Goal: Transaction & Acquisition: Purchase product/service

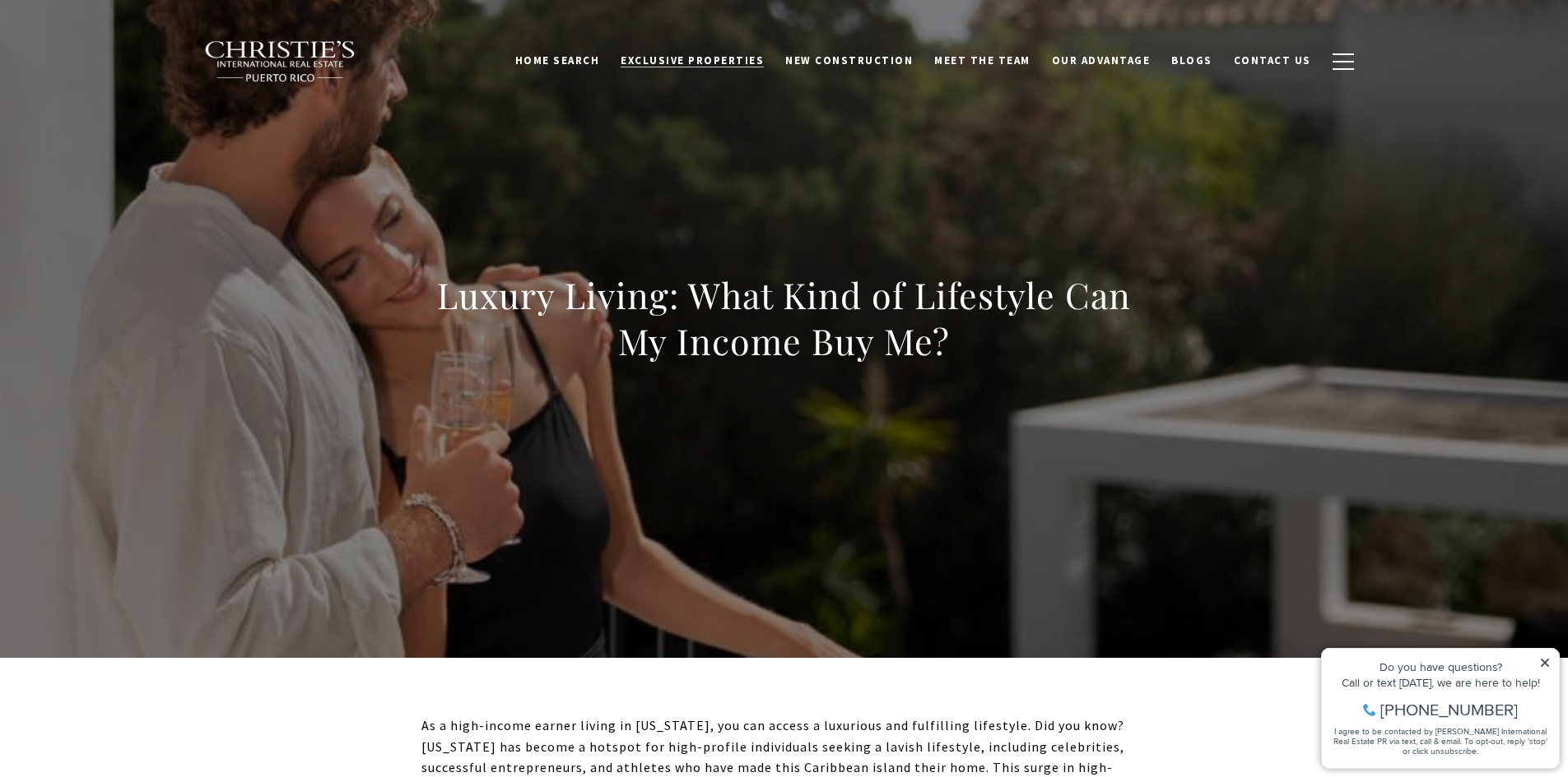
click at [698, 60] on span "Exclusive Properties" at bounding box center [691, 60] width 143 height 14
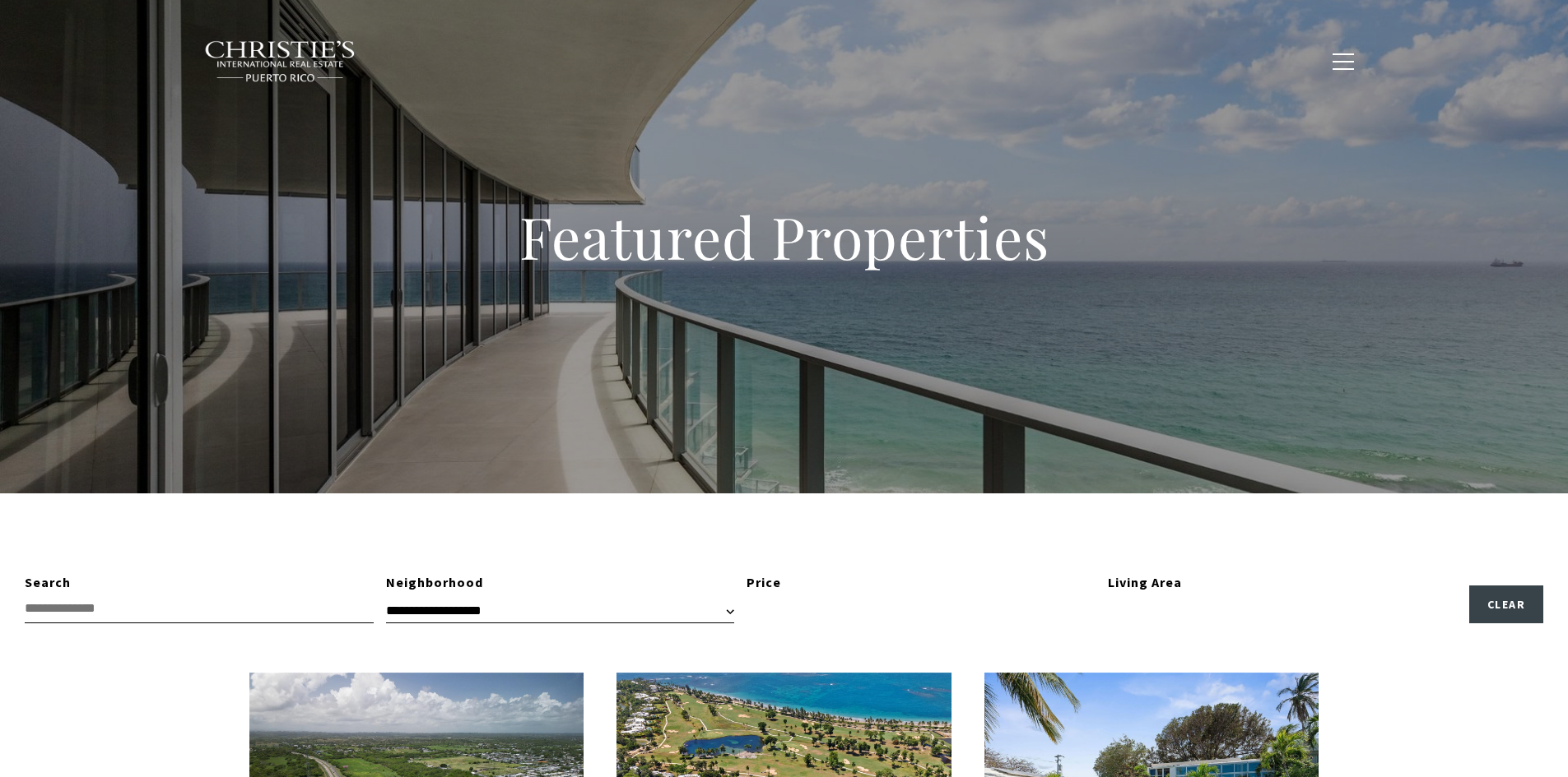
type input "**********"
type input "*********"
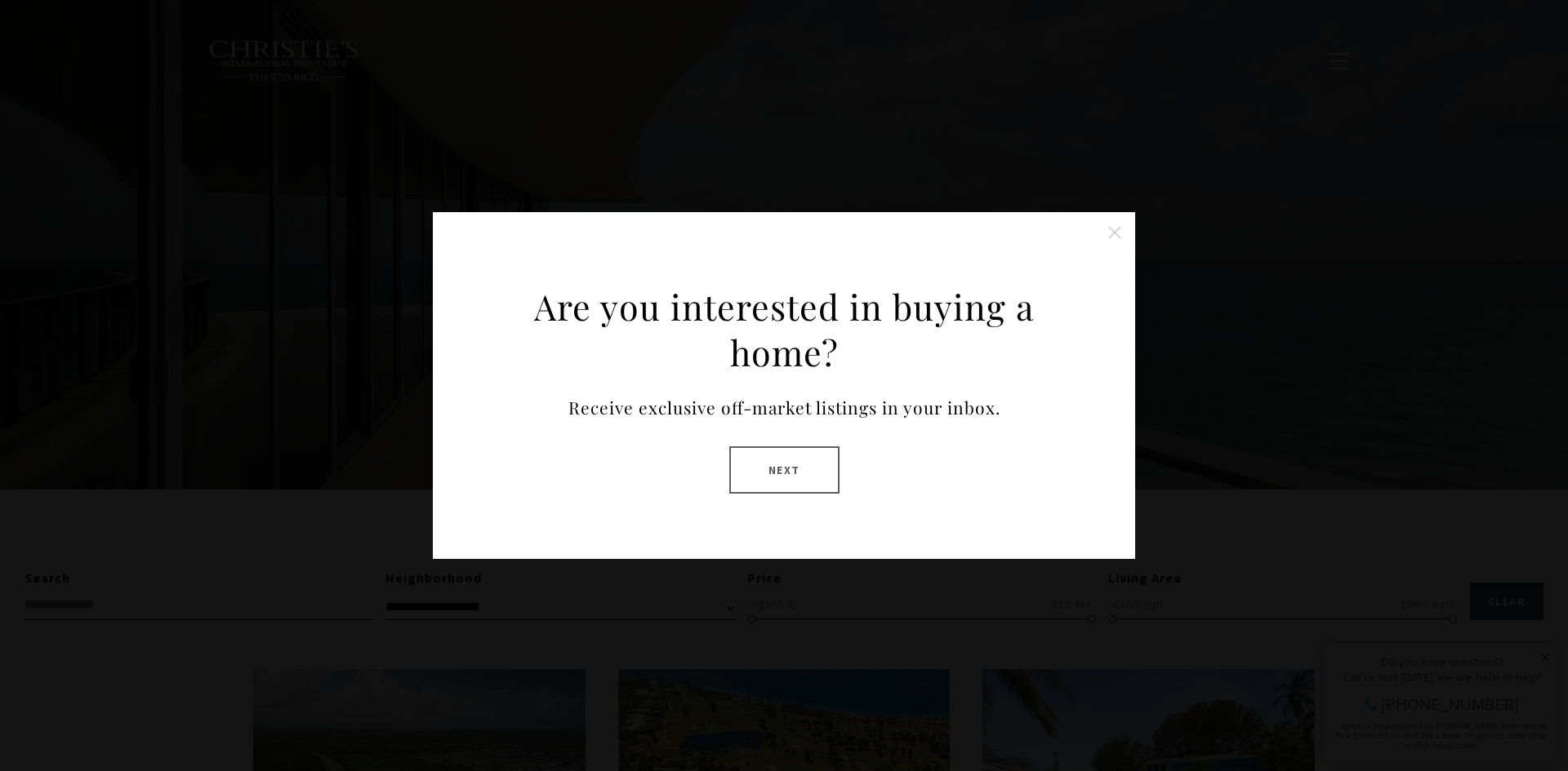
click at [1113, 361] on div "Are you interested in buying a home? Receive exclusive off-market listings in y…" at bounding box center [784, 385] width 702 height 346
drag, startPoint x: 763, startPoint y: 476, endPoint x: 808, endPoint y: 457, distance: 48.8
click at [763, 475] on button "Next" at bounding box center [784, 470] width 110 height 48
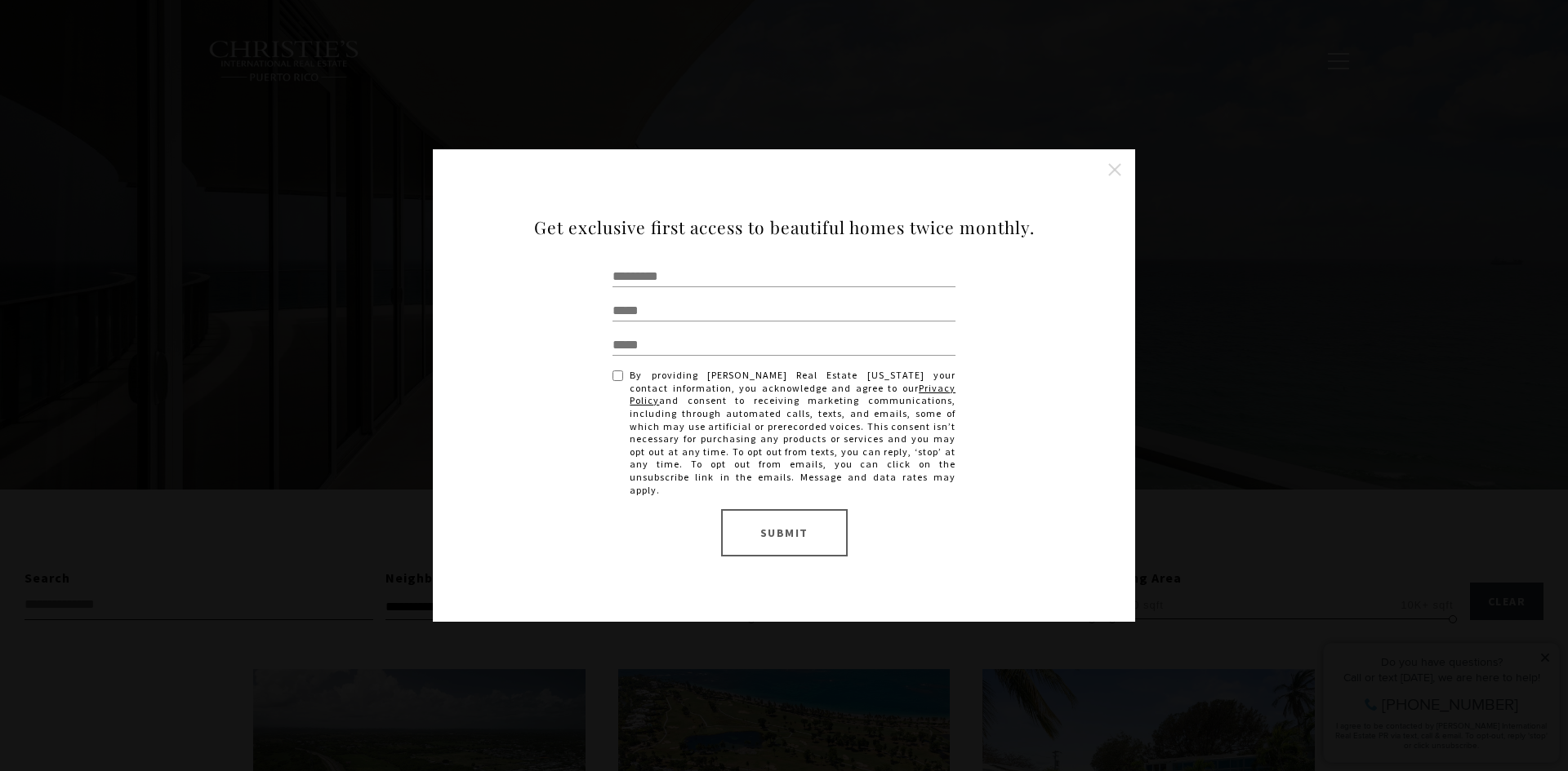
drag, startPoint x: 1115, startPoint y: 175, endPoint x: 1141, endPoint y: 168, distance: 26.9
click at [1118, 174] on button "Close this option" at bounding box center [1115, 170] width 33 height 33
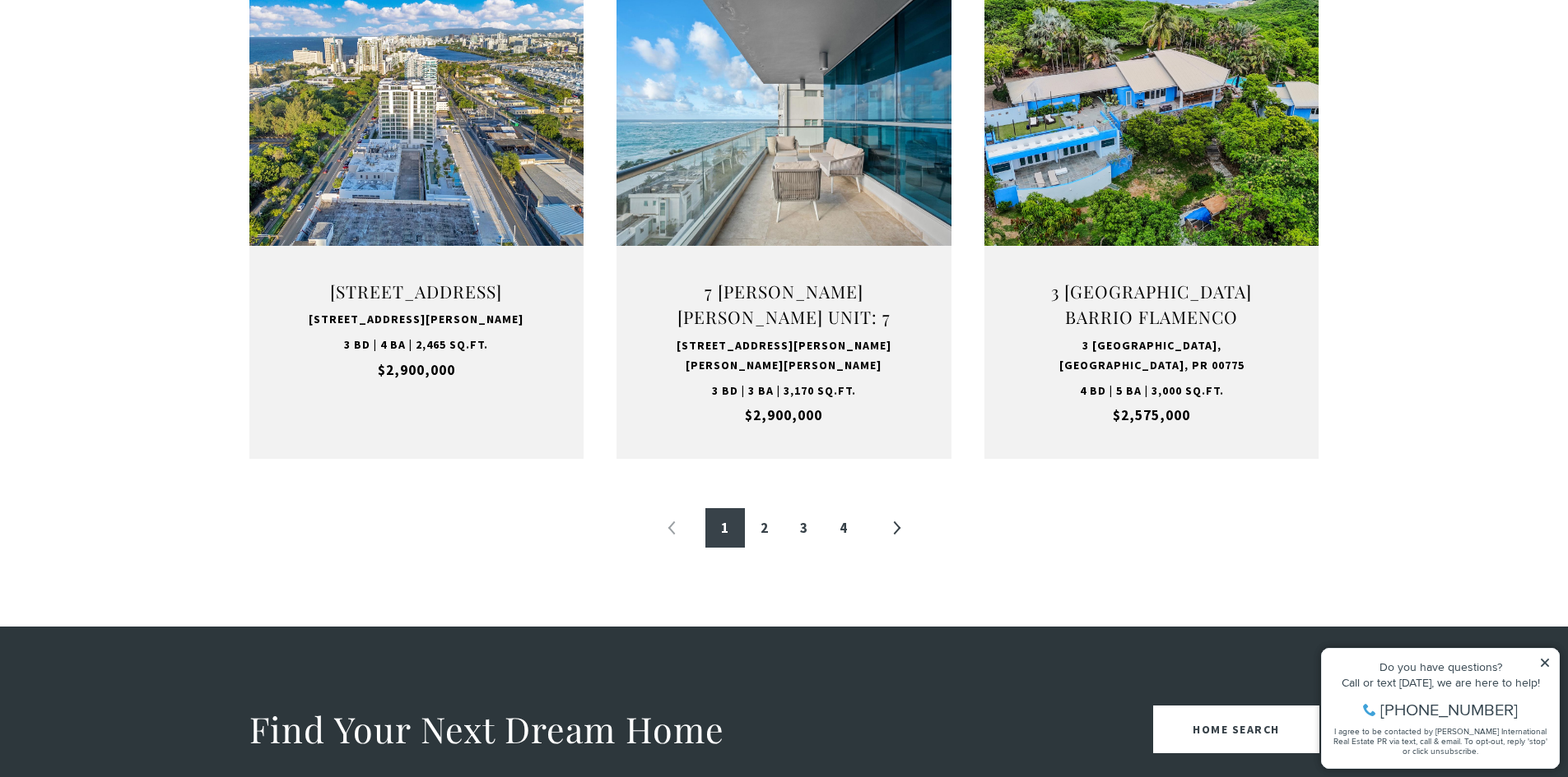
scroll to position [1727, 0]
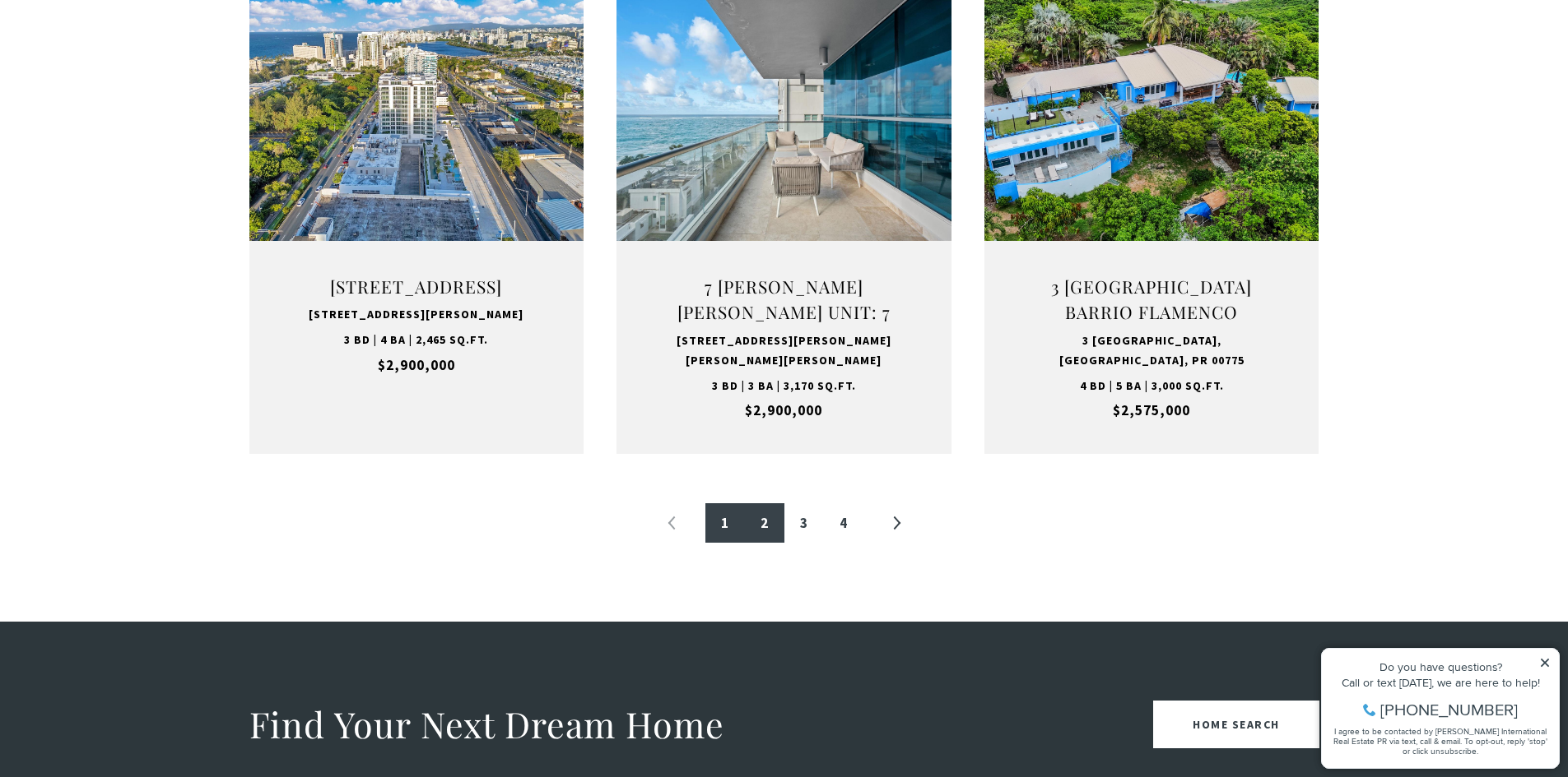
click at [759, 525] on link "2" at bounding box center [765, 523] width 40 height 40
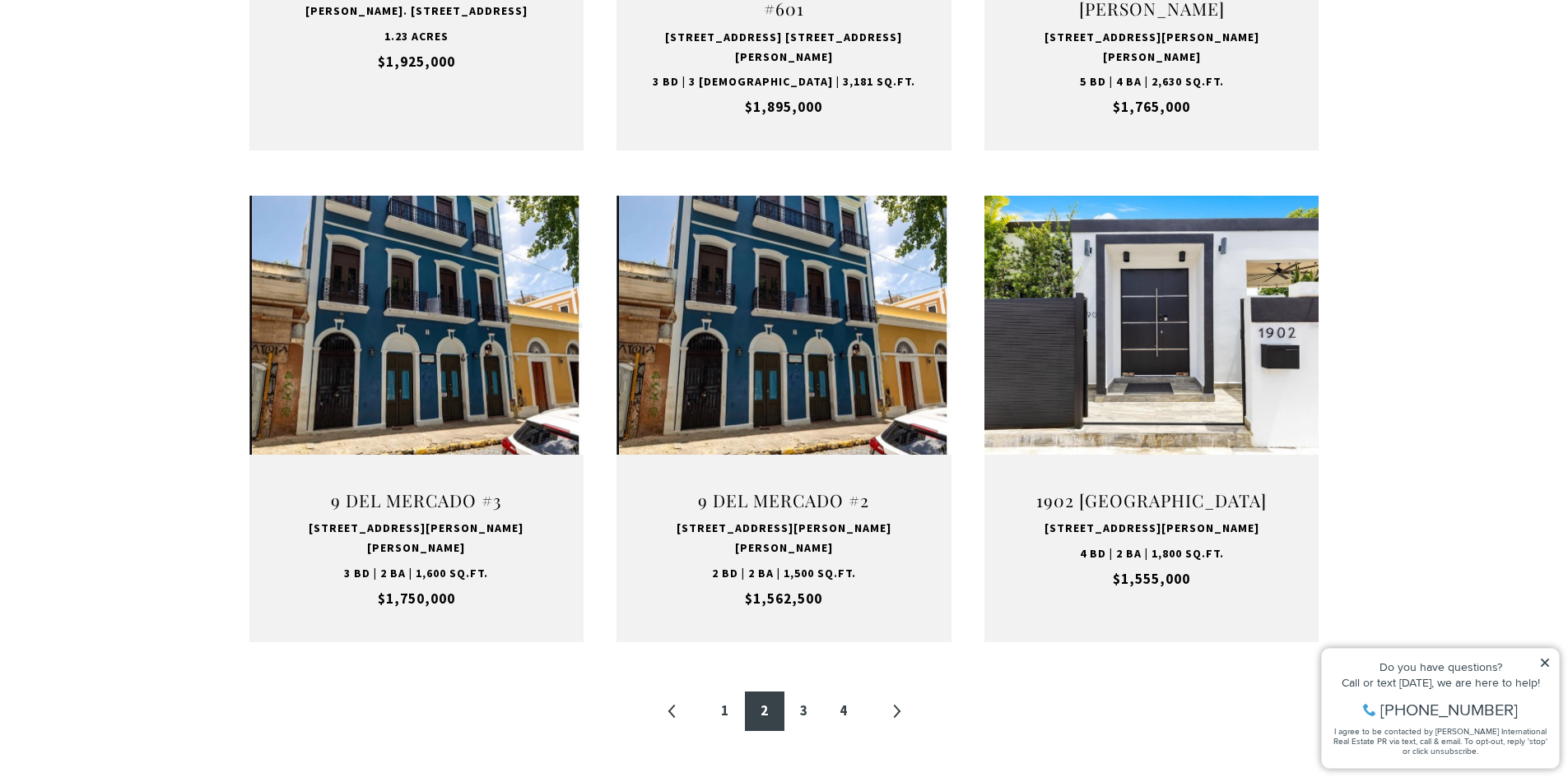
scroll to position [1561, 0]
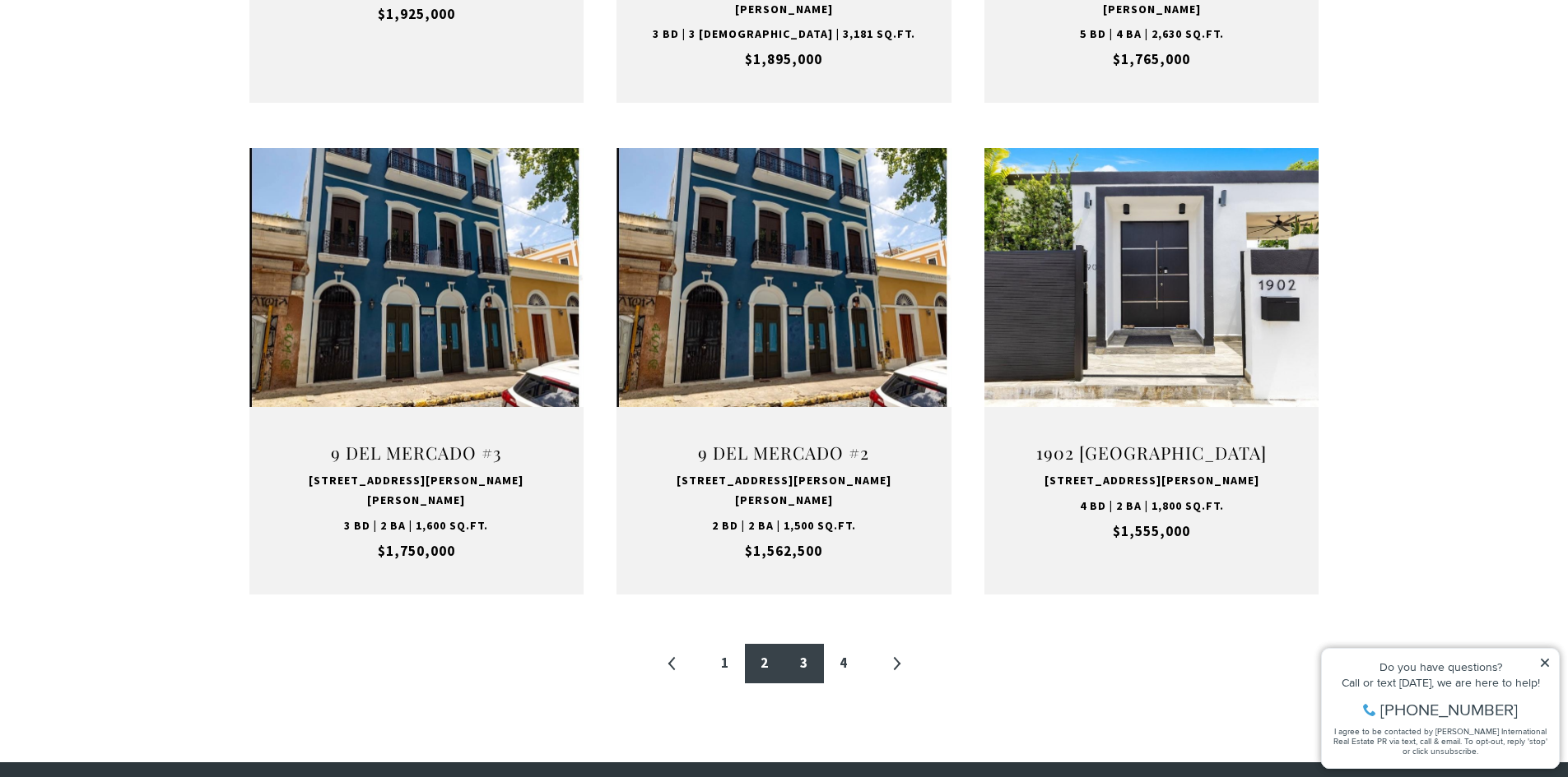
click at [802, 644] on link "3" at bounding box center [804, 664] width 40 height 40
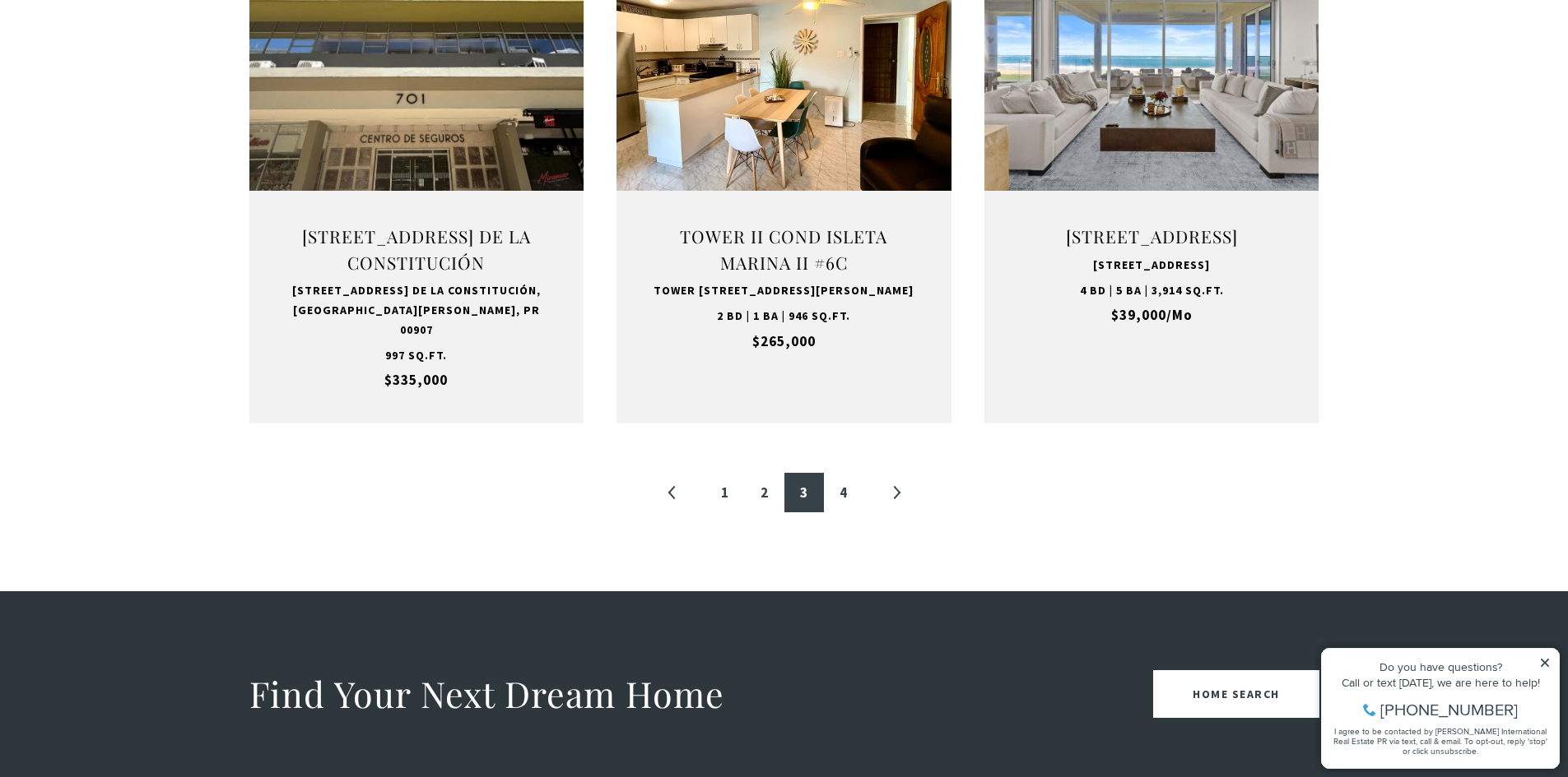
scroll to position [1793, 0]
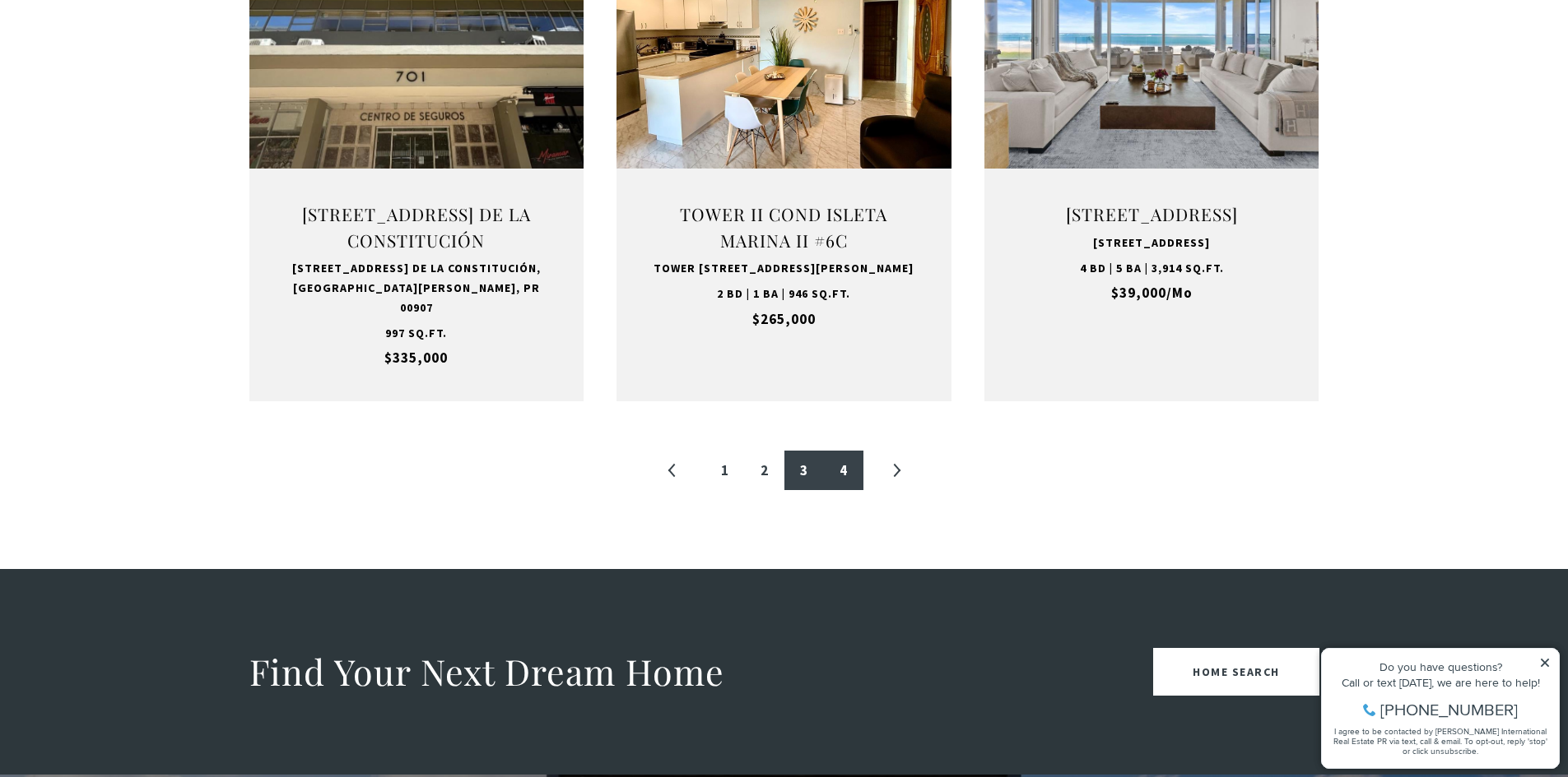
click at [841, 463] on link "4" at bounding box center [844, 471] width 40 height 40
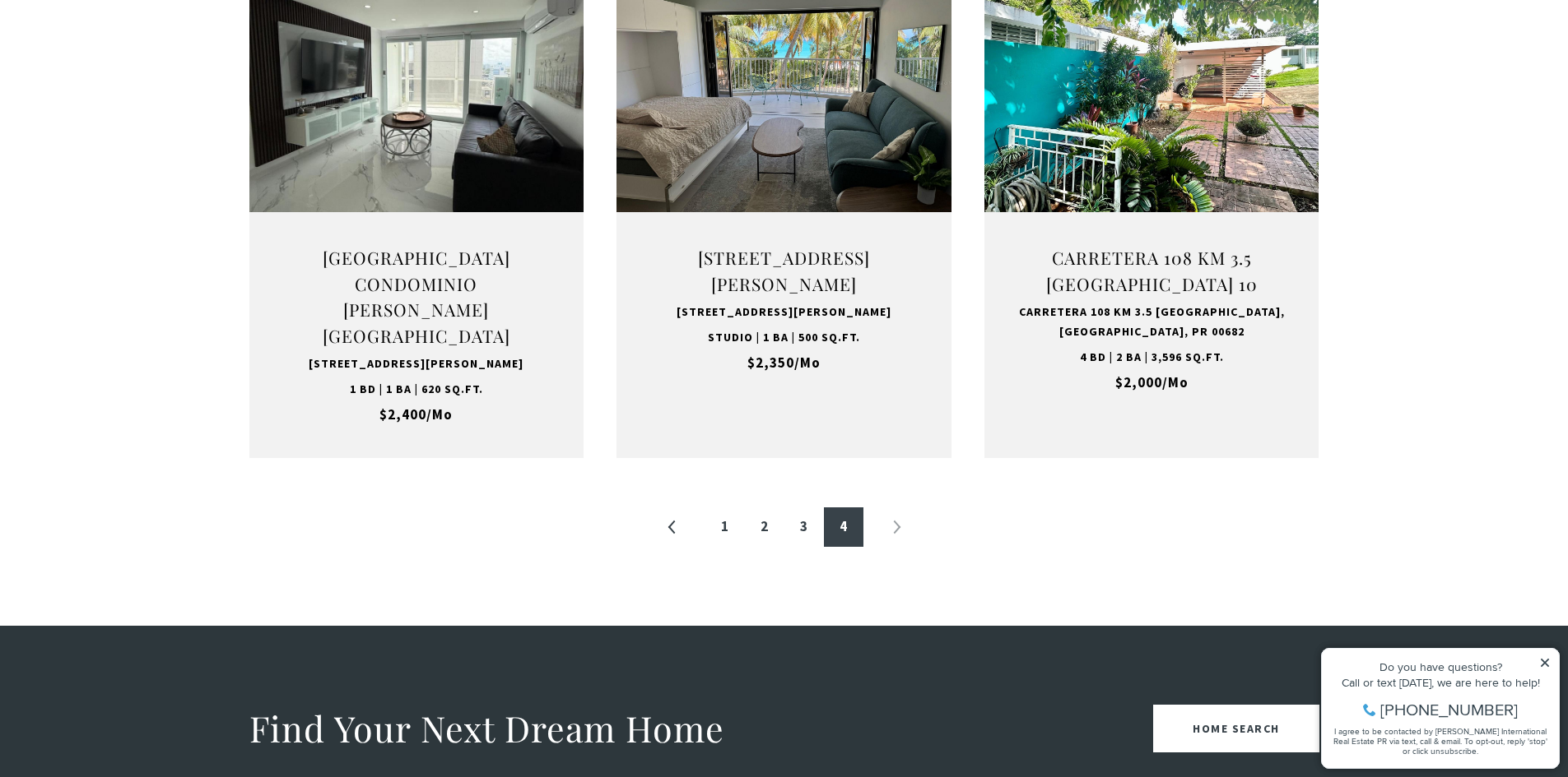
scroll to position [1743, 0]
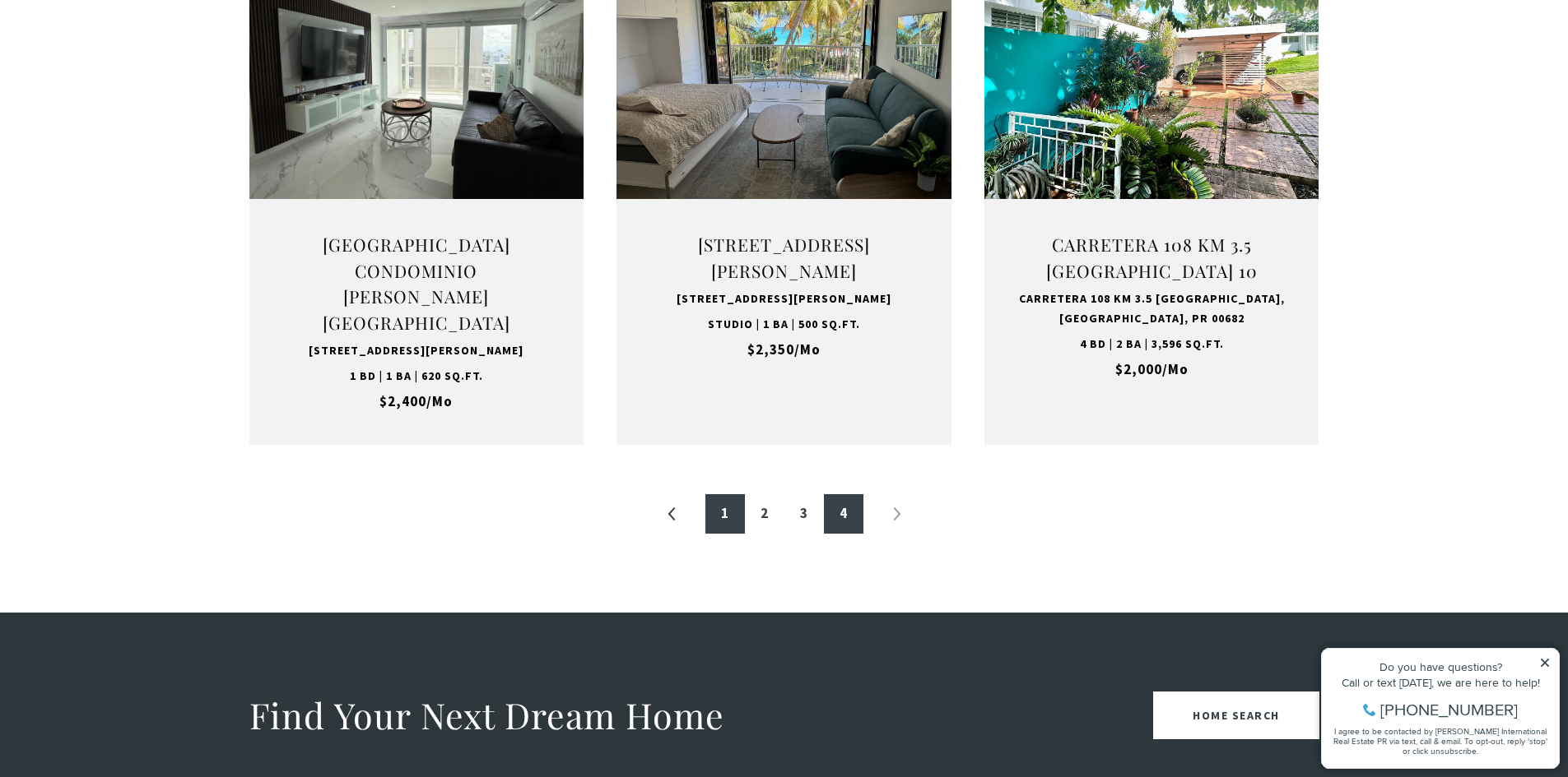
click at [724, 494] on link "1" at bounding box center [725, 514] width 40 height 40
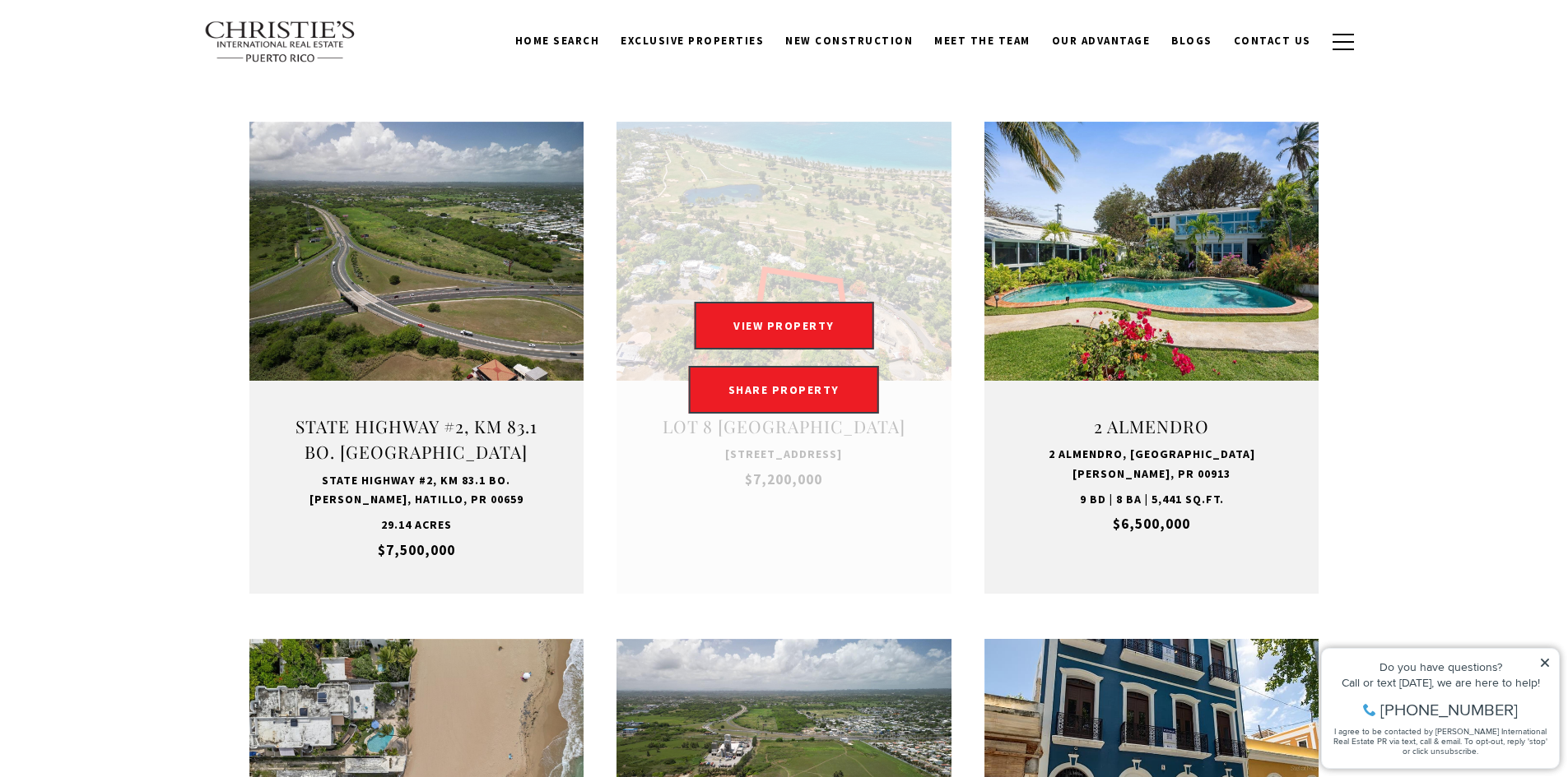
scroll to position [493, 0]
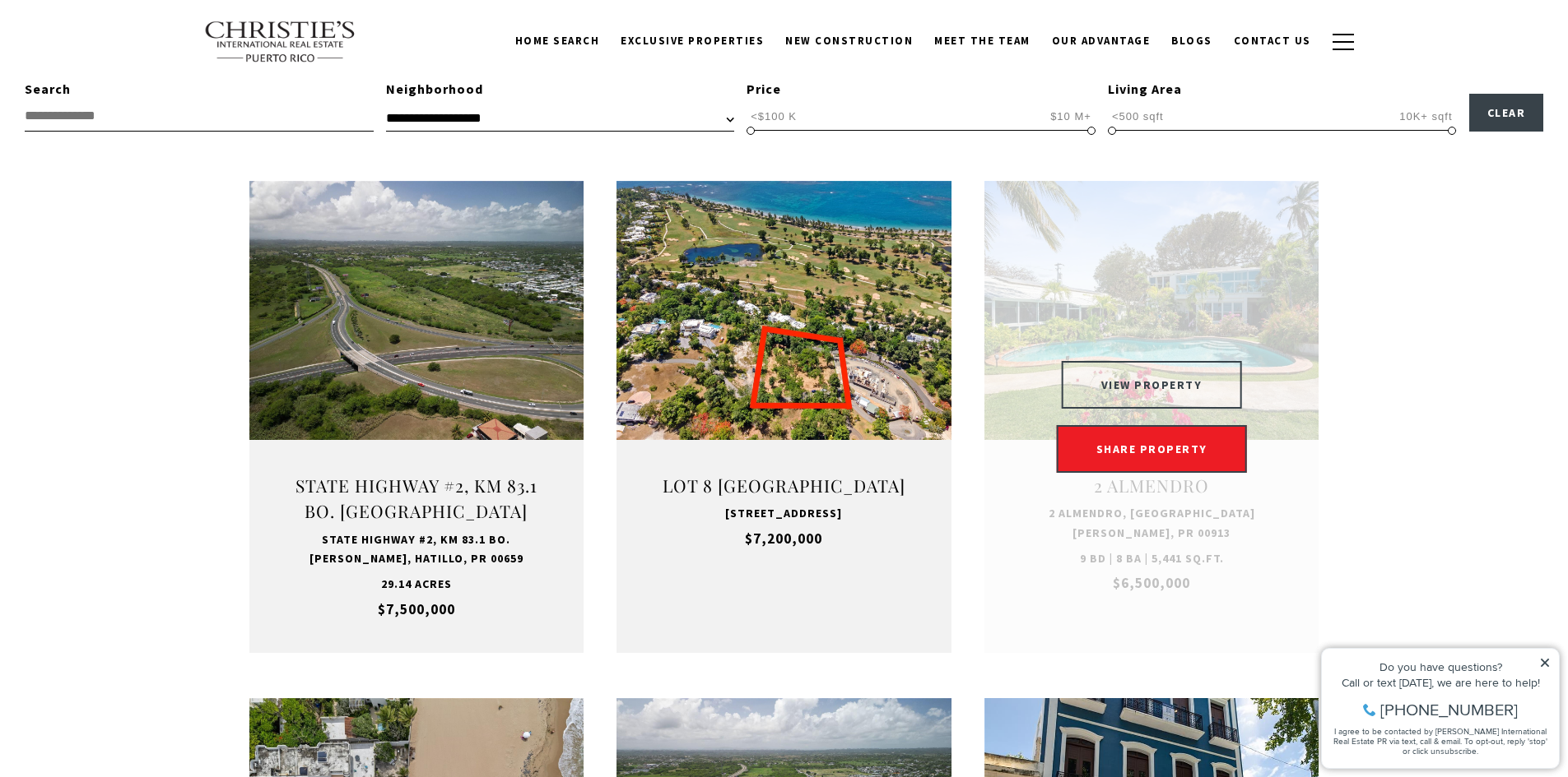
click at [1139, 386] on button "VIEW PROPERTY" at bounding box center [1152, 385] width 180 height 48
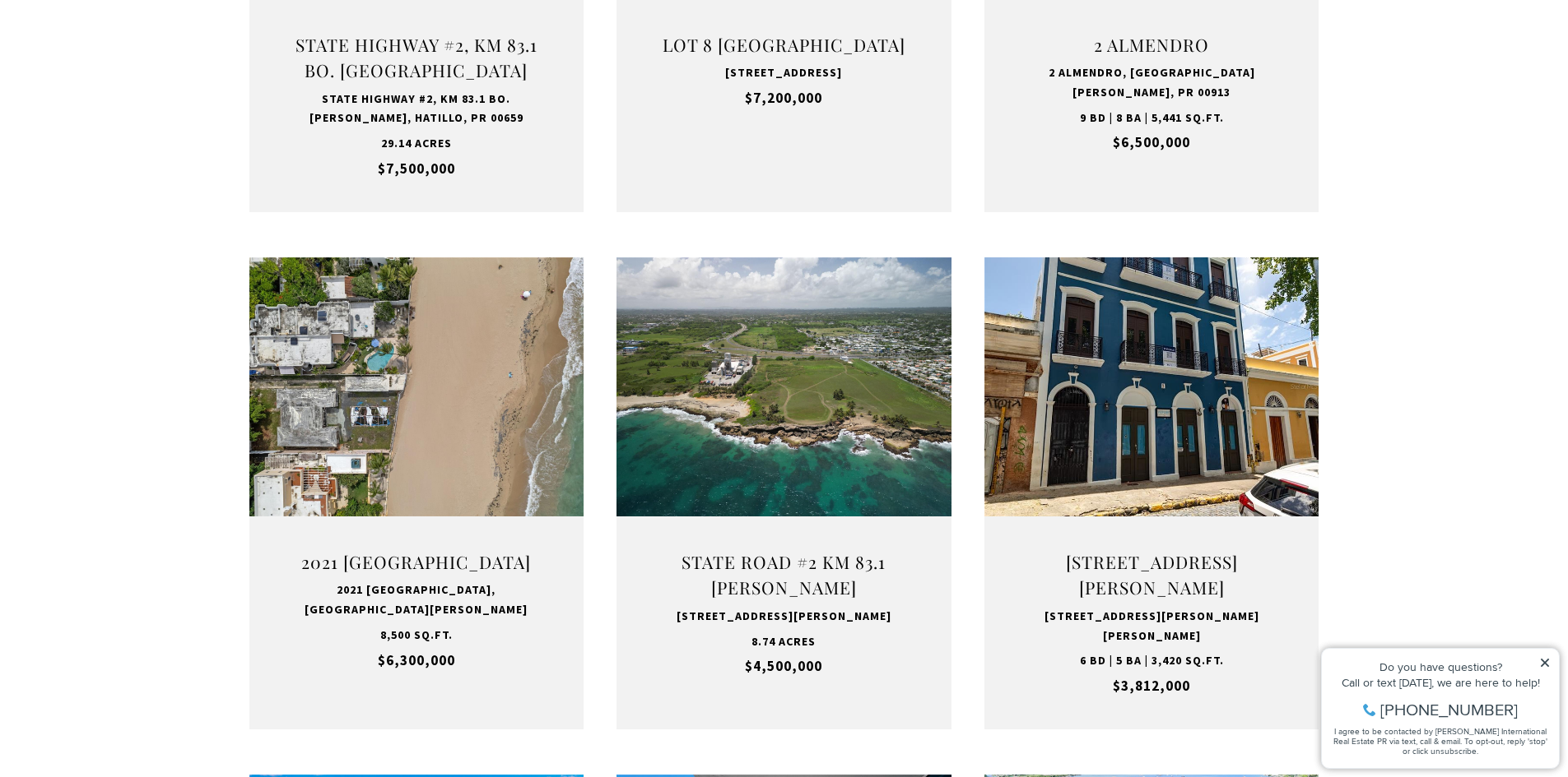
scroll to position [1027, 0]
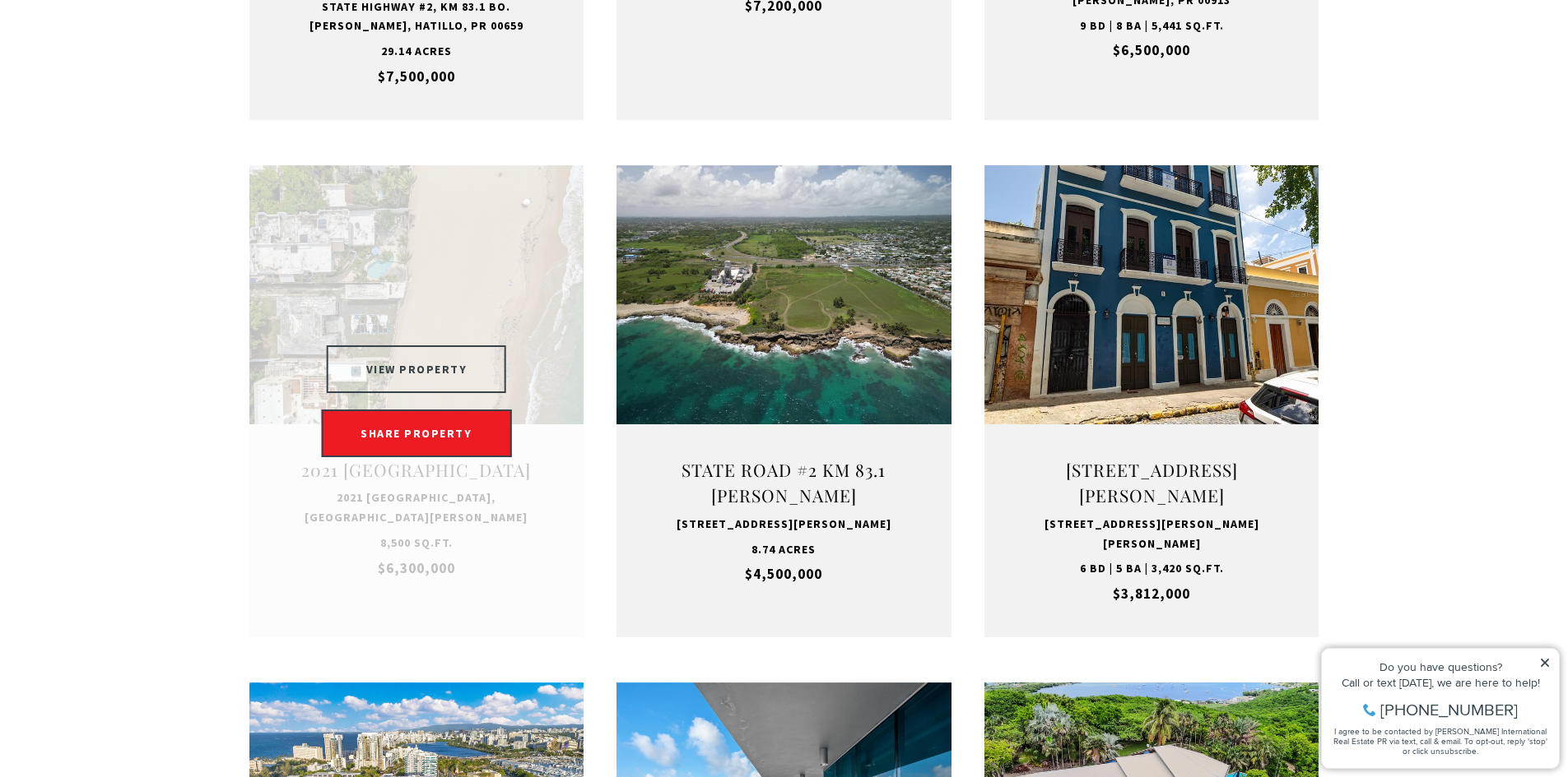
click at [397, 366] on button "VIEW PROPERTY" at bounding box center [417, 369] width 180 height 48
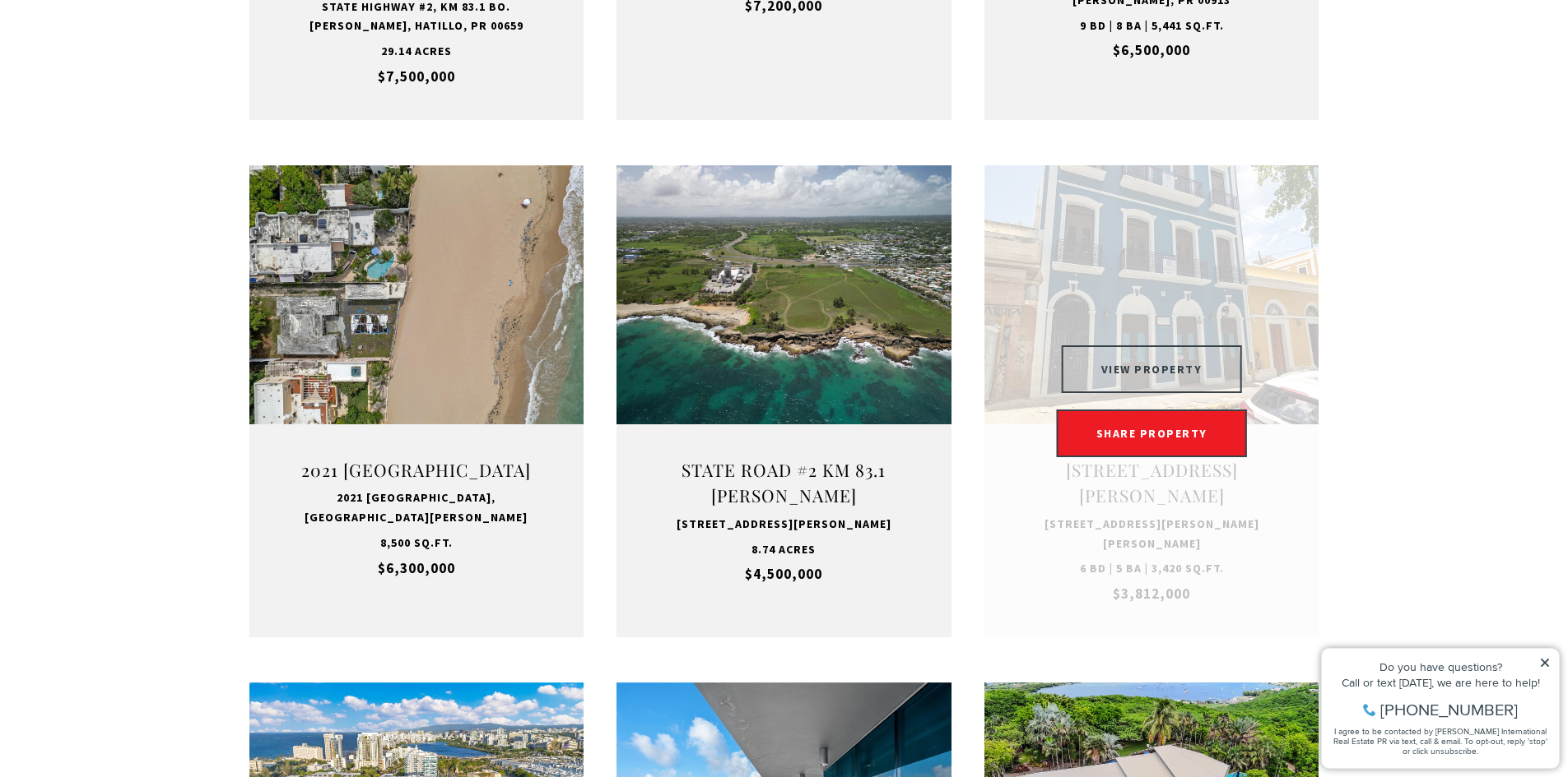
click at [1126, 367] on button "VIEW PROPERTY" at bounding box center [1152, 369] width 180 height 48
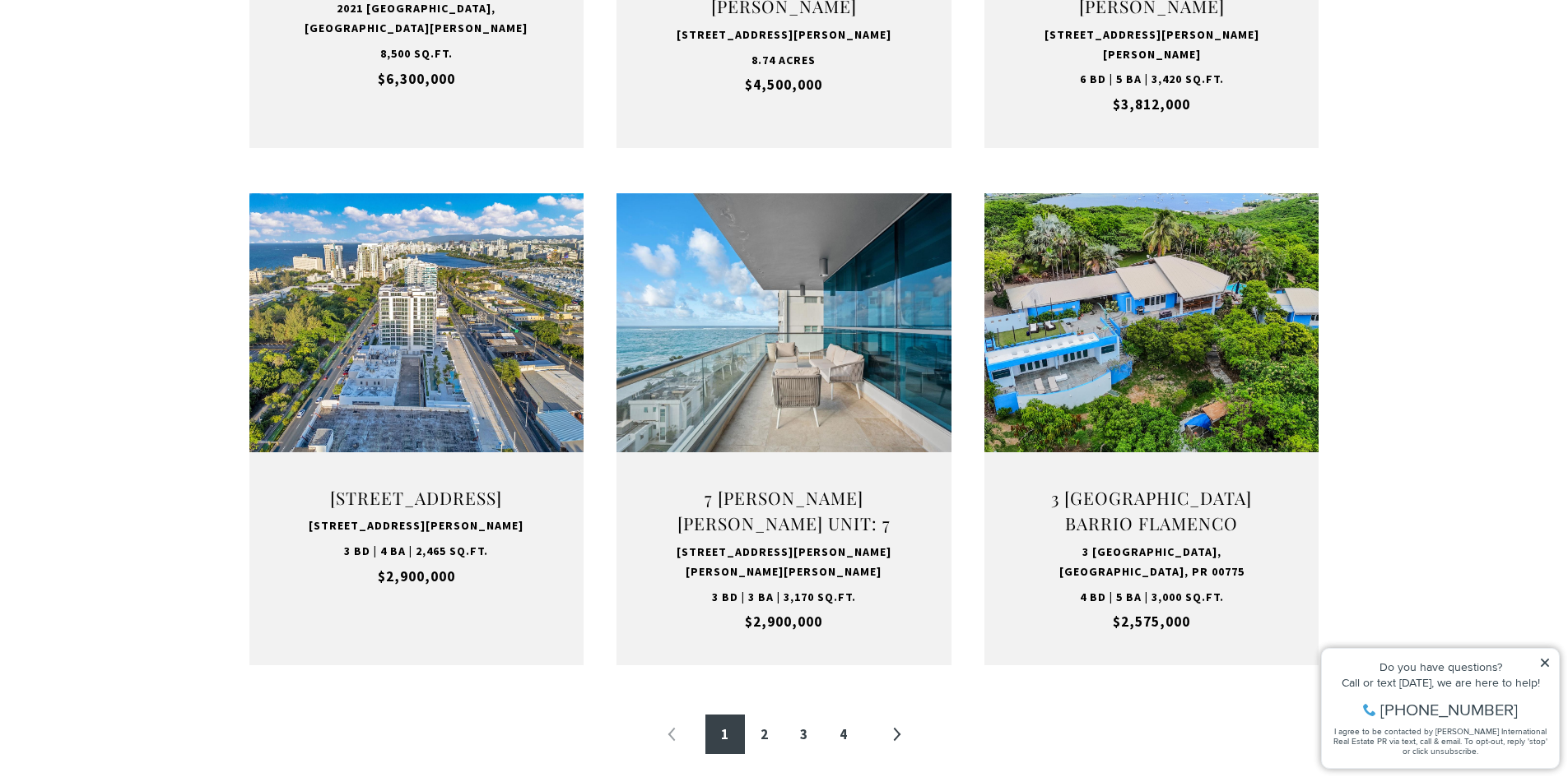
scroll to position [1767, 0]
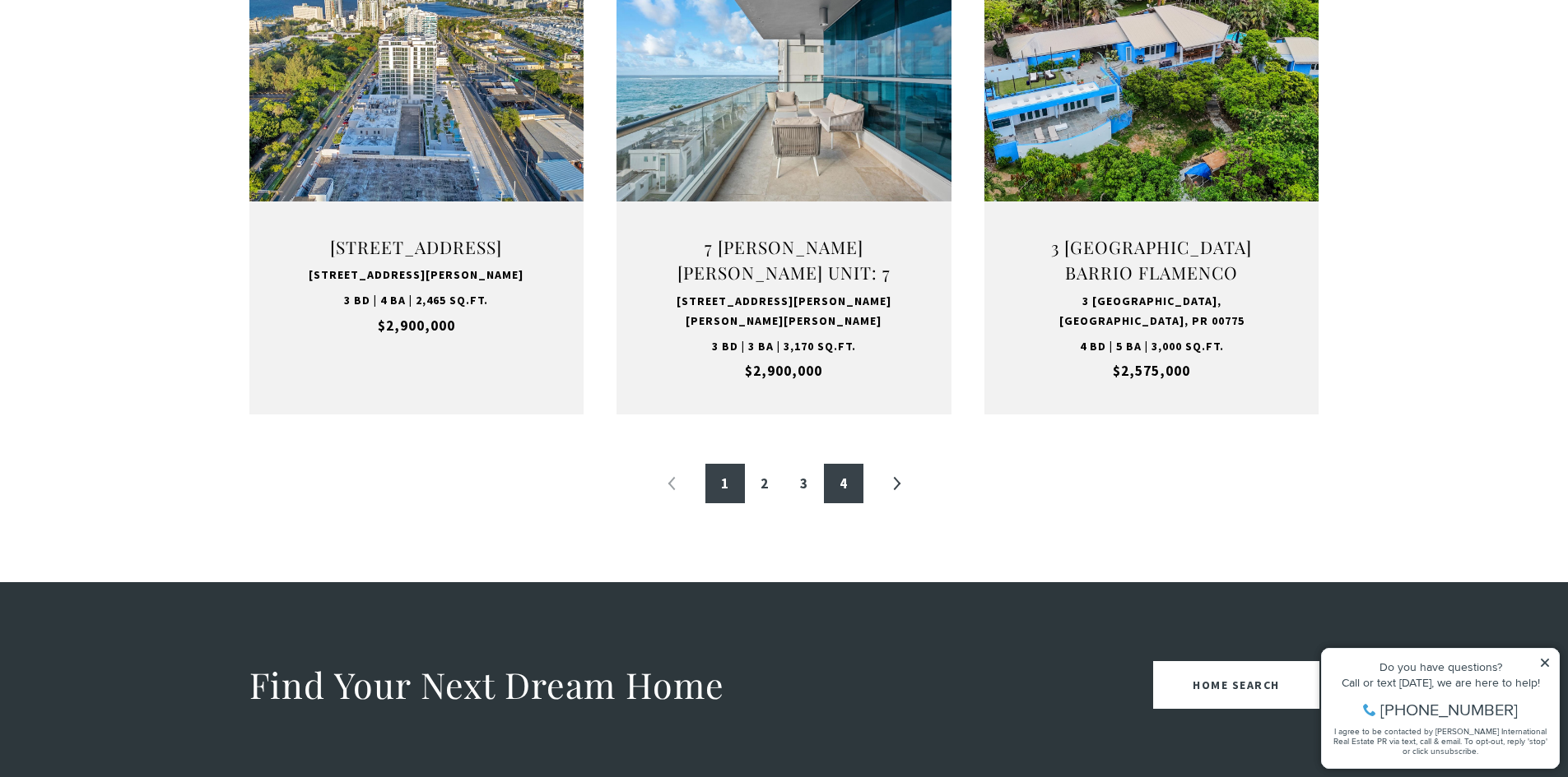
click at [844, 479] on link "4" at bounding box center [844, 484] width 40 height 40
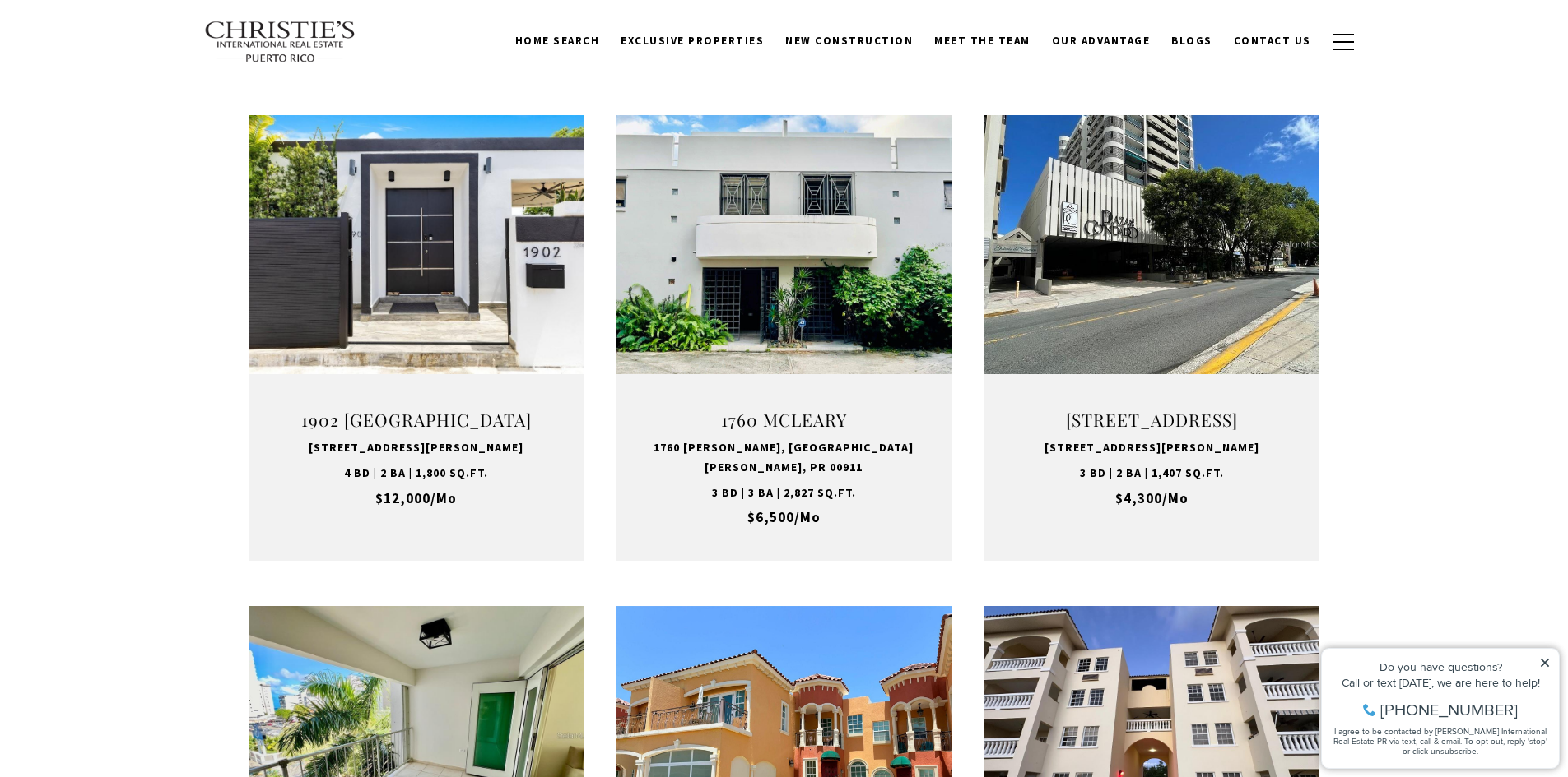
scroll to position [493, 0]
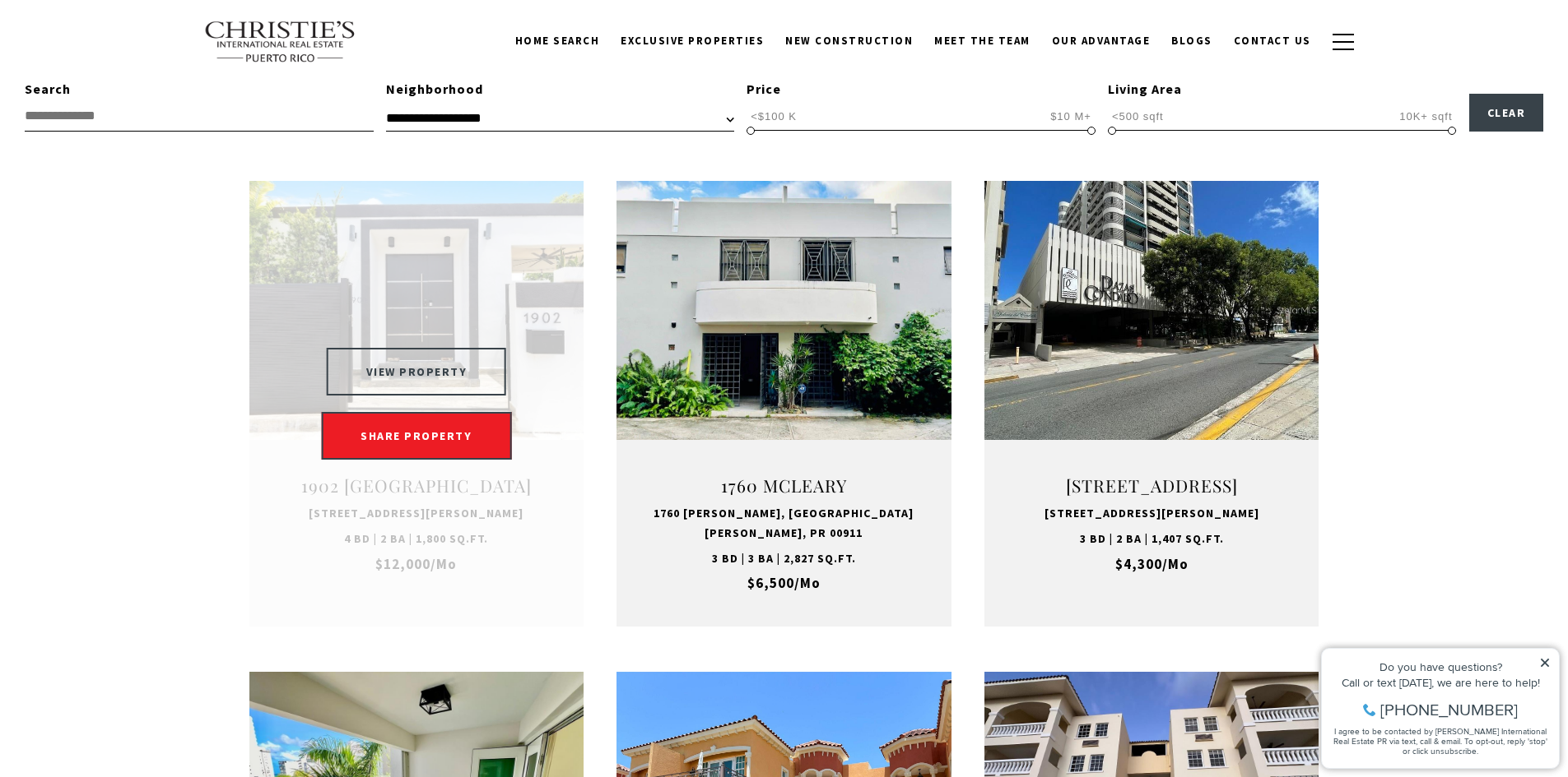
click at [452, 367] on button "VIEW PROPERTY" at bounding box center [417, 372] width 180 height 48
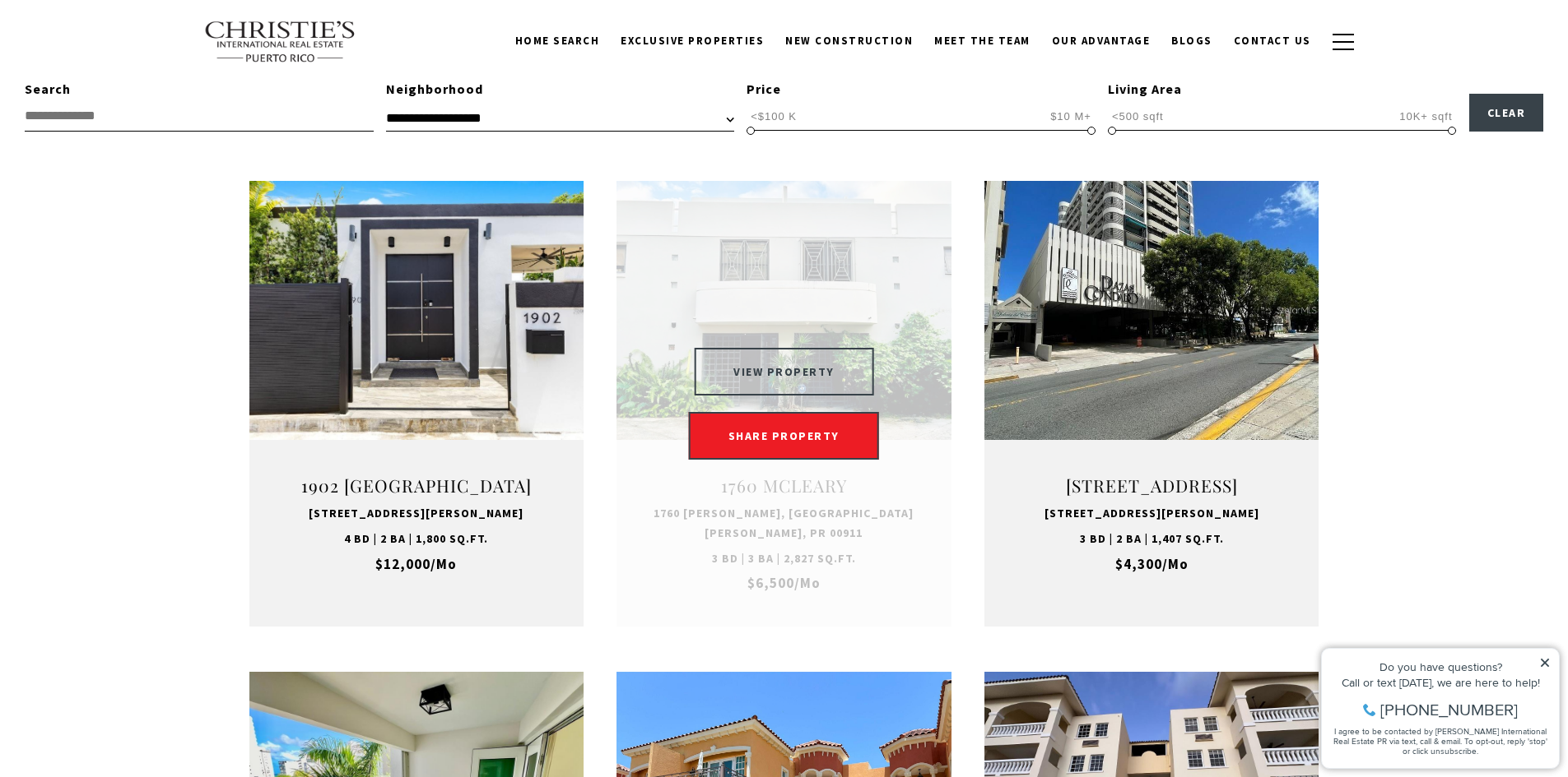
click at [753, 357] on button "VIEW PROPERTY" at bounding box center [784, 372] width 180 height 48
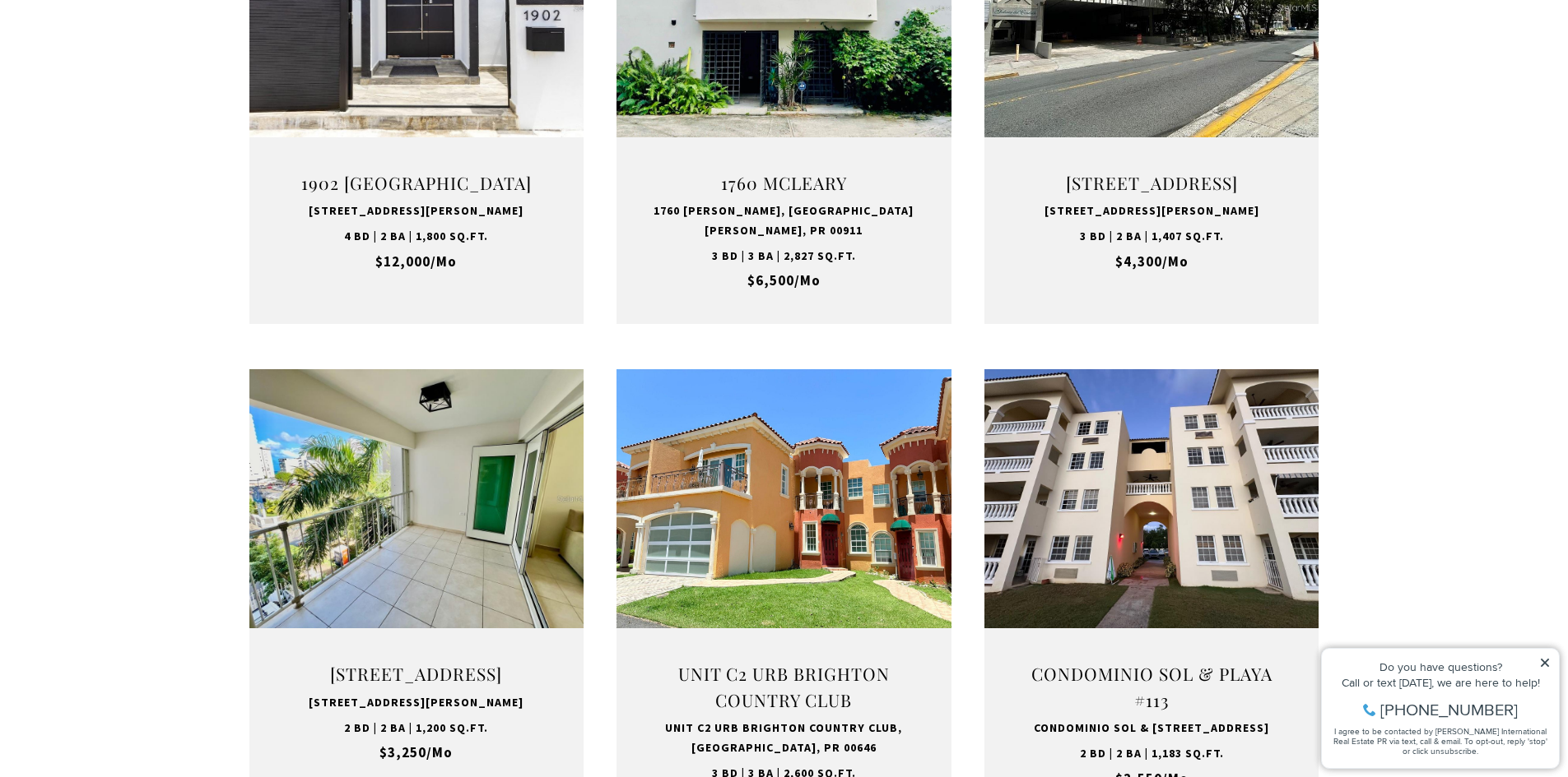
scroll to position [857, 0]
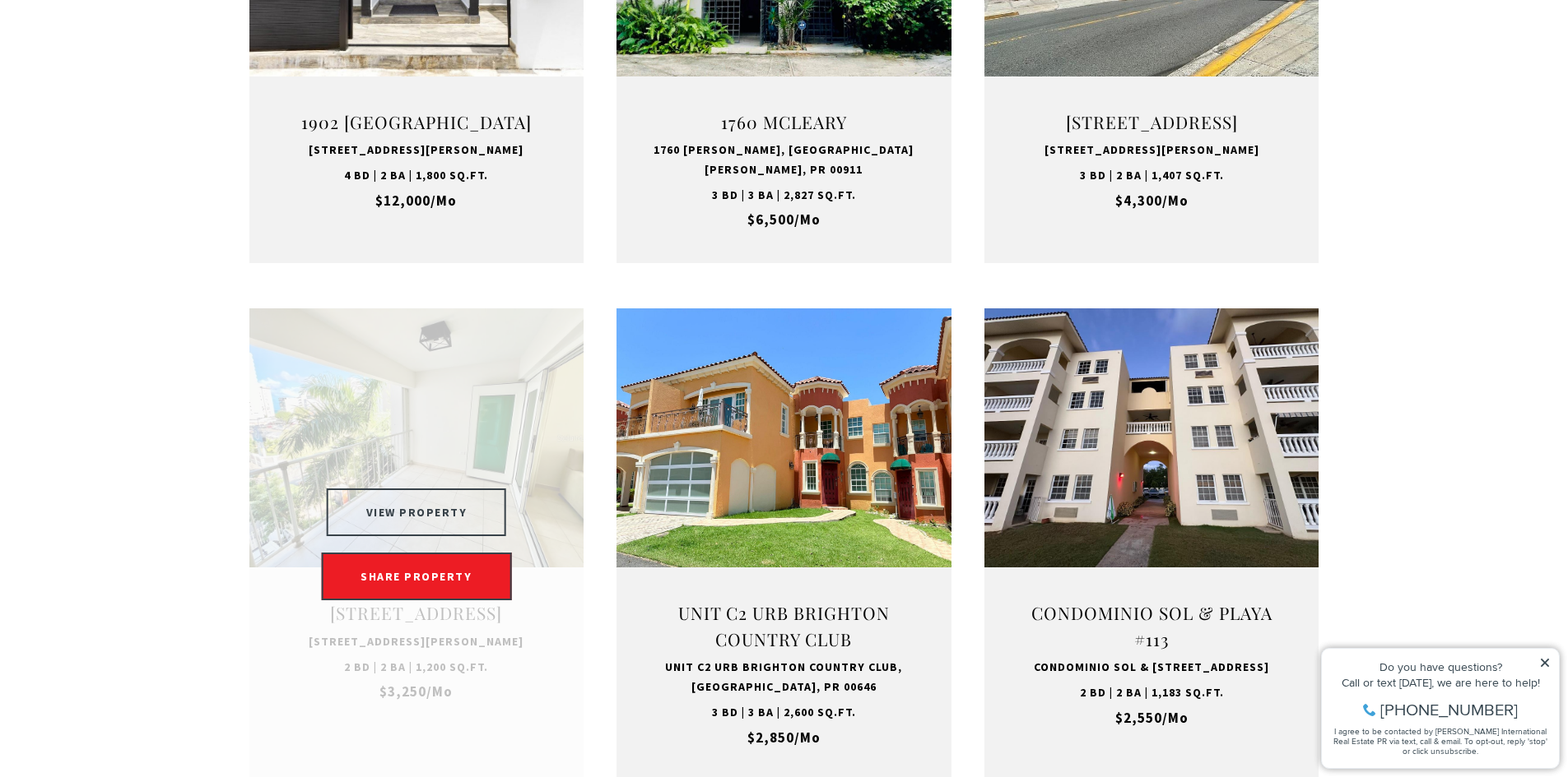
click at [392, 488] on button "VIEW PROPERTY" at bounding box center [417, 512] width 180 height 48
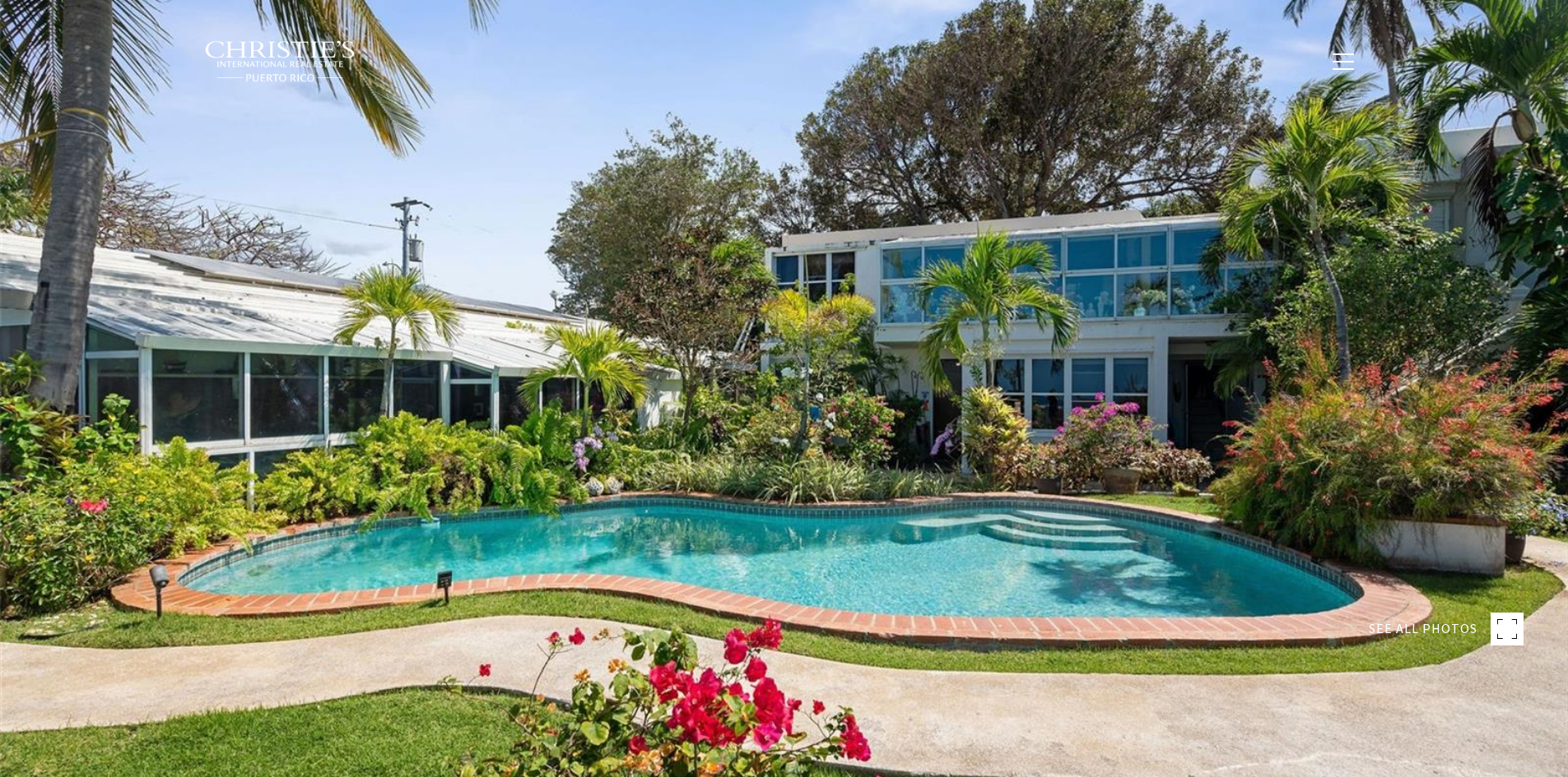
type input "**********"
type input "***"
type input "**********"
type input "**"
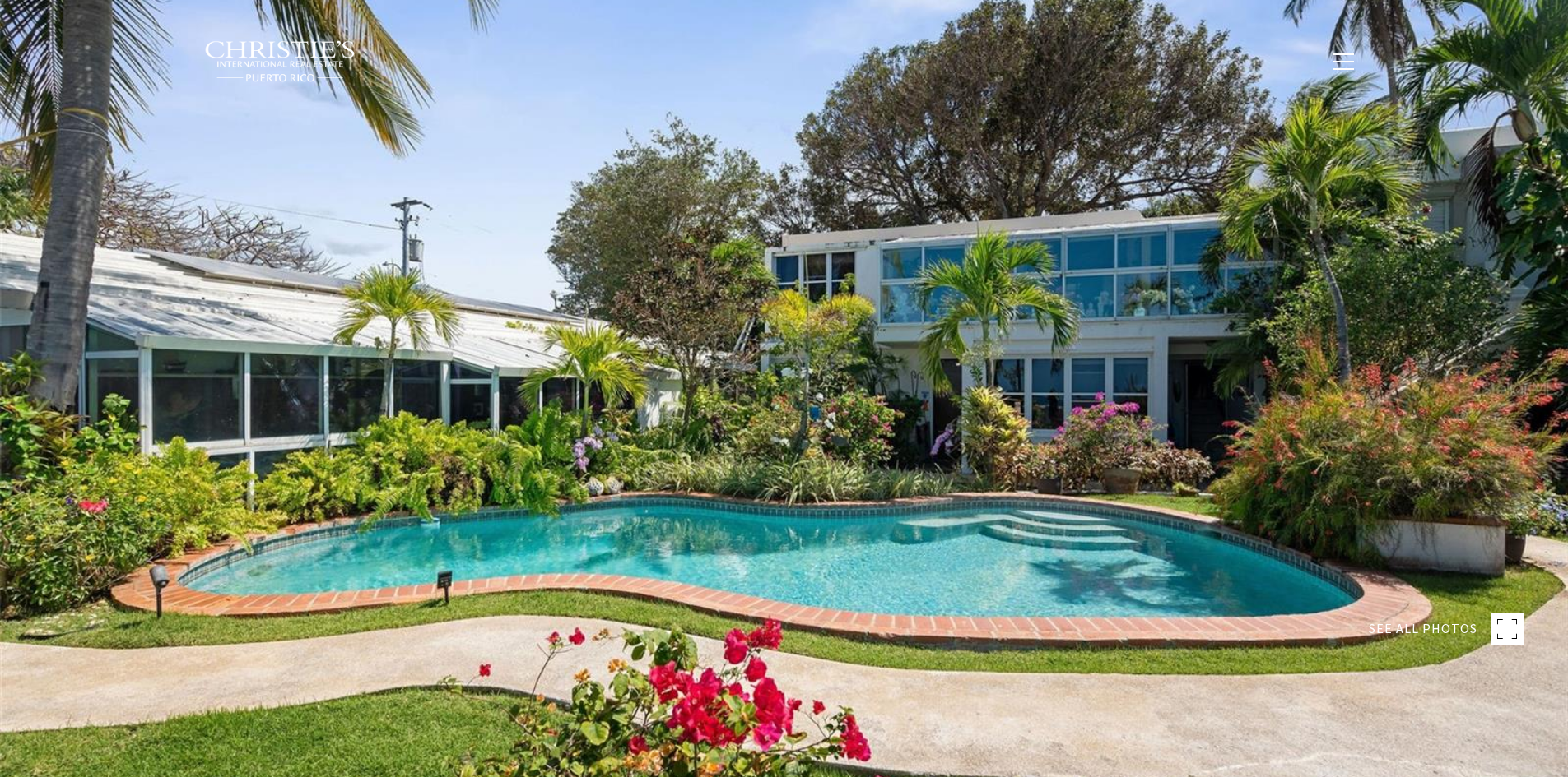
type input "********"
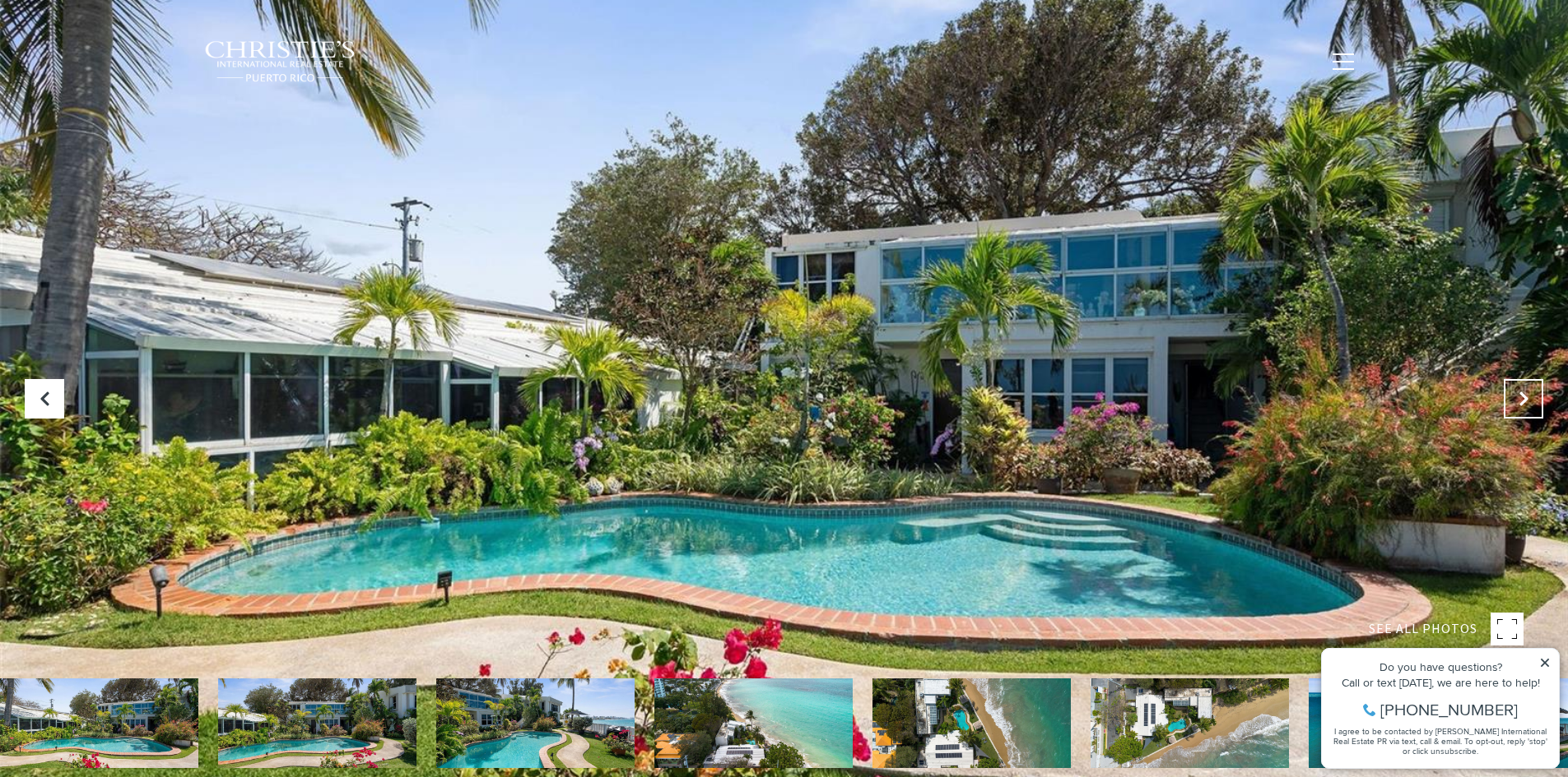
click at [1522, 400] on icon at bounding box center [1523, 399] width 17 height 17
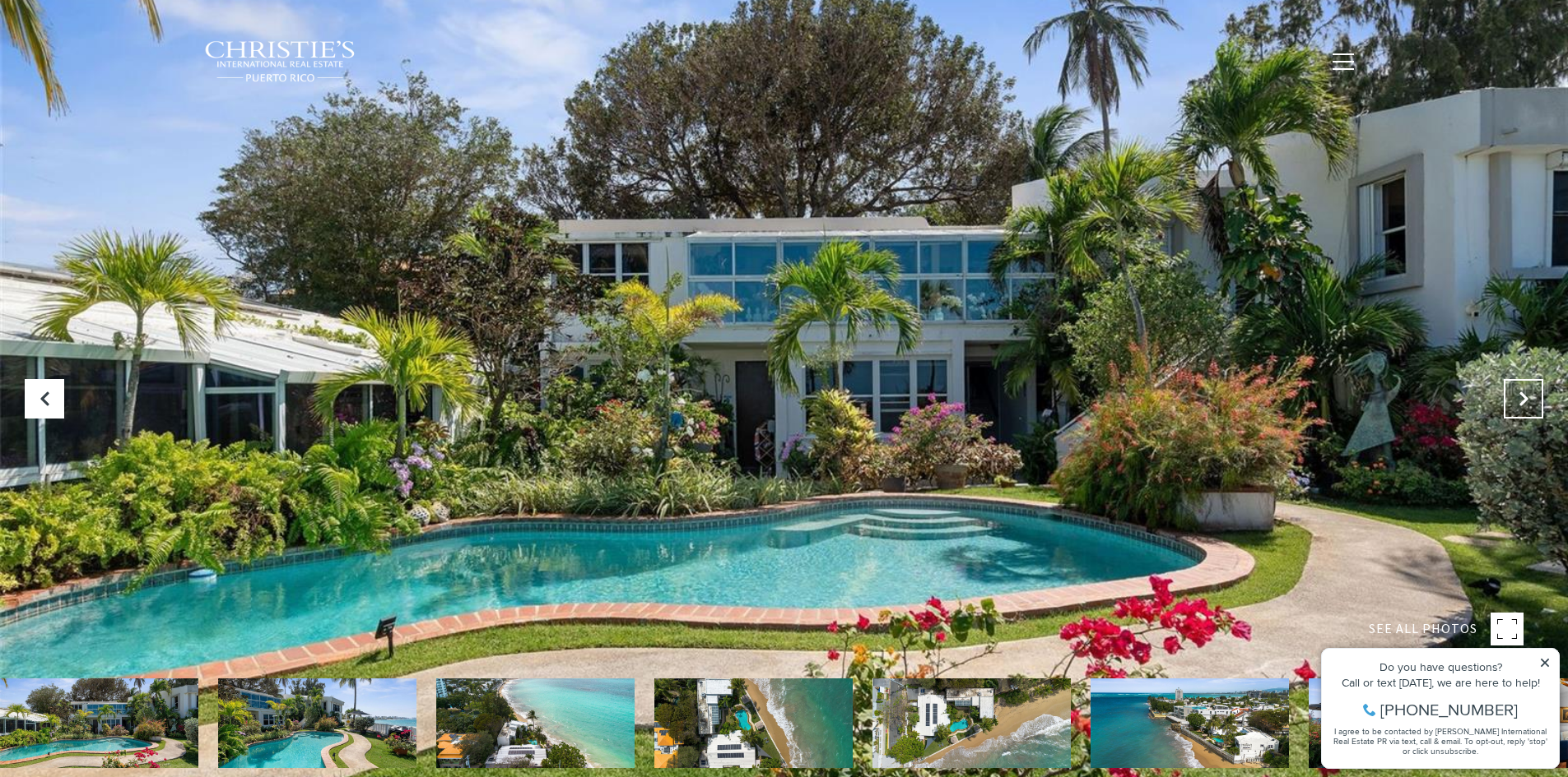
click at [1520, 405] on icon "Next Slide" at bounding box center [1523, 399] width 17 height 17
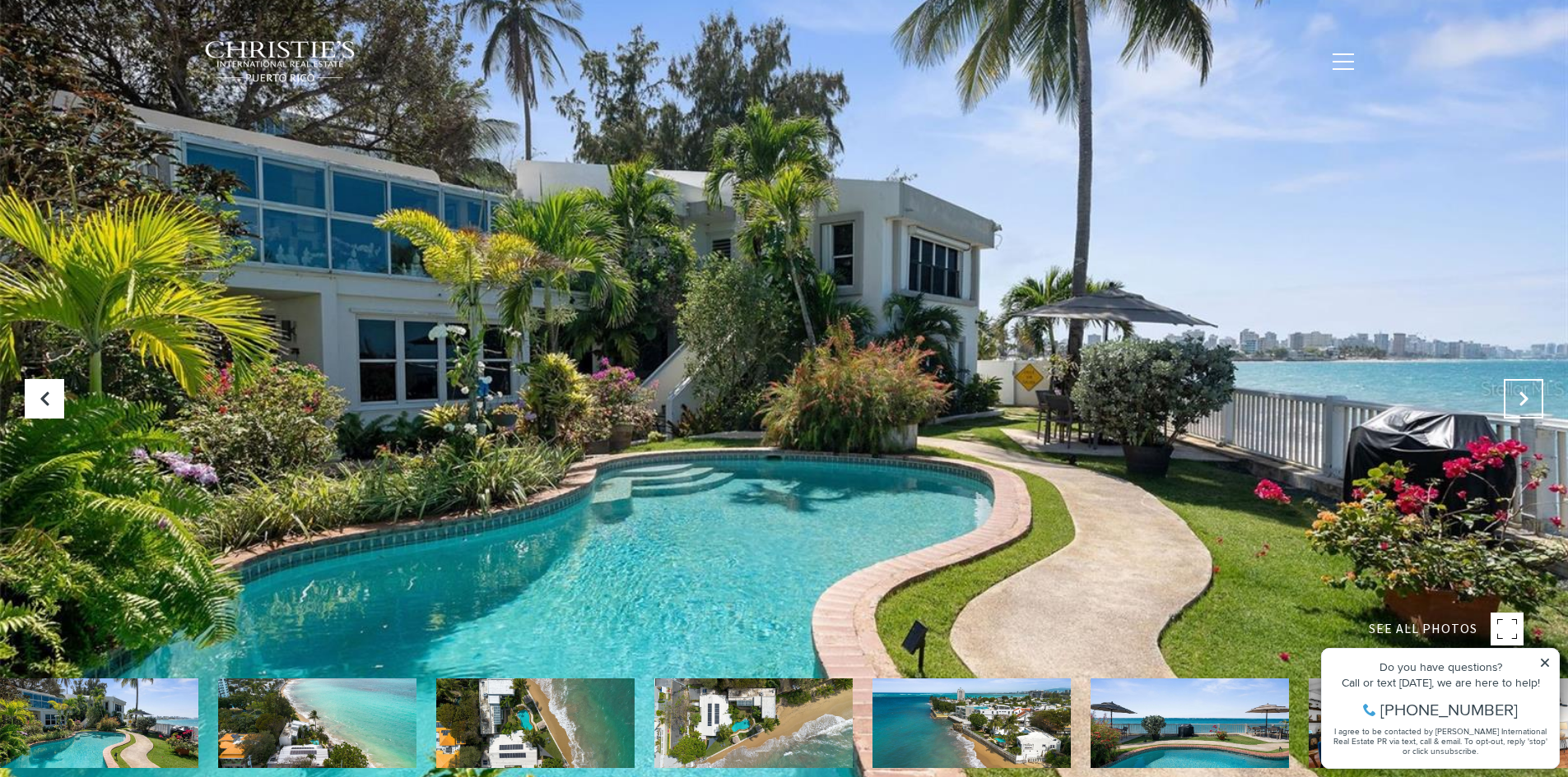
click at [1520, 402] on icon "Next Slide" at bounding box center [1523, 399] width 17 height 17
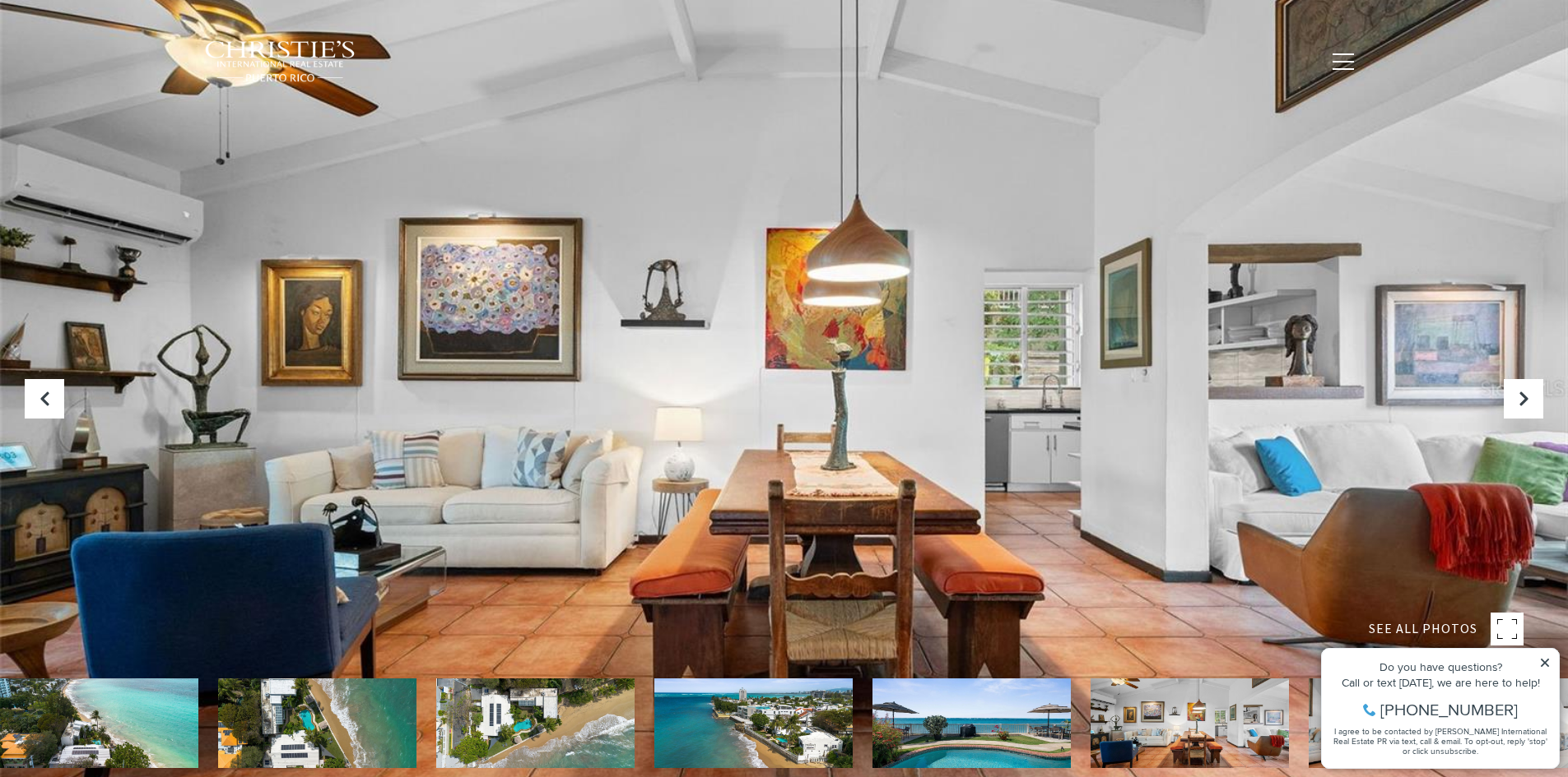
click at [1546, 658] on icon at bounding box center [1545, 663] width 12 height 12
click at [1546, 666] on icon at bounding box center [1545, 663] width 12 height 12
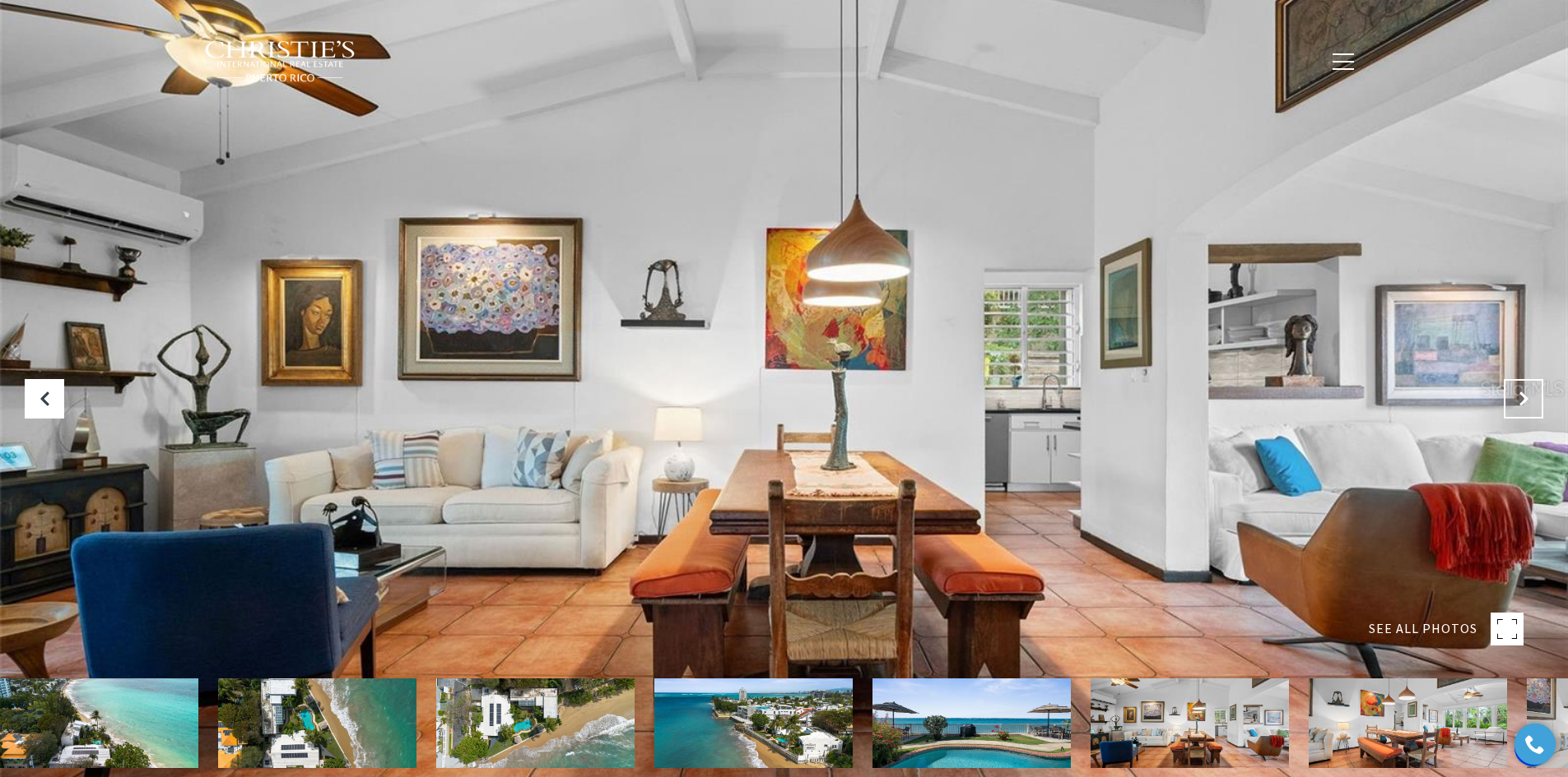
click at [1518, 393] on icon "Next Slide" at bounding box center [1523, 399] width 17 height 17
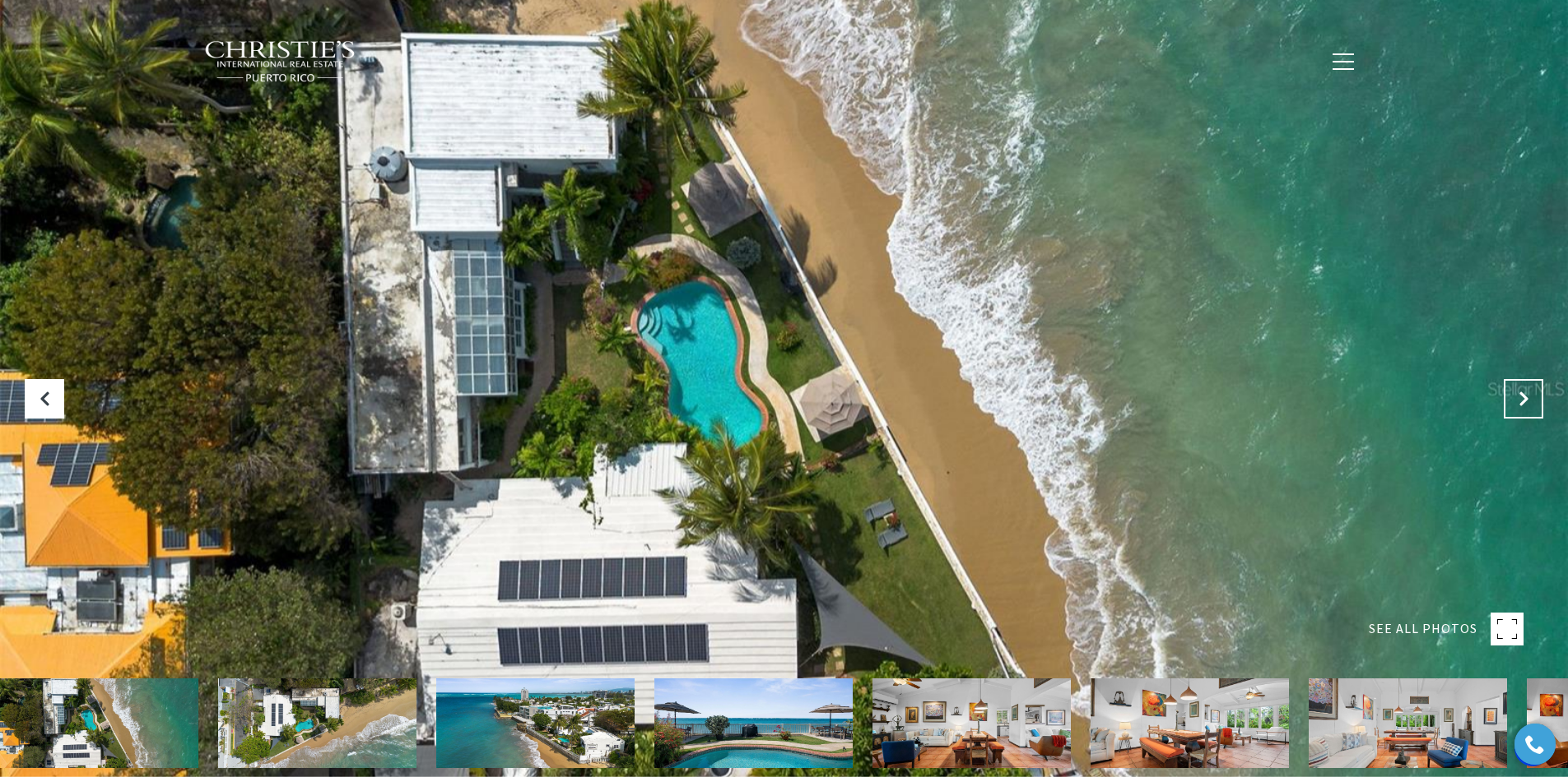
click at [1518, 396] on icon "Next Slide" at bounding box center [1523, 399] width 17 height 17
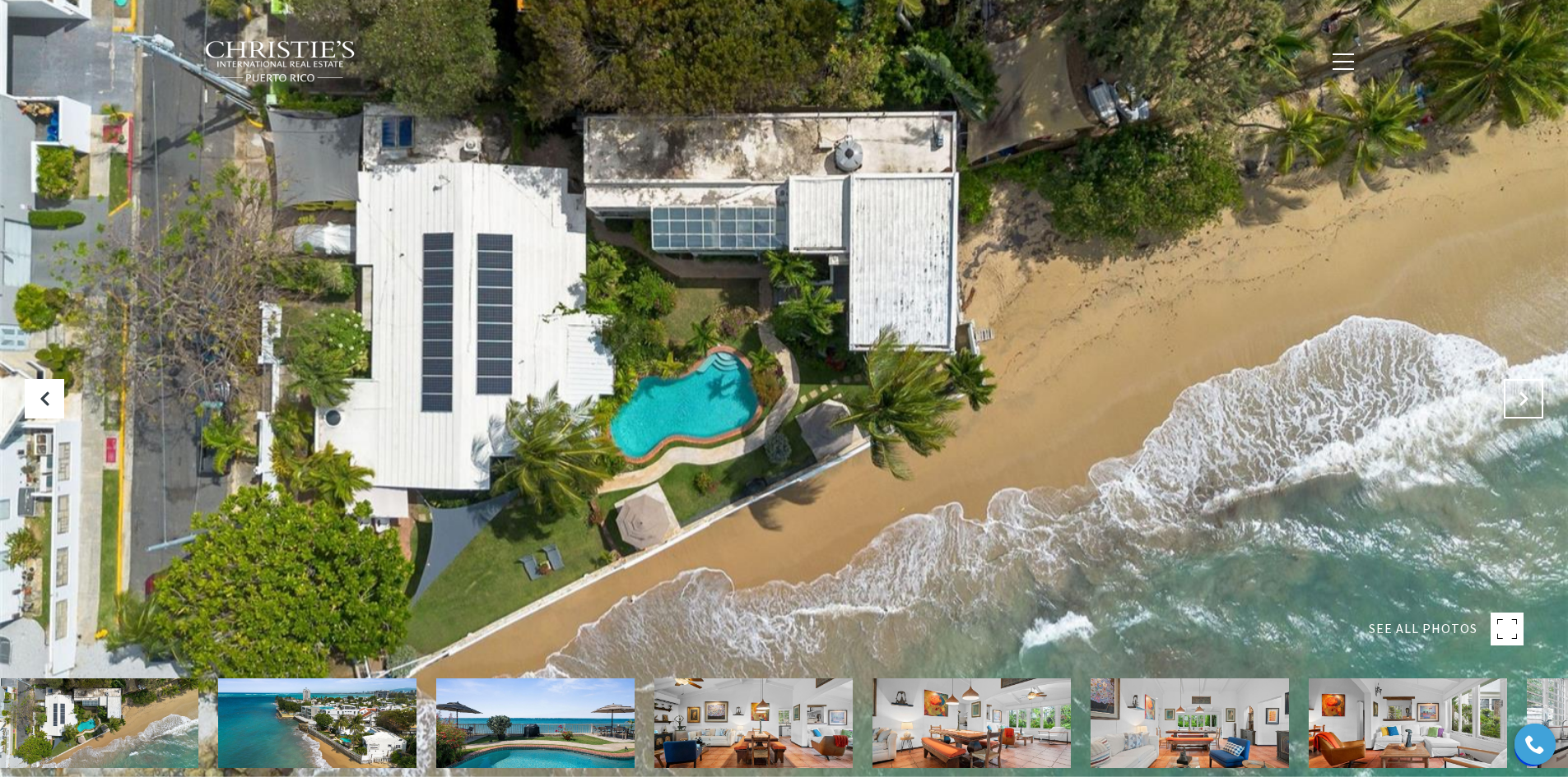
click at [1518, 396] on icon "Next Slide" at bounding box center [1523, 399] width 17 height 17
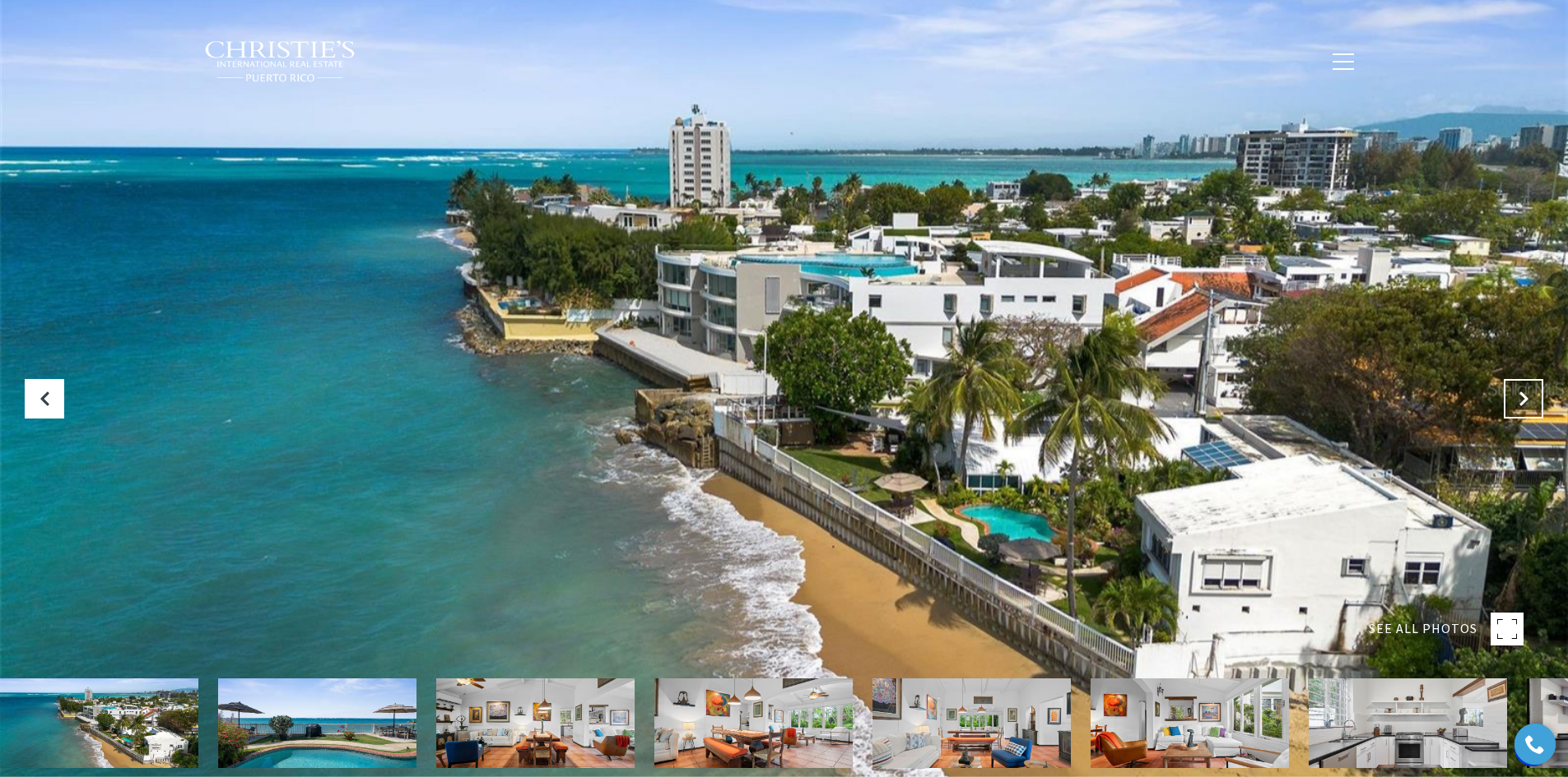
click at [1518, 398] on icon "Next Slide" at bounding box center [1523, 399] width 17 height 17
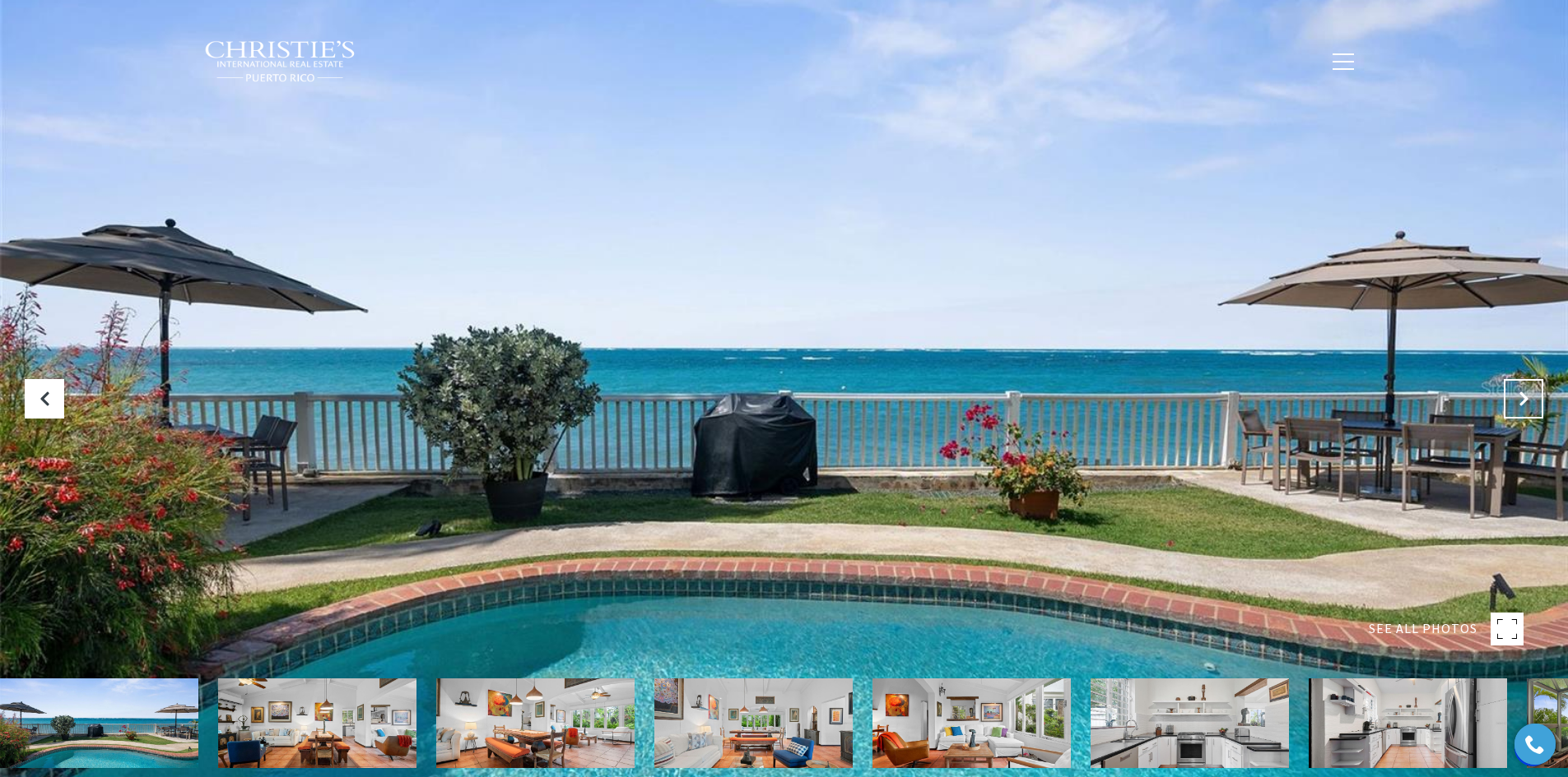
click at [1518, 398] on icon "Next Slide" at bounding box center [1523, 399] width 17 height 17
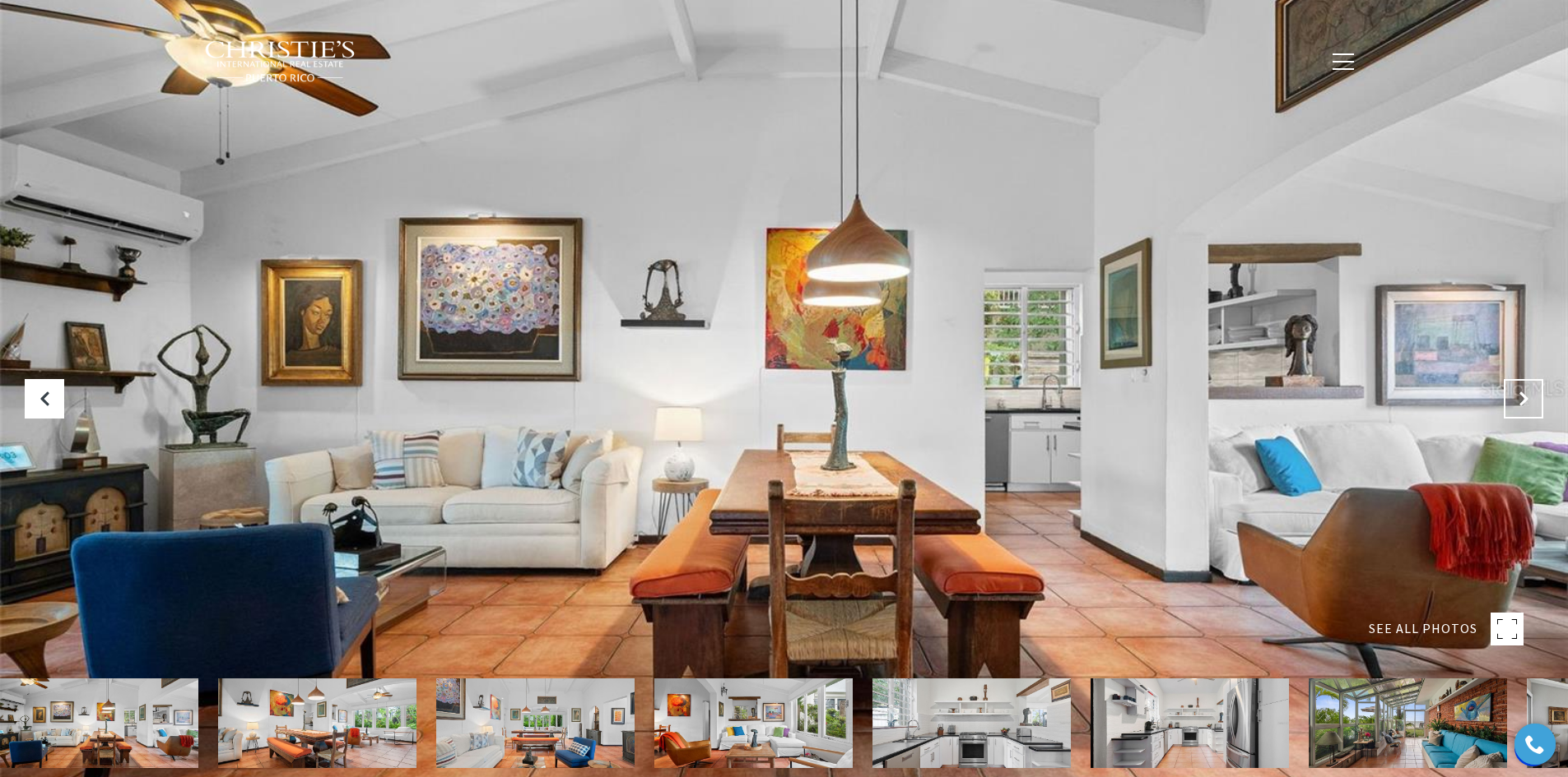
click at [1518, 398] on icon "Next Slide" at bounding box center [1523, 399] width 17 height 17
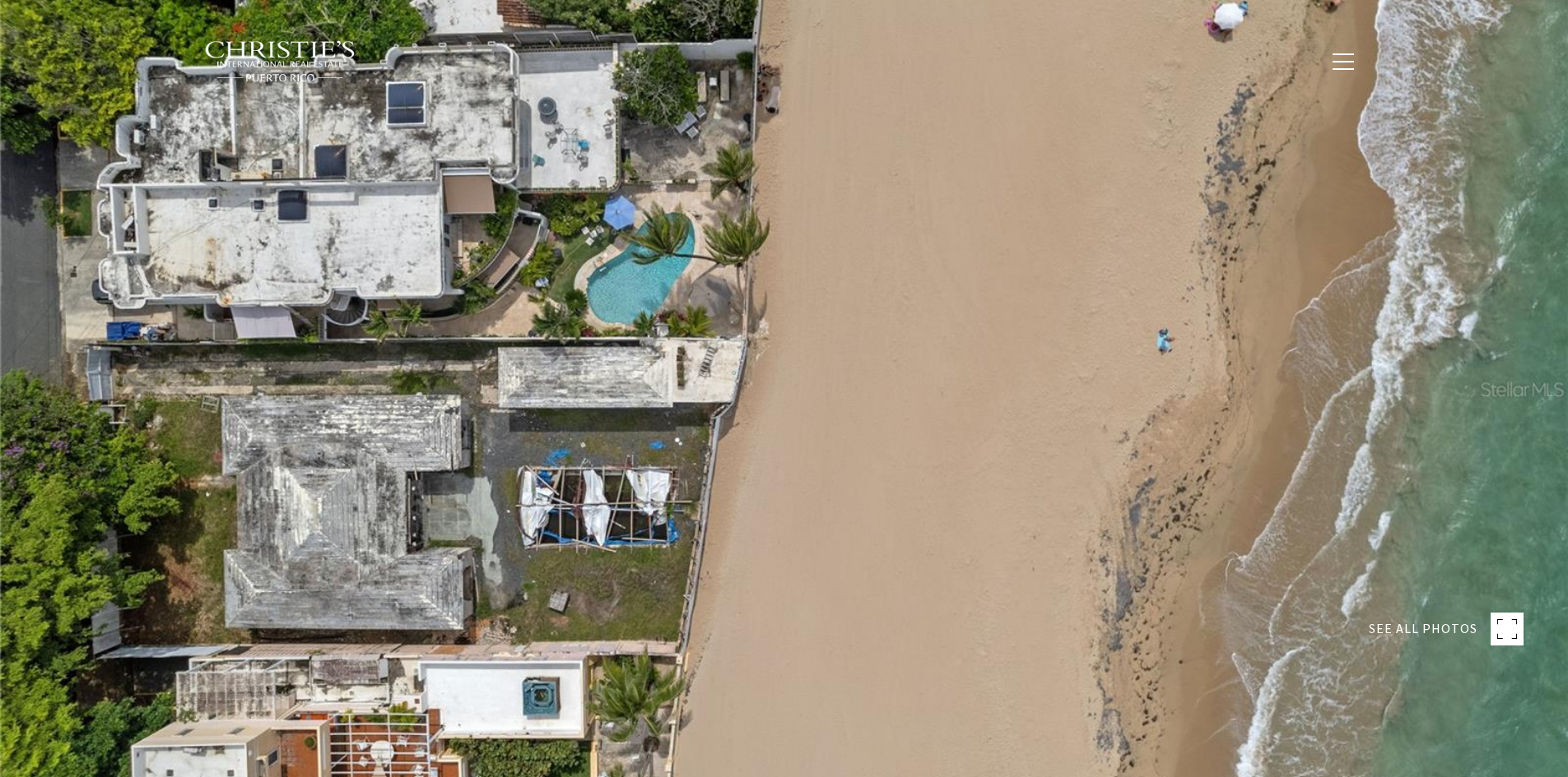
type input "**********"
type input "***"
type input "**********"
type input "**"
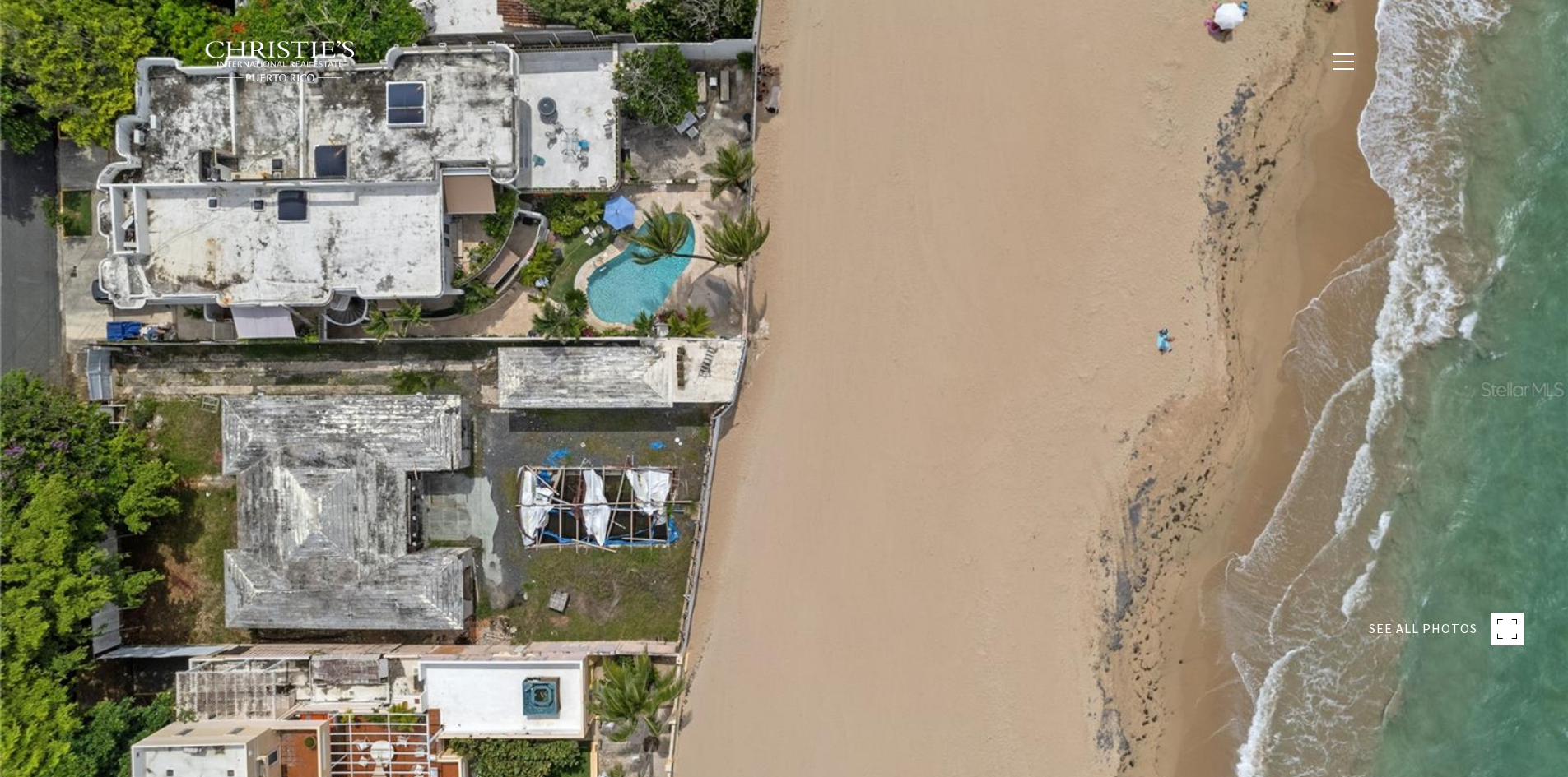
type input "**********"
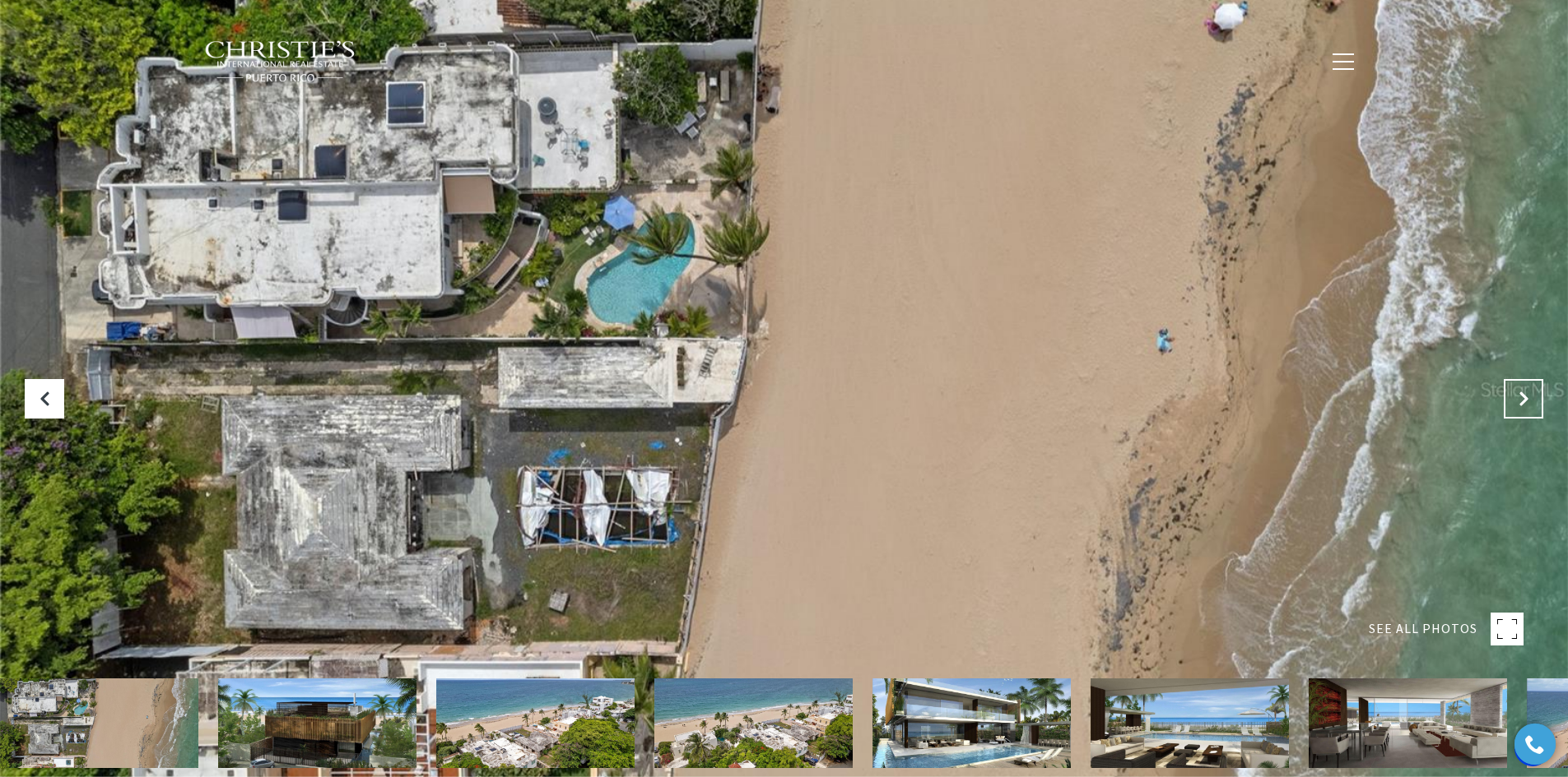
click at [1518, 402] on icon "Next Slide" at bounding box center [1523, 399] width 17 height 17
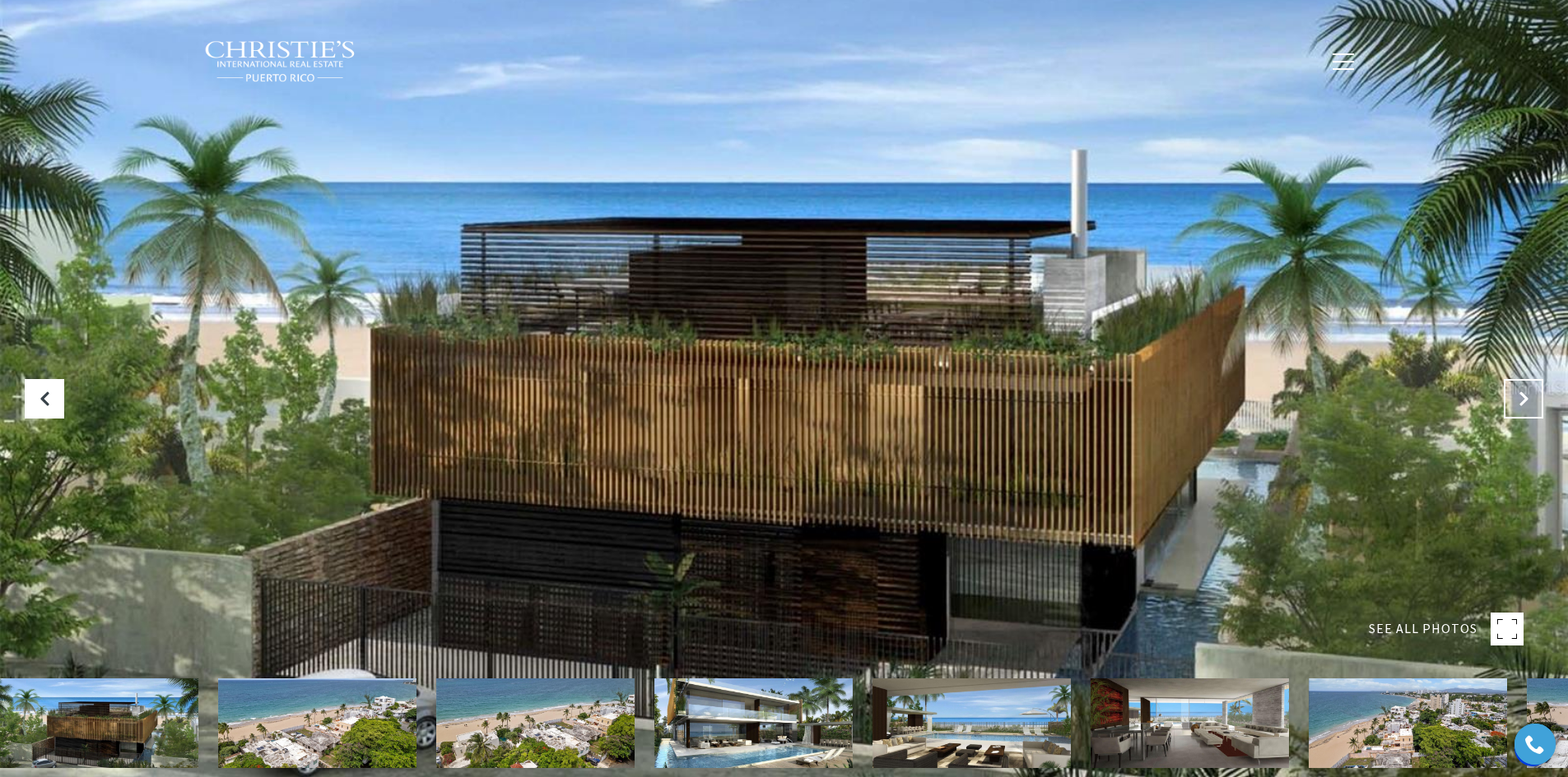
click at [1518, 405] on icon "Next Slide" at bounding box center [1523, 399] width 17 height 17
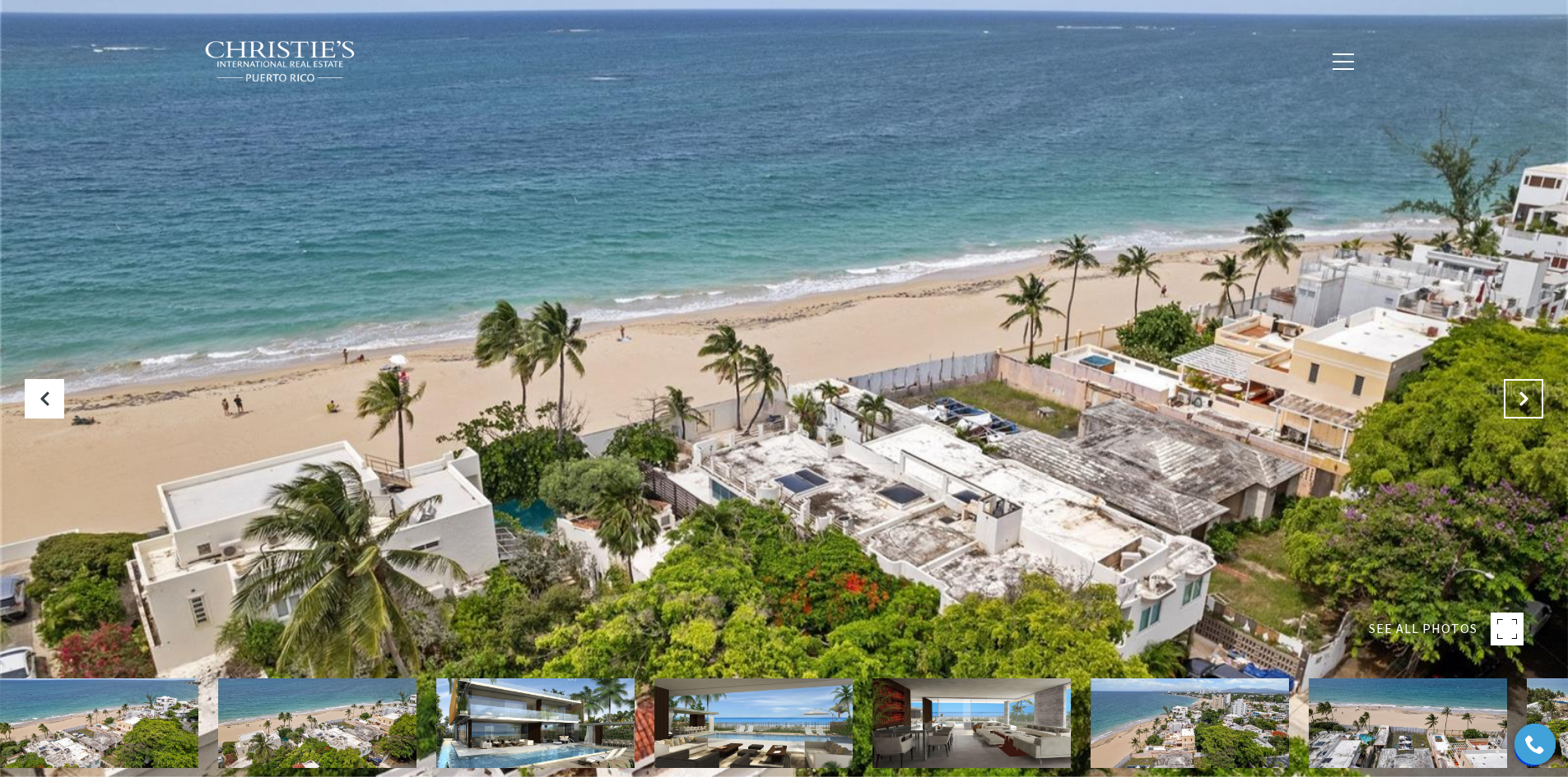
click at [1518, 405] on icon "Next Slide" at bounding box center [1523, 399] width 17 height 17
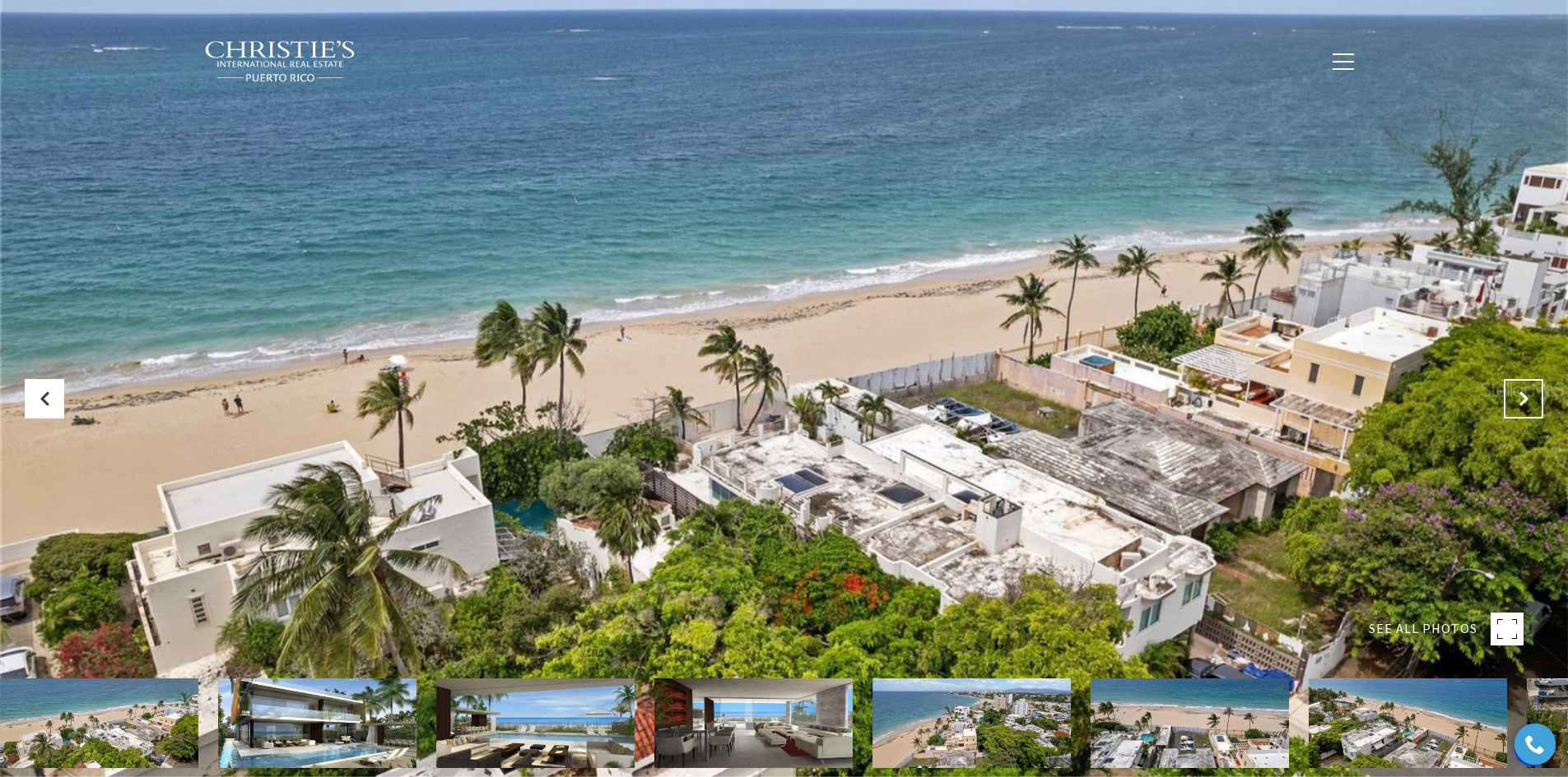
click at [1517, 398] on icon "Next Slide" at bounding box center [1523, 399] width 17 height 17
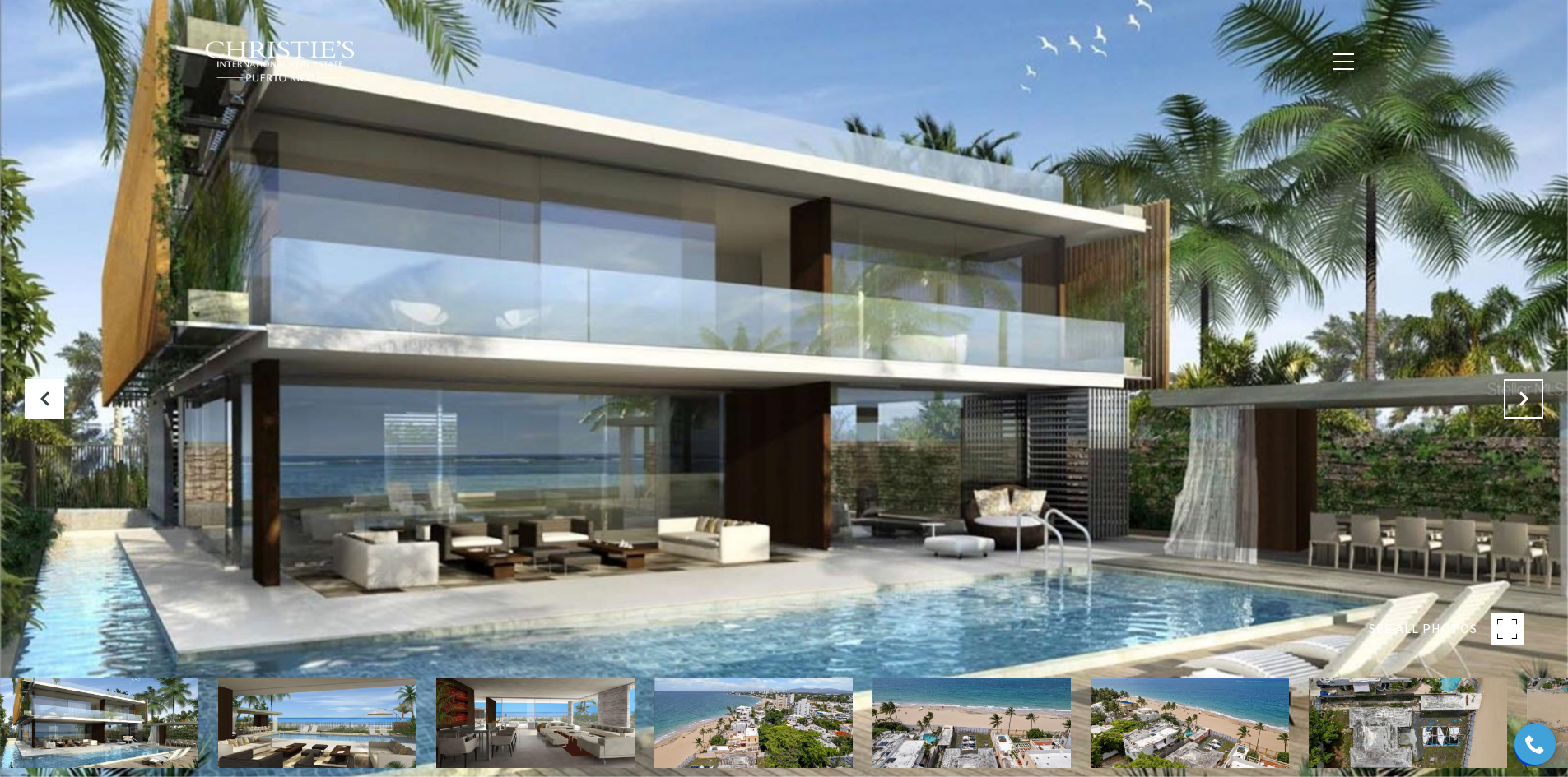
click at [1520, 398] on icon "Next Slide" at bounding box center [1523, 399] width 17 height 17
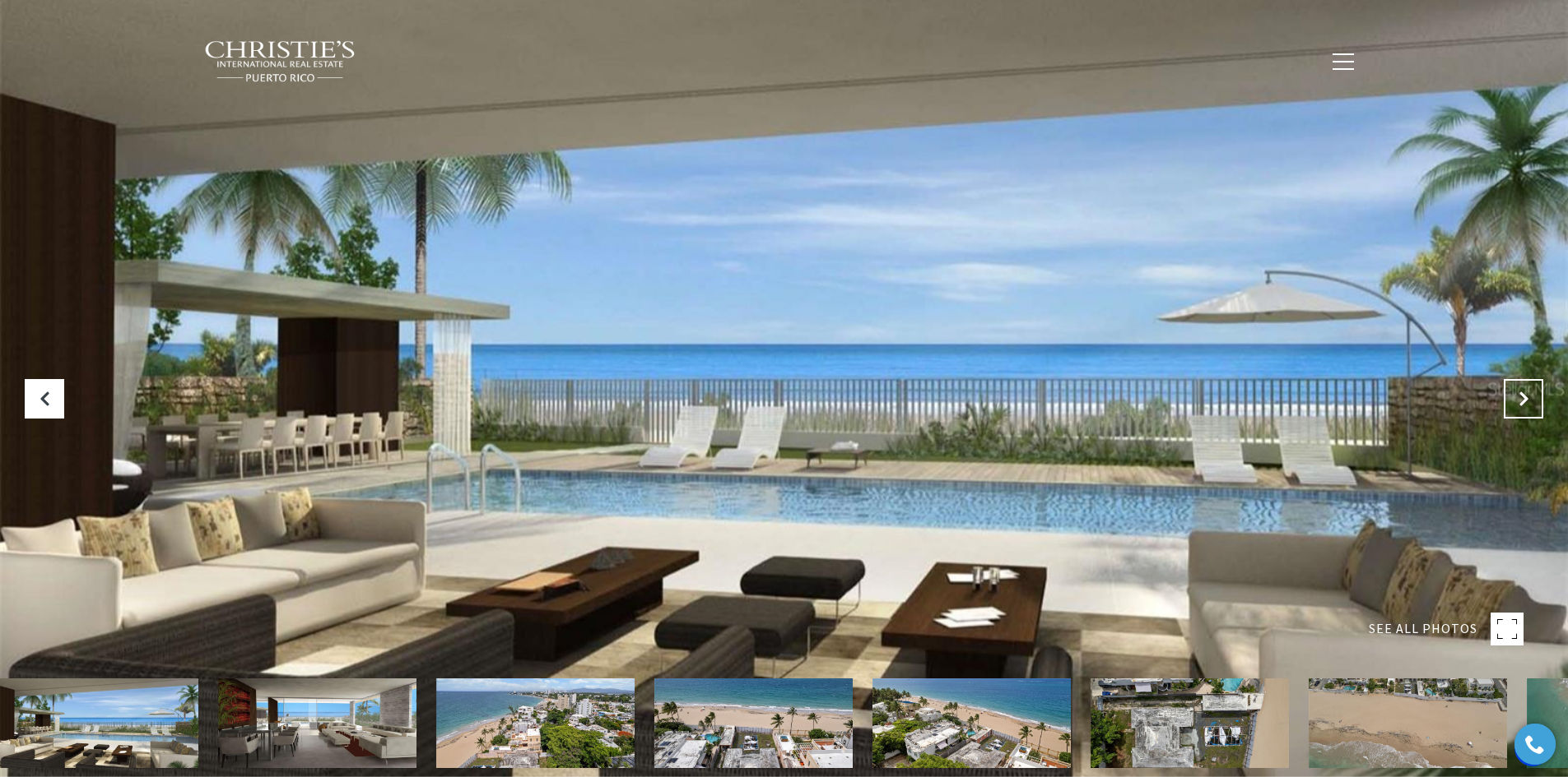
click at [1520, 398] on icon "Next Slide" at bounding box center [1523, 399] width 17 height 17
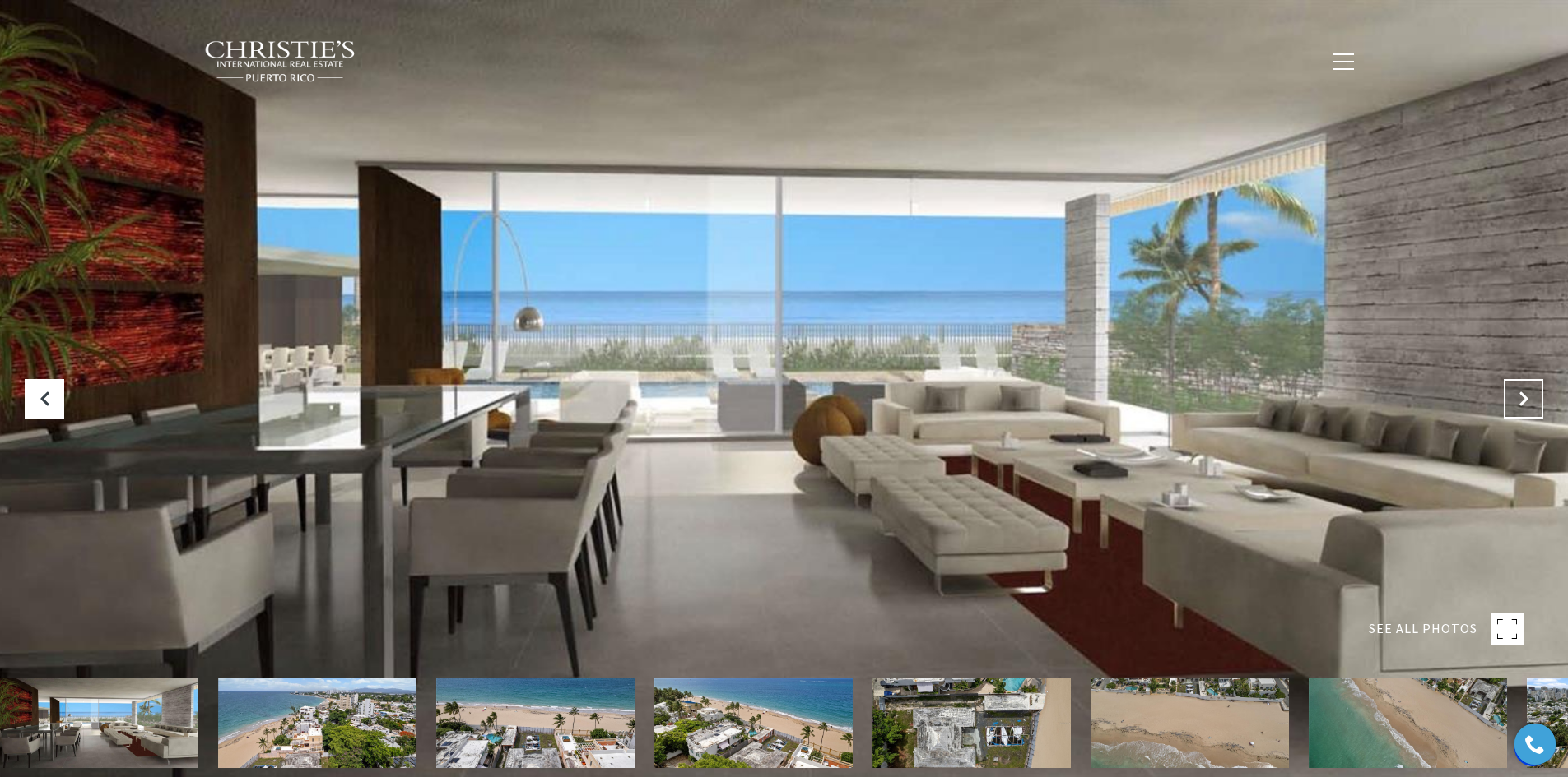
click at [1520, 398] on icon "Next Slide" at bounding box center [1523, 399] width 17 height 17
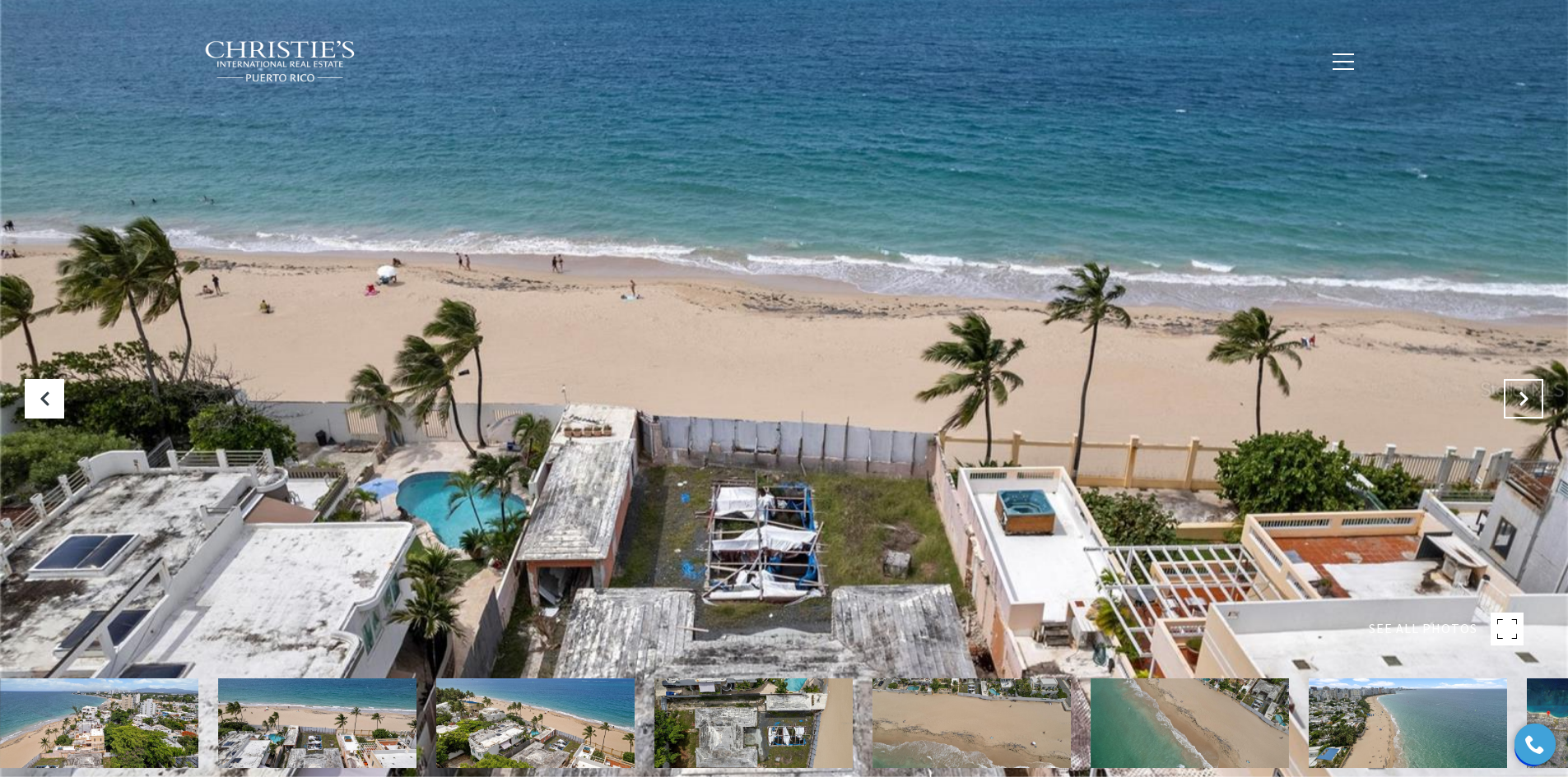
click at [1528, 397] on icon "Next Slide" at bounding box center [1523, 399] width 17 height 17
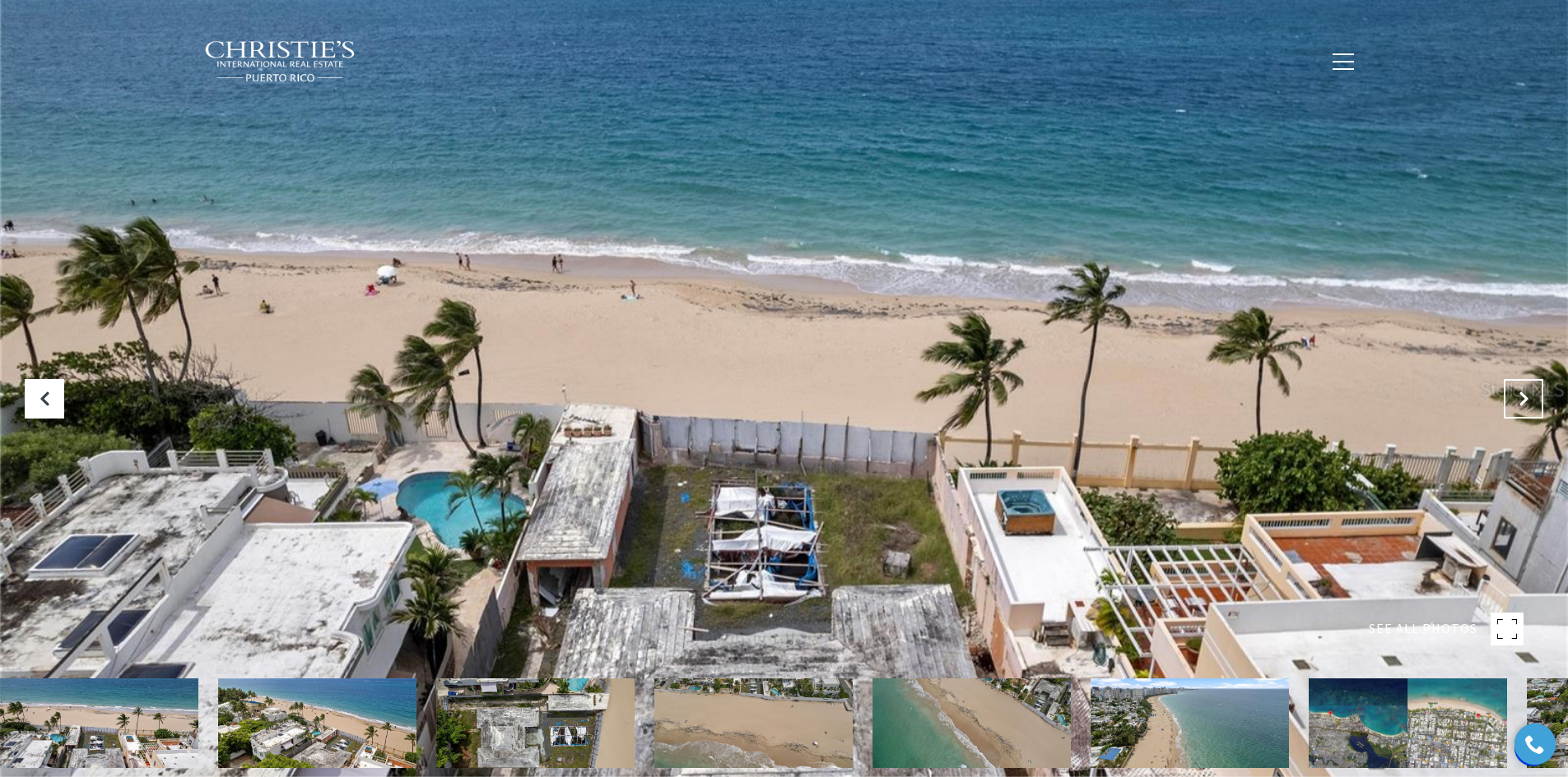
click at [1527, 398] on icon "Next Slide" at bounding box center [1523, 399] width 17 height 17
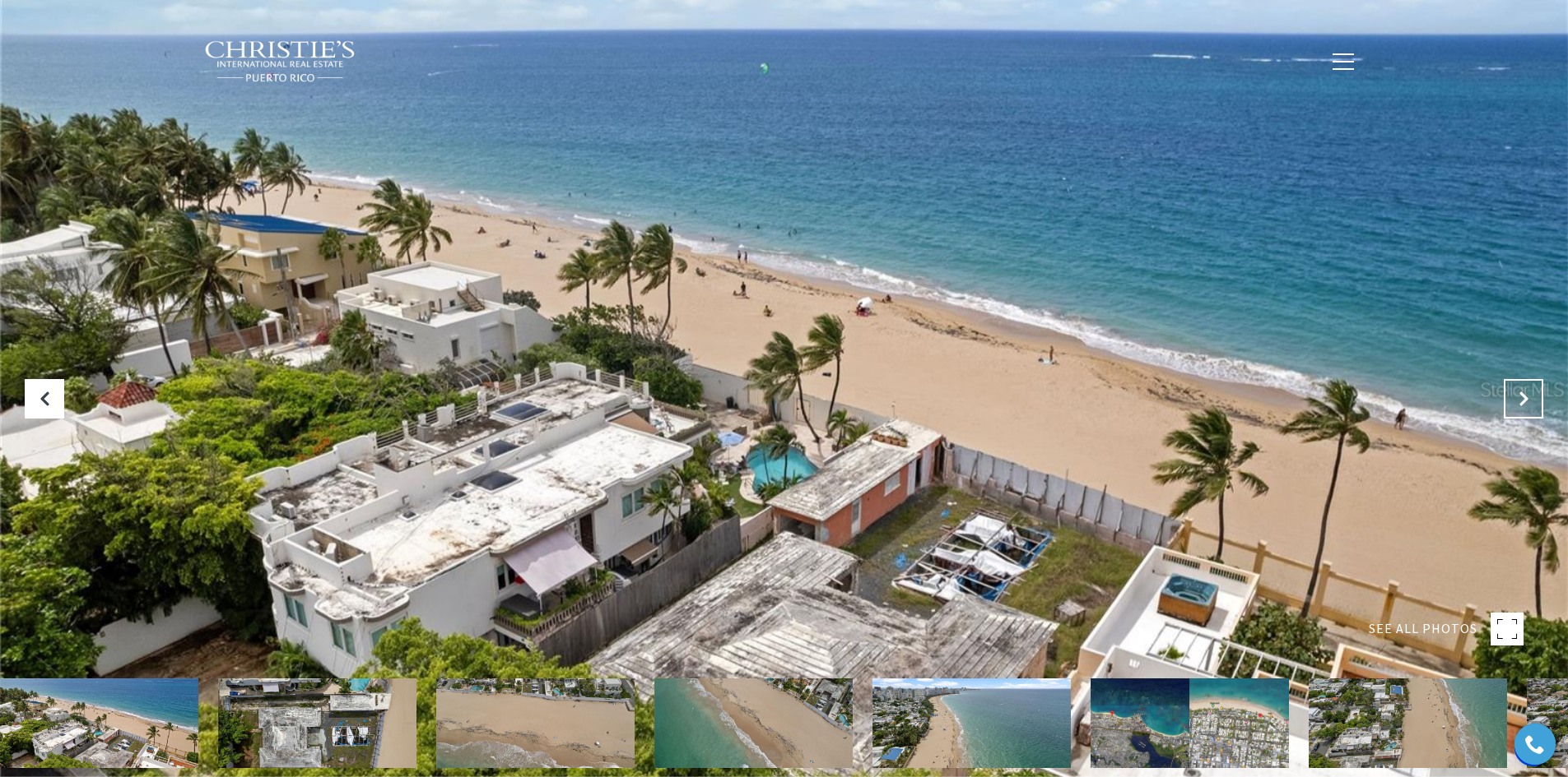
click at [1526, 399] on icon "Next Slide" at bounding box center [1523, 399] width 17 height 17
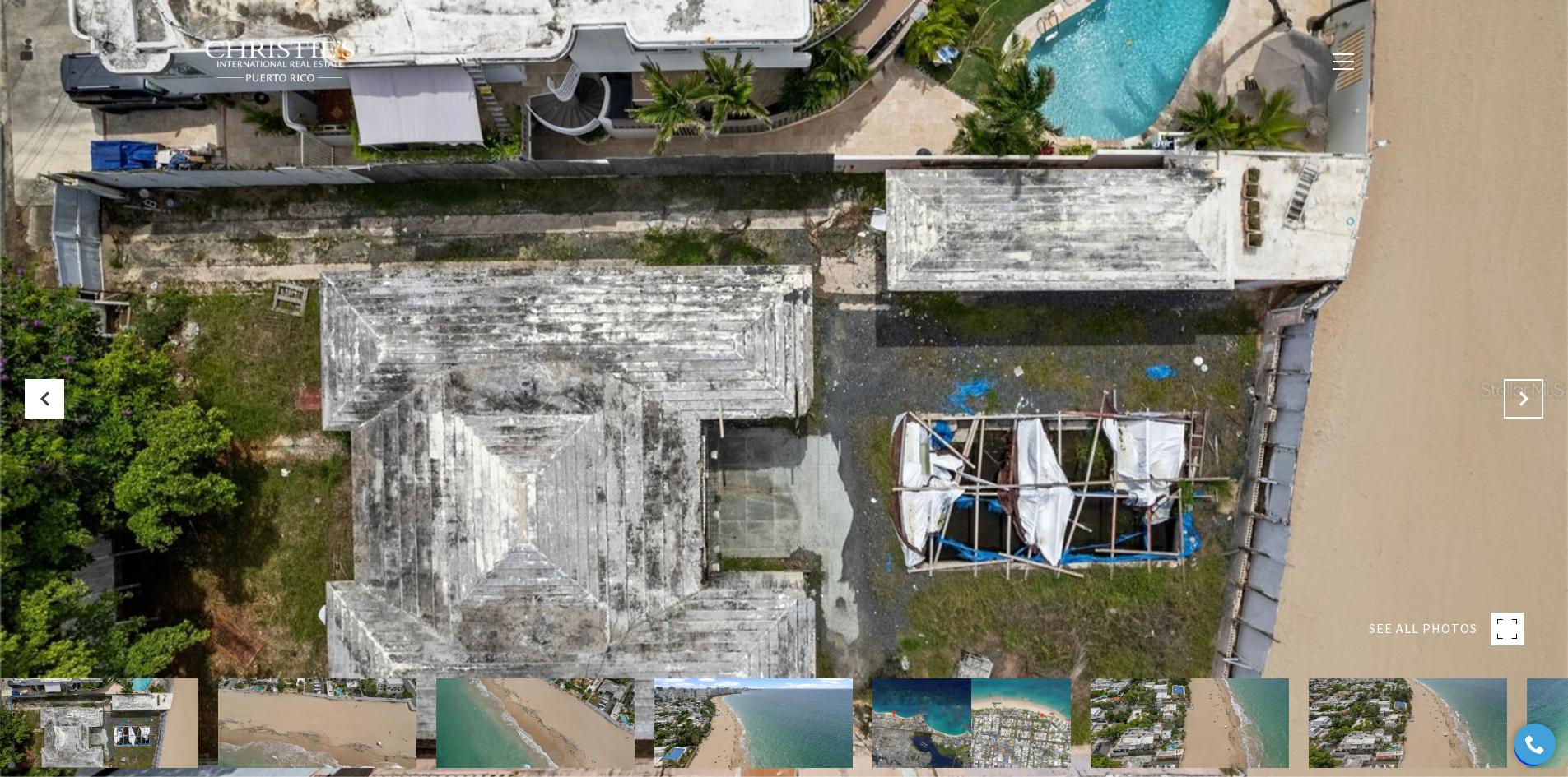
click at [1523, 401] on icon "Next Slide" at bounding box center [1523, 399] width 17 height 17
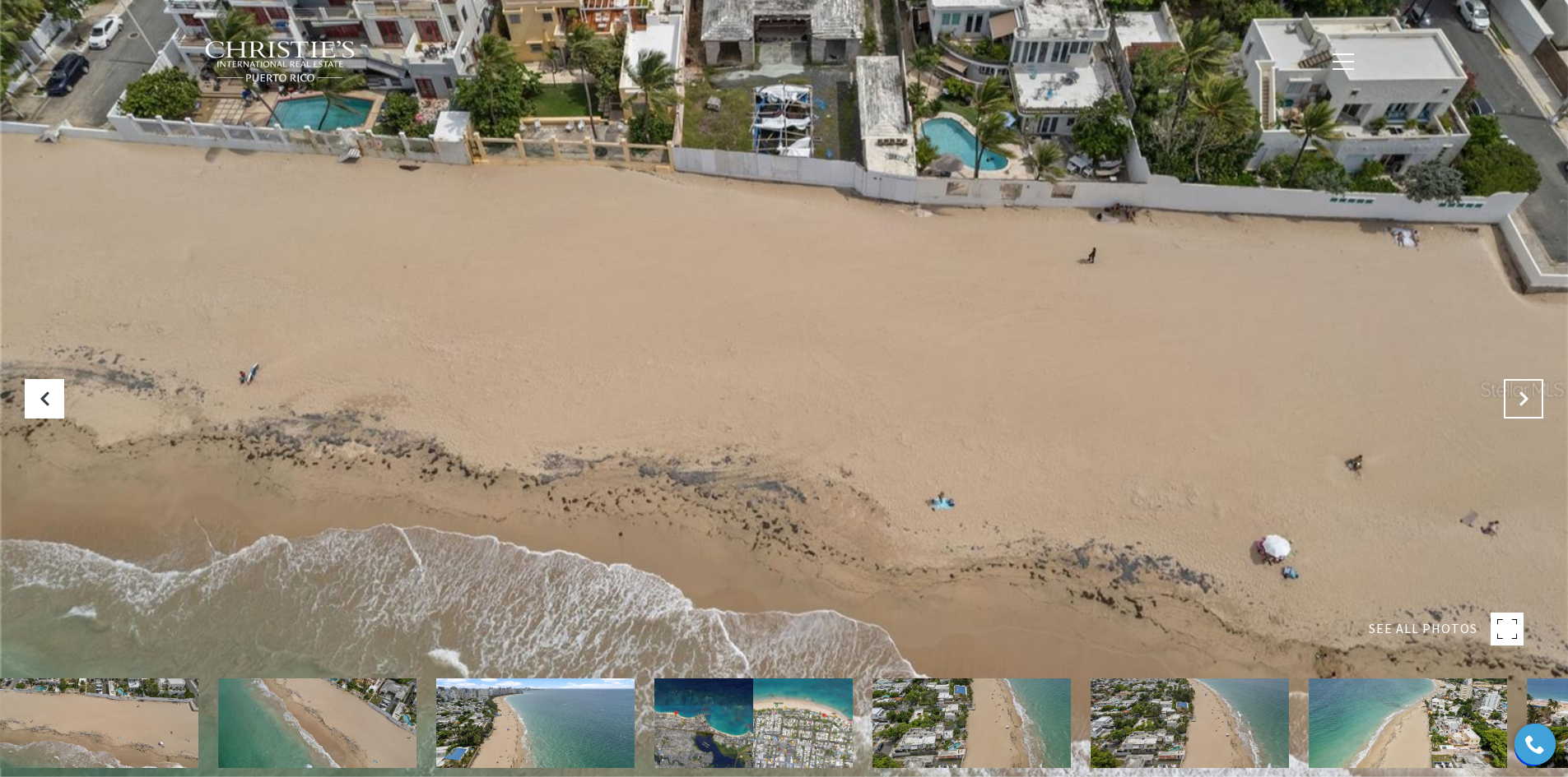
click at [1522, 405] on icon "Next Slide" at bounding box center [1523, 399] width 17 height 17
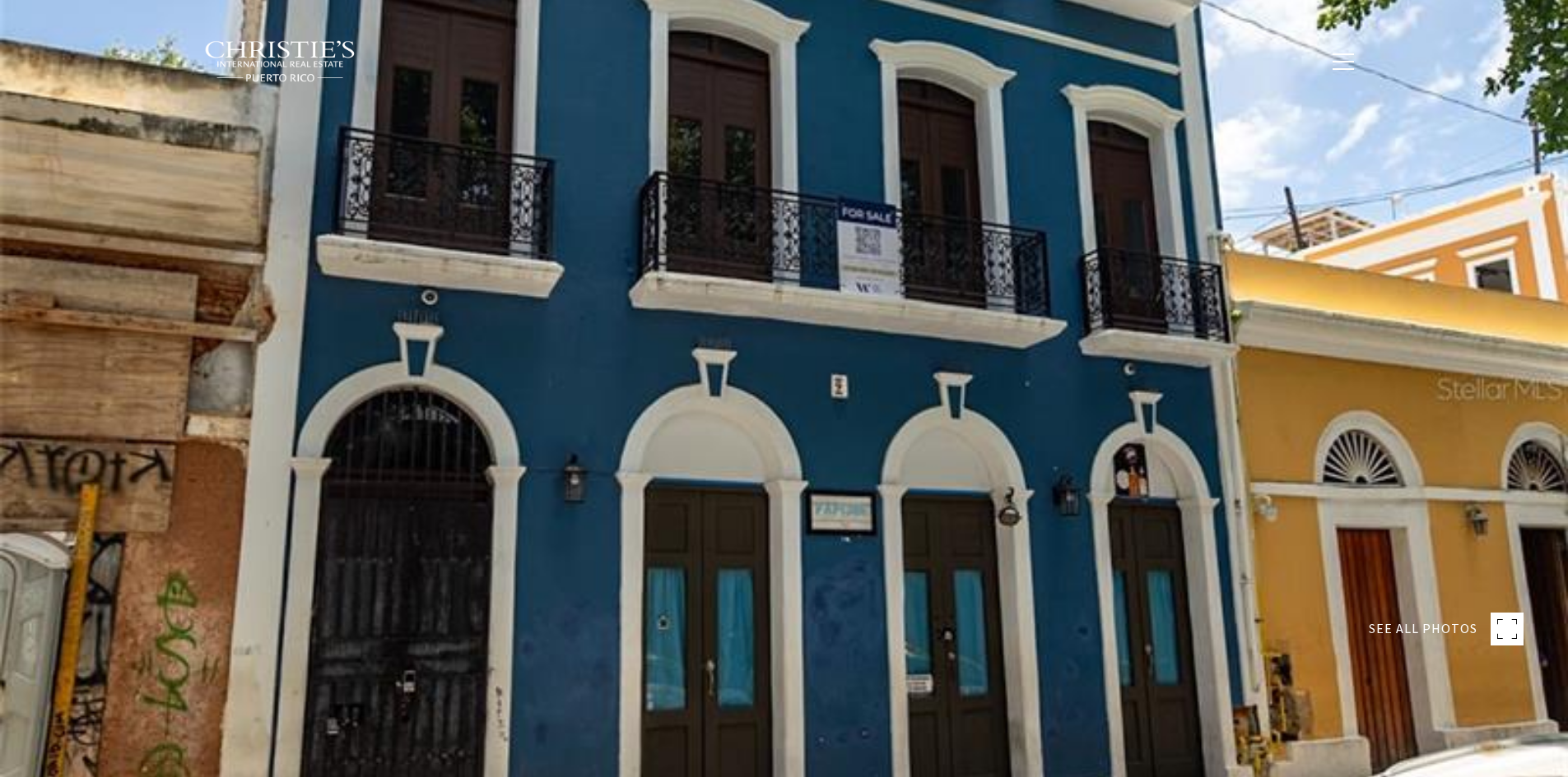
type input "**********"
type input "********"
type input "***"
type input "**********"
type input "**"
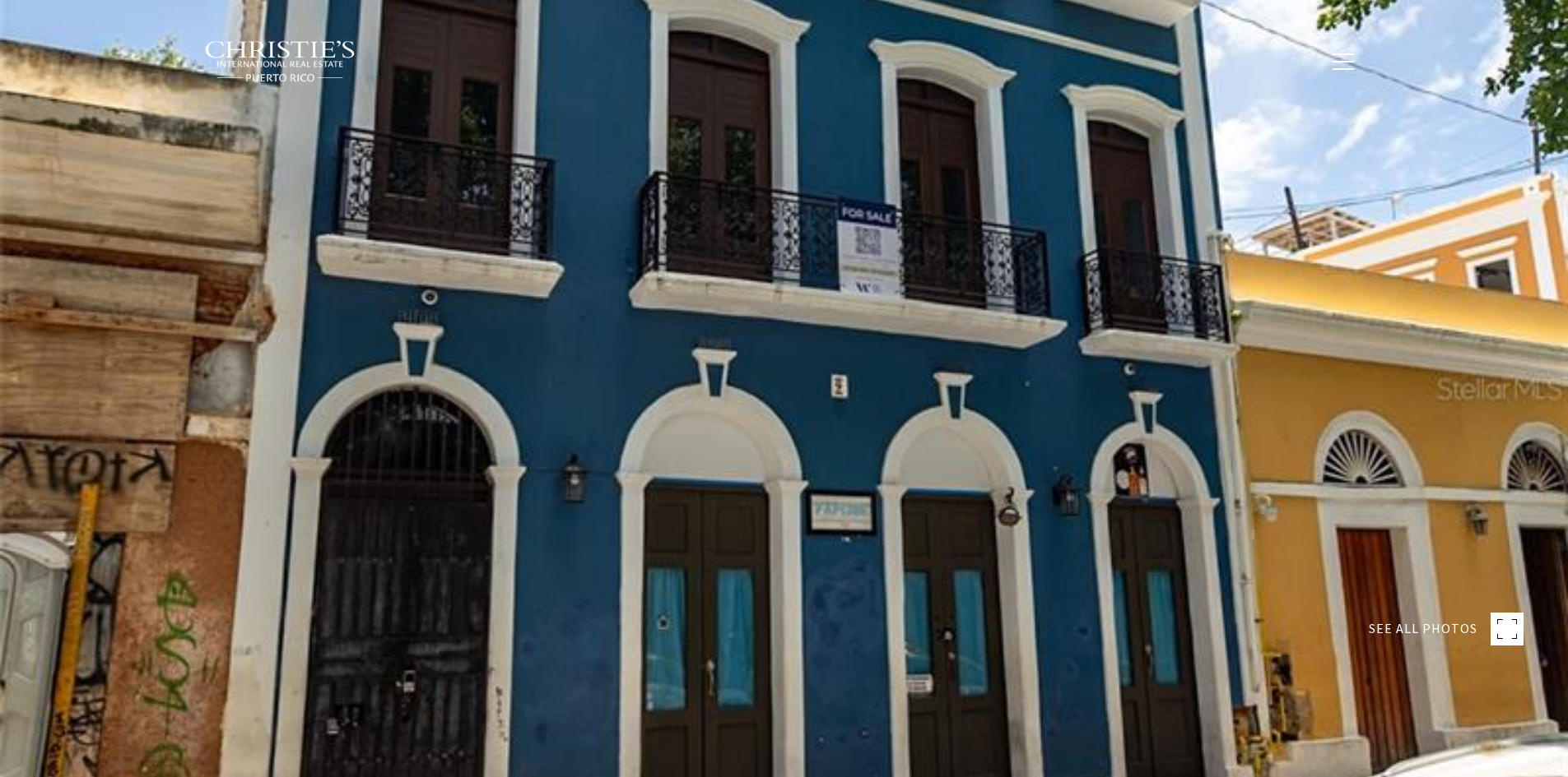
type input "********"
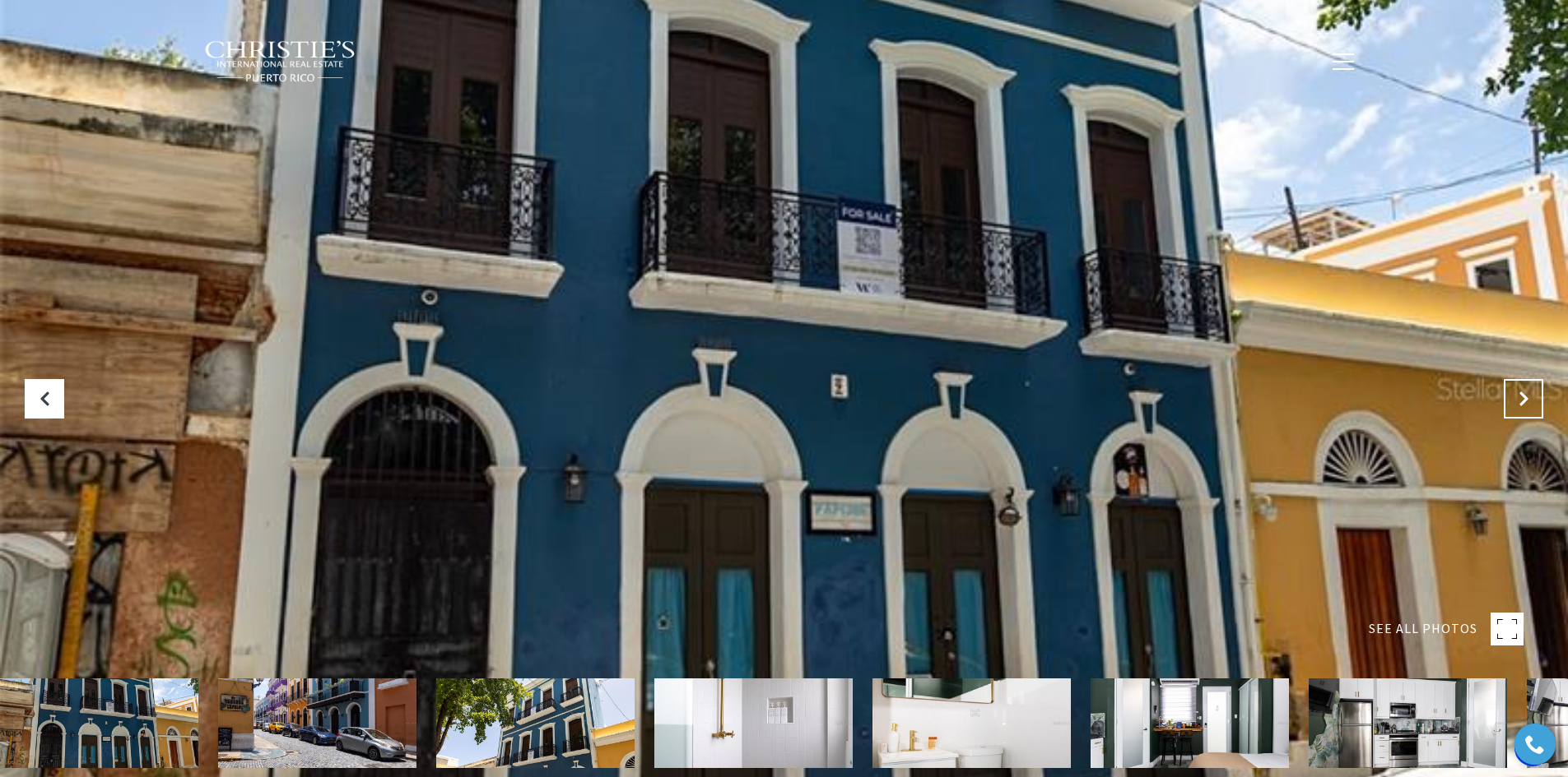
click at [1519, 400] on icon "Next Slide" at bounding box center [1523, 399] width 17 height 17
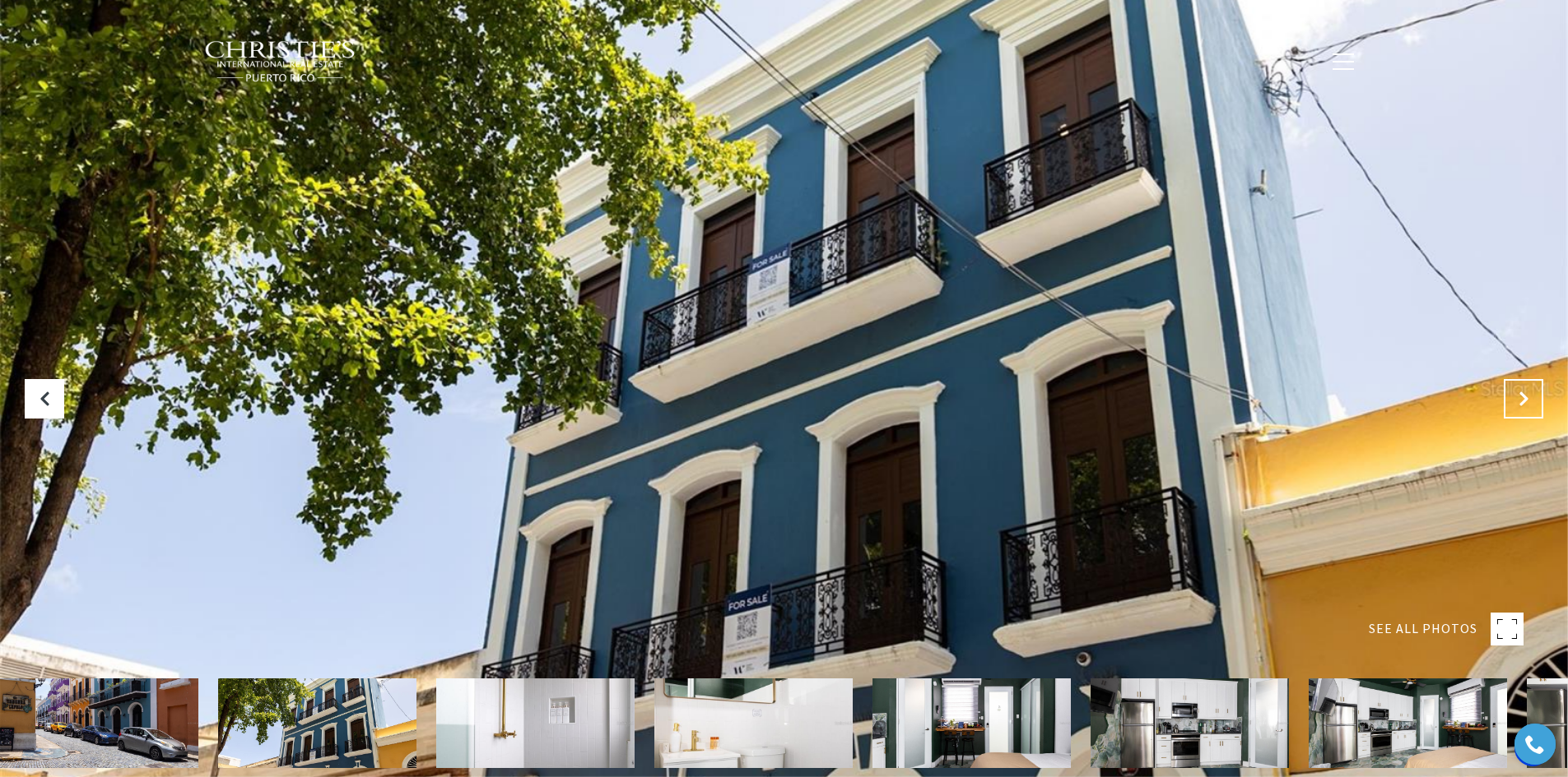
click at [1515, 394] on icon "Next Slide" at bounding box center [1523, 399] width 17 height 17
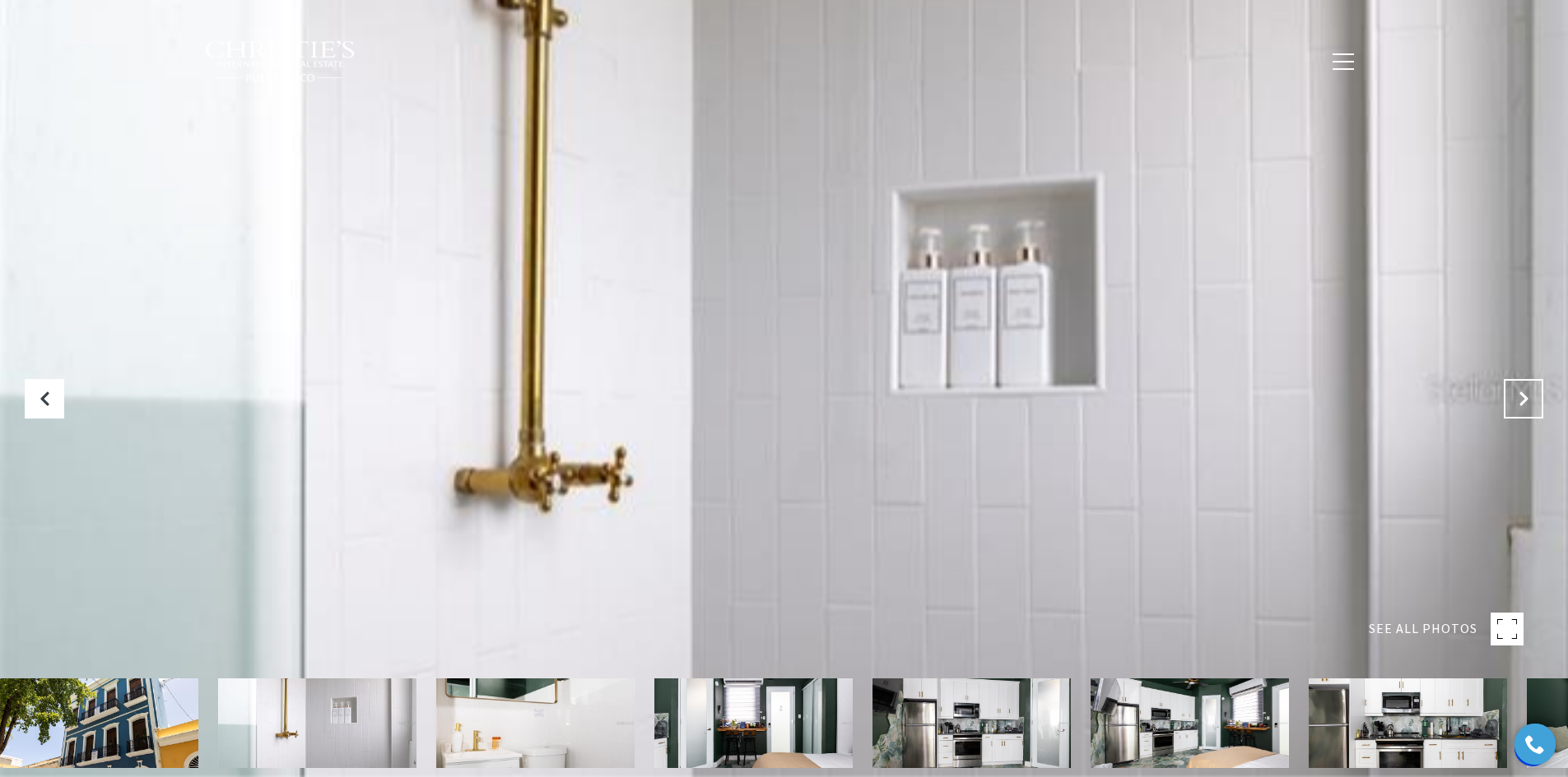
click at [1522, 395] on icon "Next Slide" at bounding box center [1523, 399] width 17 height 17
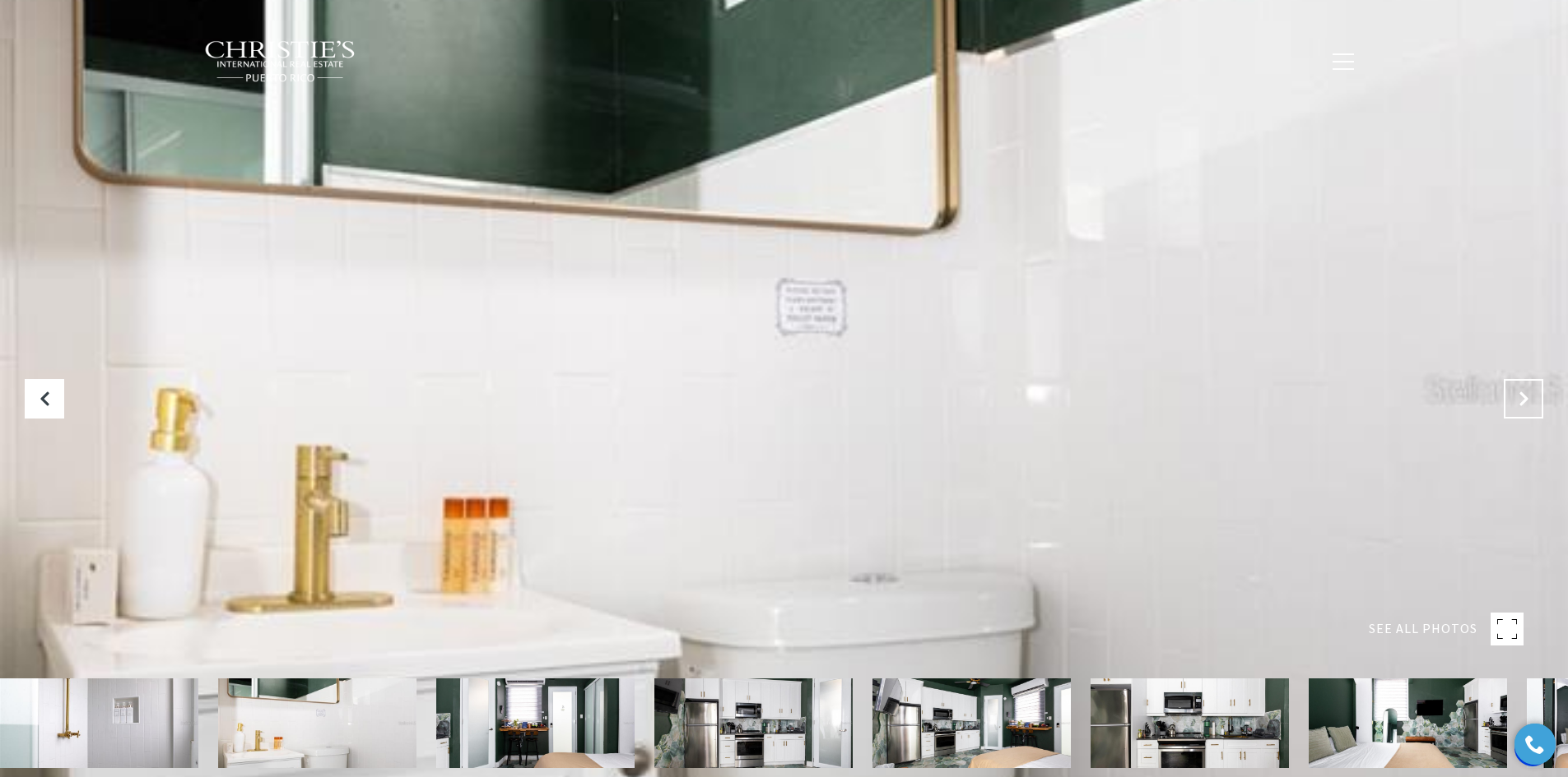
click at [1523, 396] on icon "Next Slide" at bounding box center [1523, 399] width 17 height 17
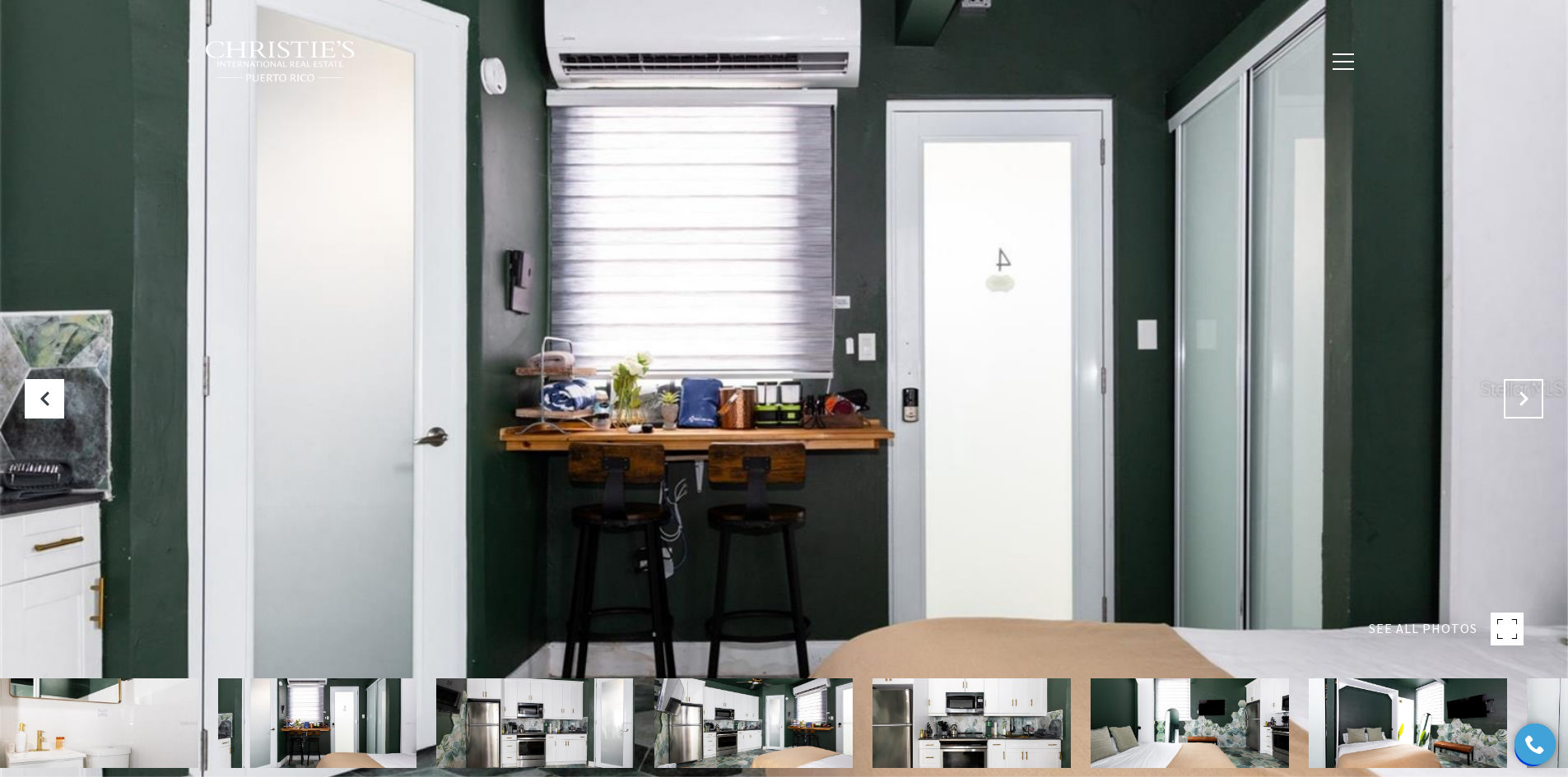
click at [1520, 401] on icon "Next Slide" at bounding box center [1523, 399] width 17 height 17
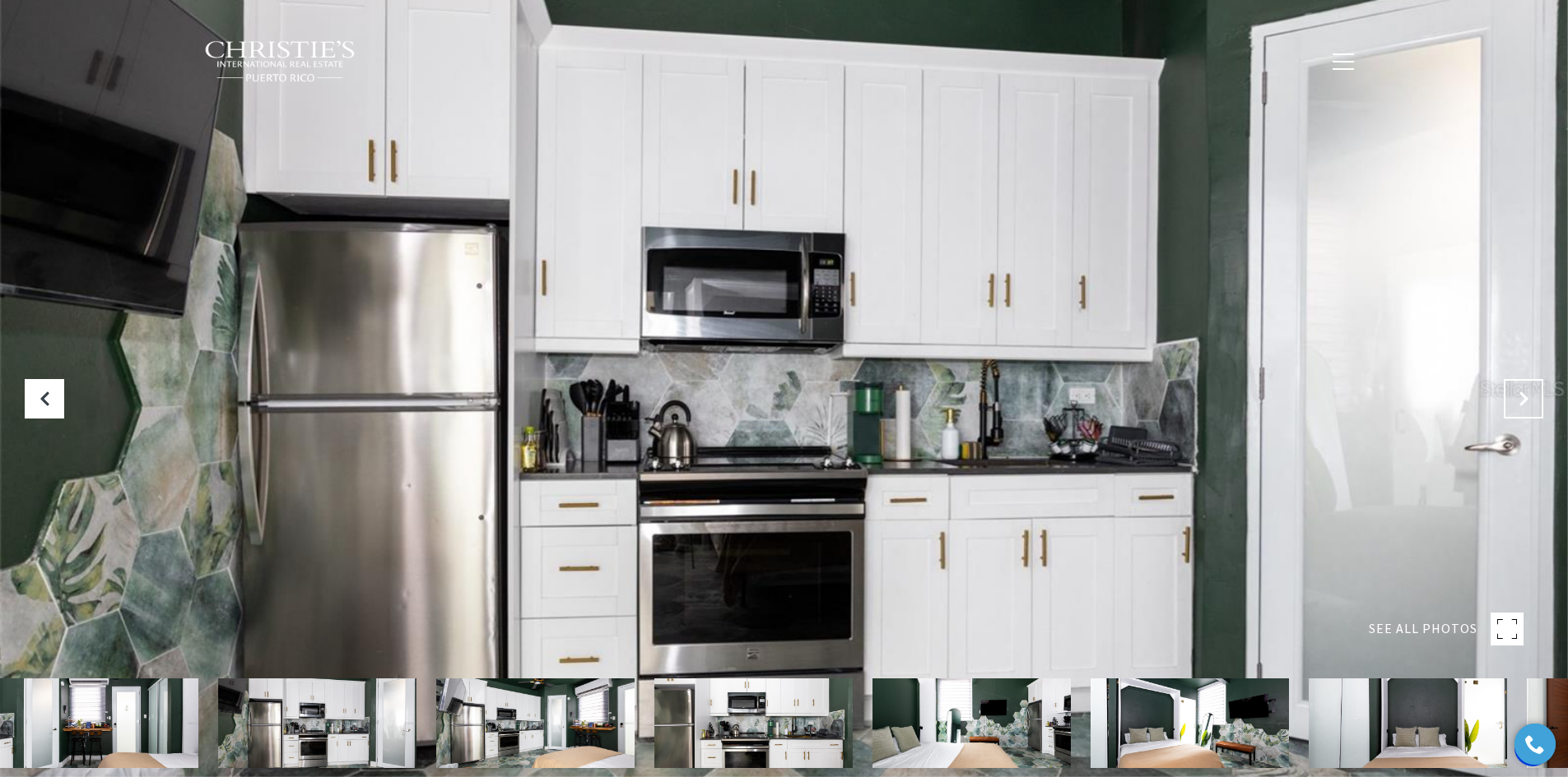
click at [1519, 397] on icon "Next Slide" at bounding box center [1523, 399] width 17 height 17
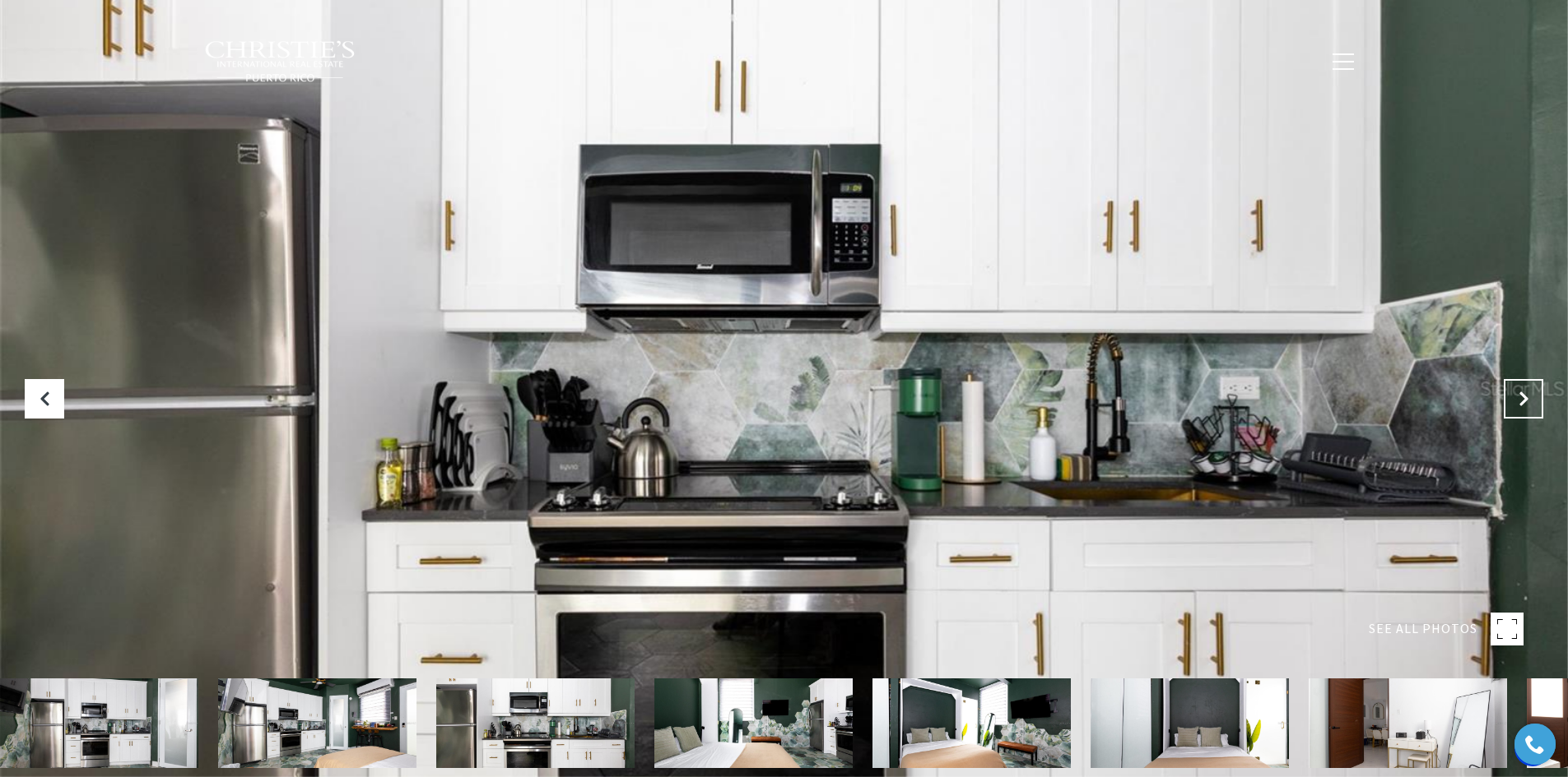
click at [1520, 396] on icon "Next Slide" at bounding box center [1523, 399] width 17 height 17
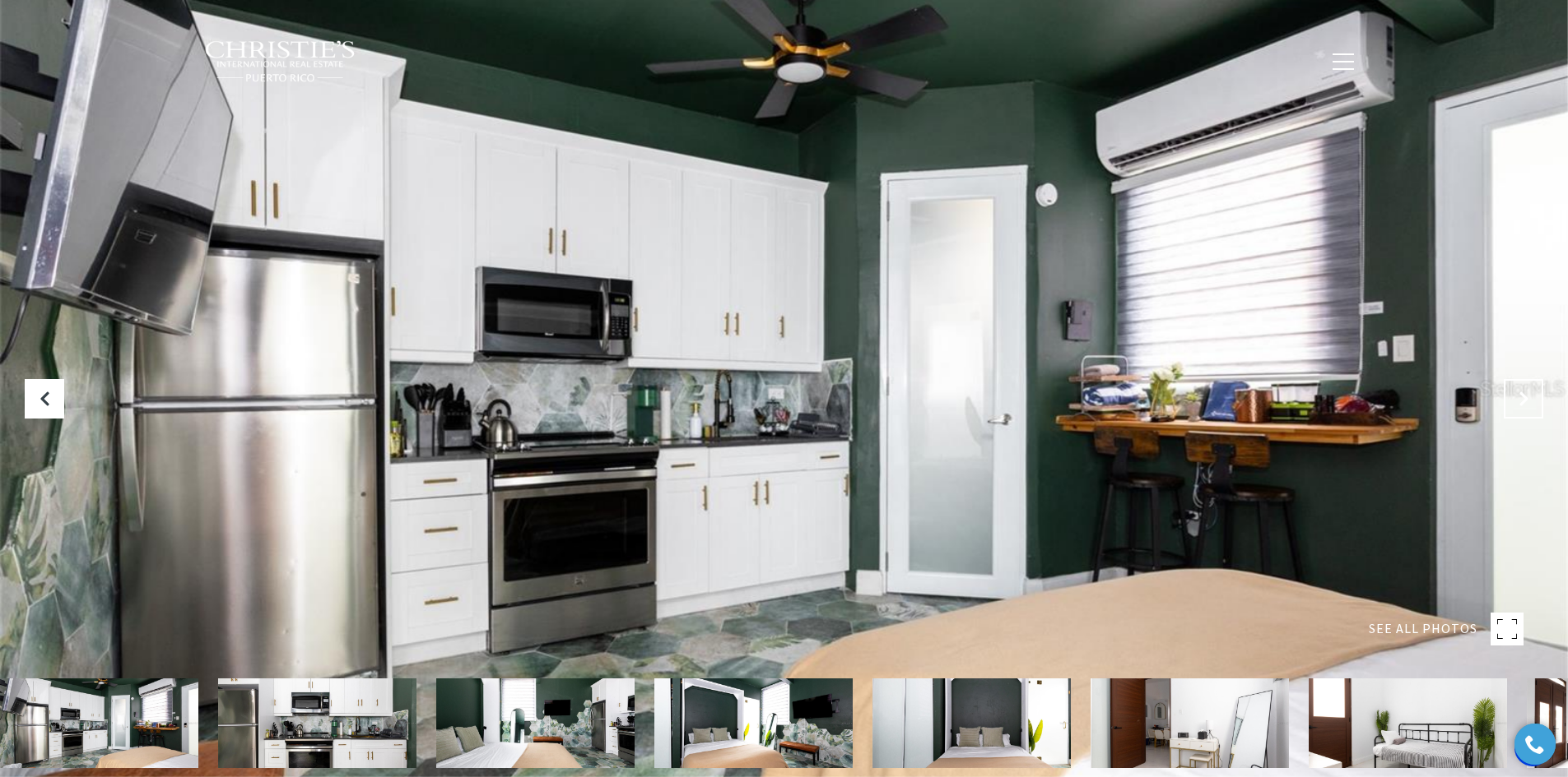
click at [1520, 396] on icon "Next Slide" at bounding box center [1523, 399] width 17 height 17
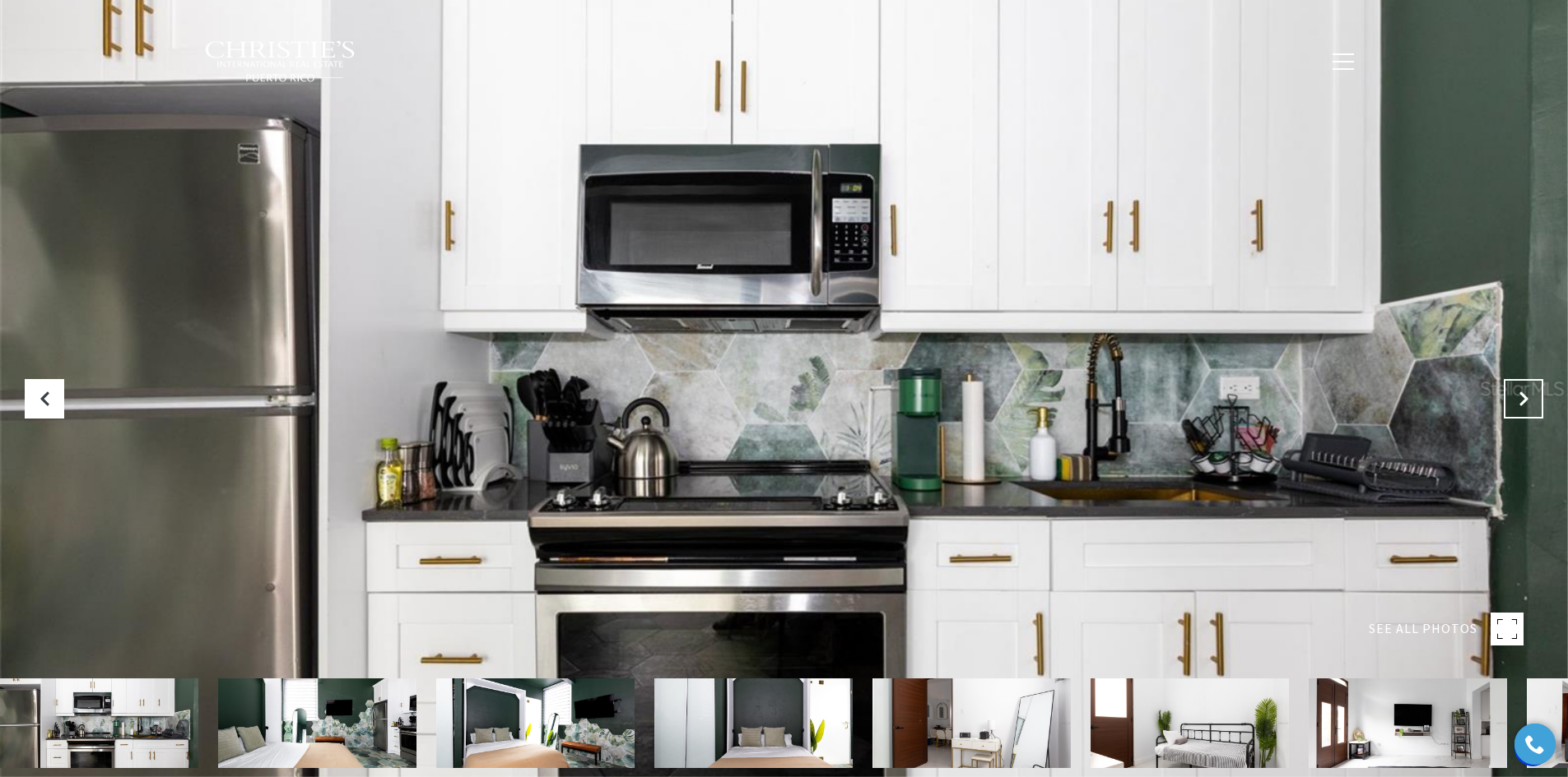
click at [1520, 396] on icon "Next Slide" at bounding box center [1523, 399] width 17 height 17
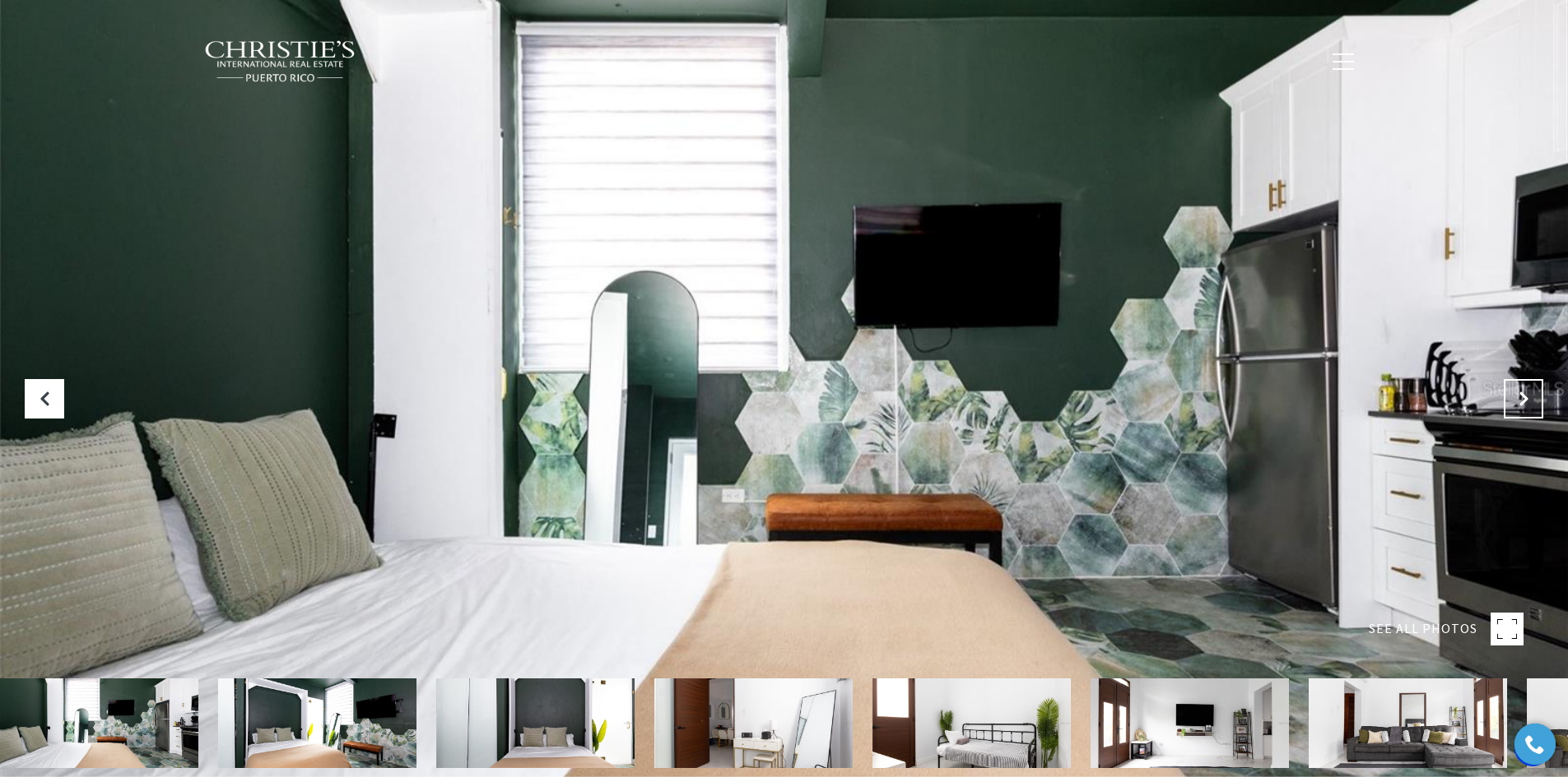
click at [1520, 396] on icon "Next Slide" at bounding box center [1523, 399] width 17 height 17
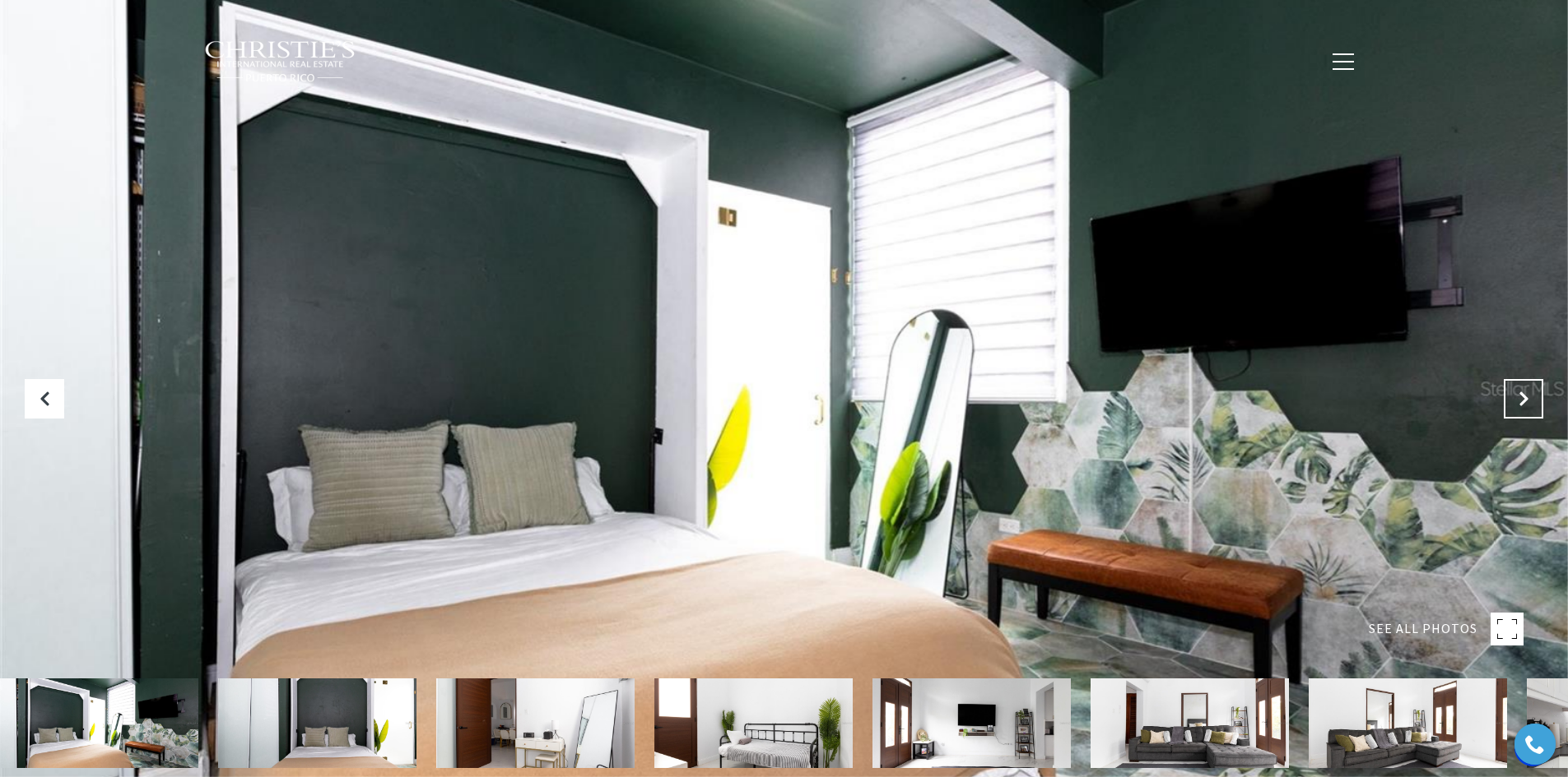
click at [1520, 399] on icon "Next Slide" at bounding box center [1523, 399] width 17 height 17
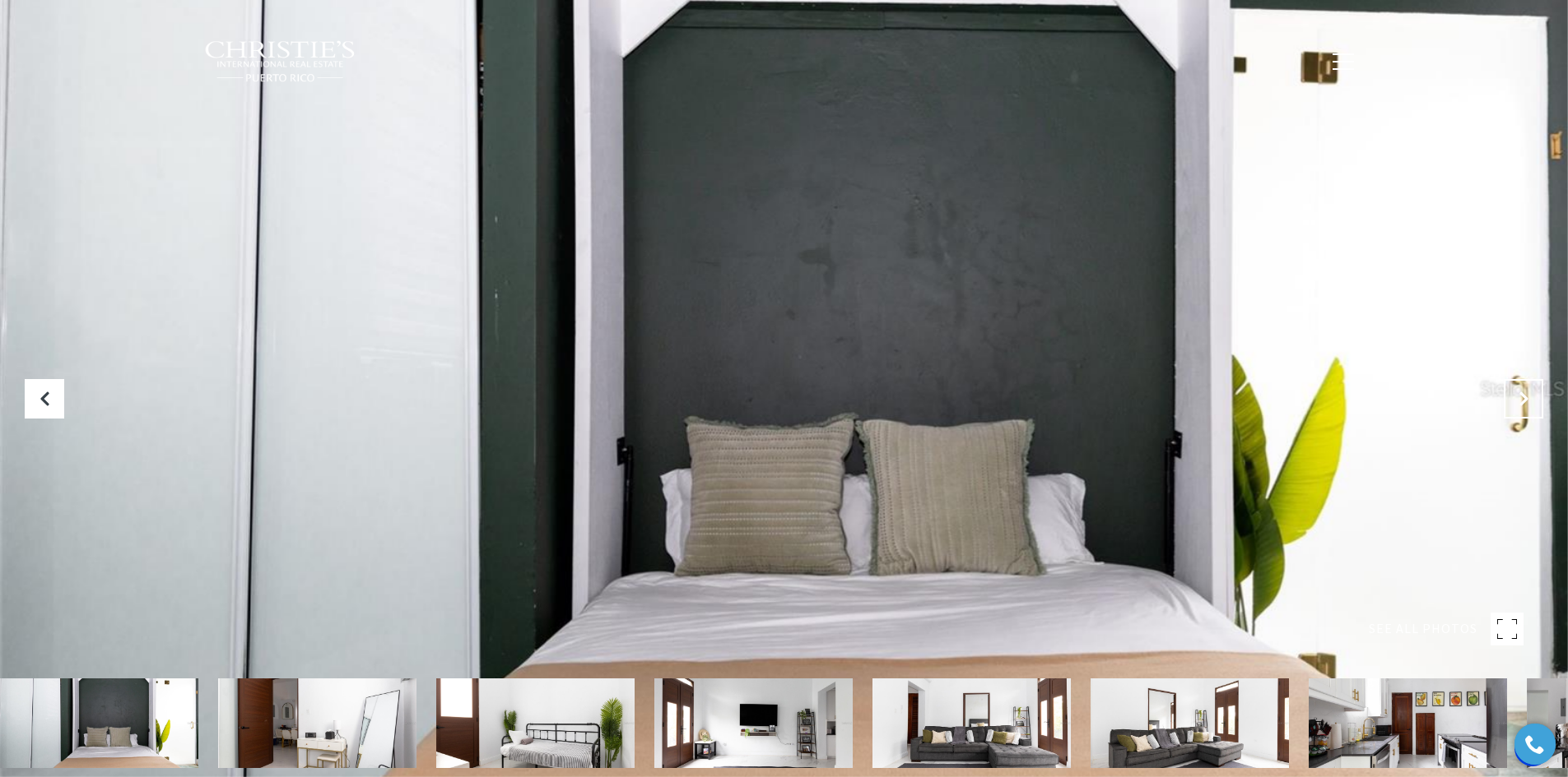
click at [1520, 401] on icon "Next Slide" at bounding box center [1523, 399] width 17 height 17
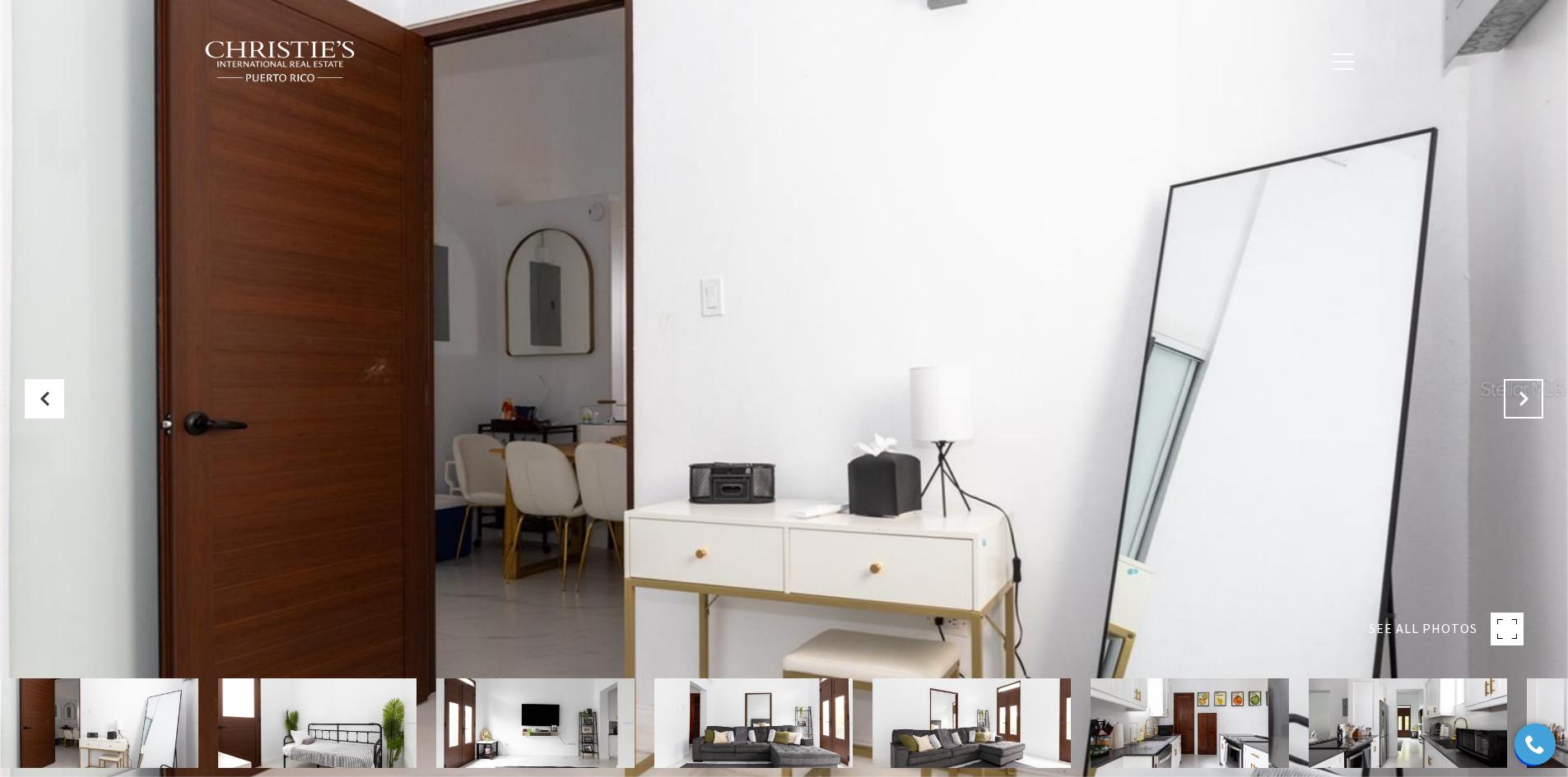
click at [1519, 402] on icon "Next Slide" at bounding box center [1523, 399] width 17 height 17
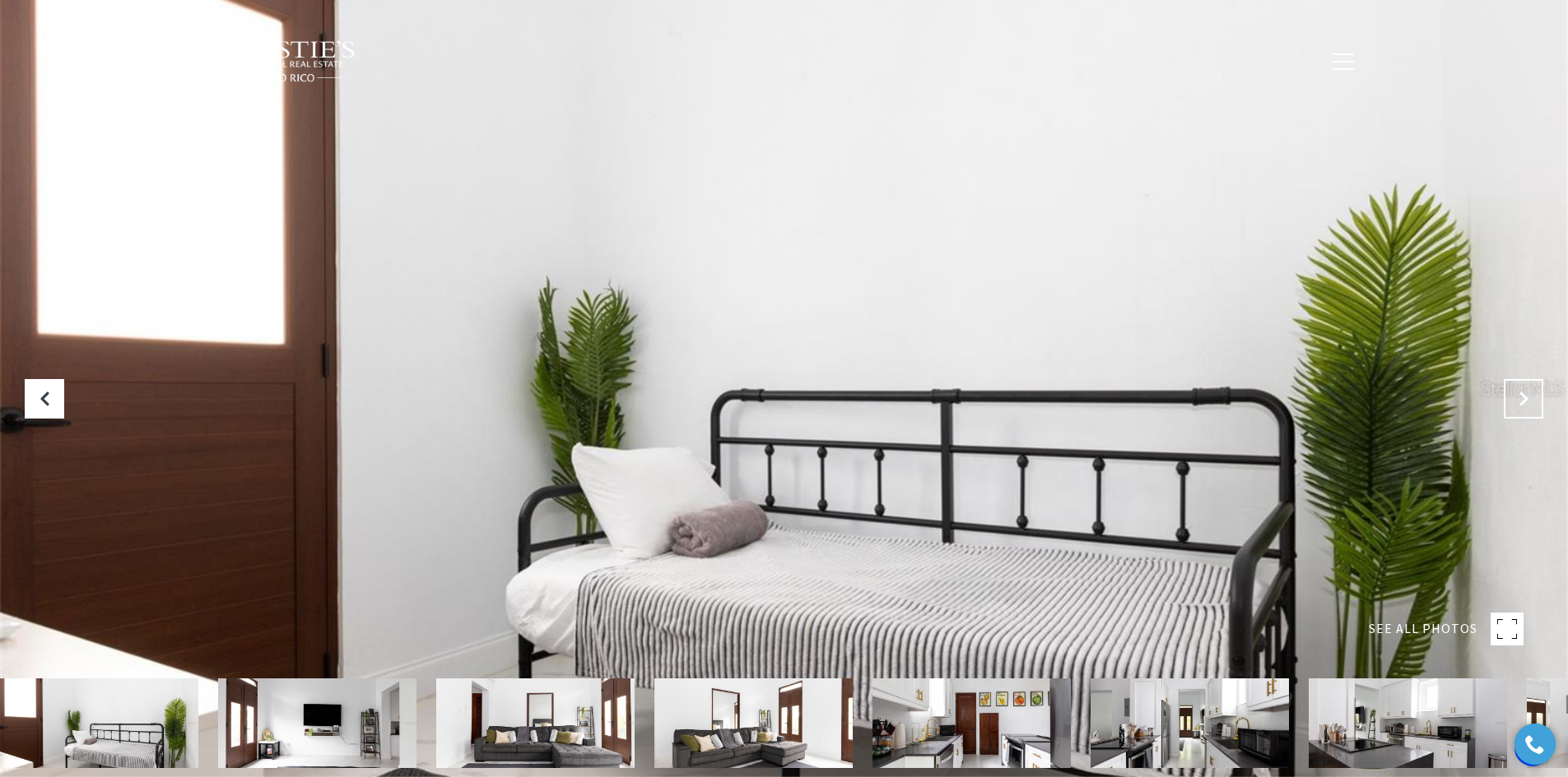
click at [1519, 402] on icon "Next Slide" at bounding box center [1523, 399] width 17 height 17
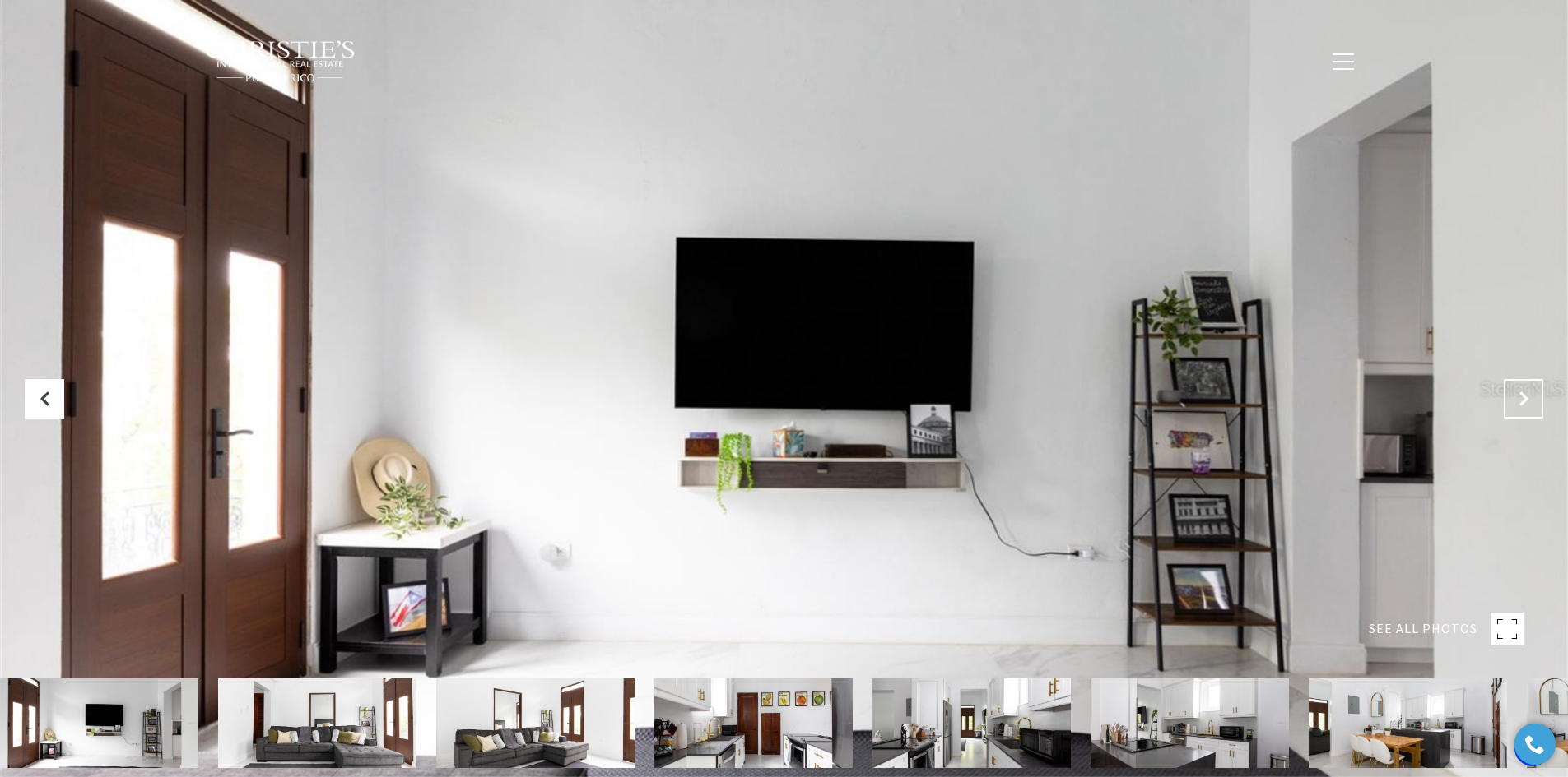
click at [1519, 402] on icon "Next Slide" at bounding box center [1523, 399] width 17 height 17
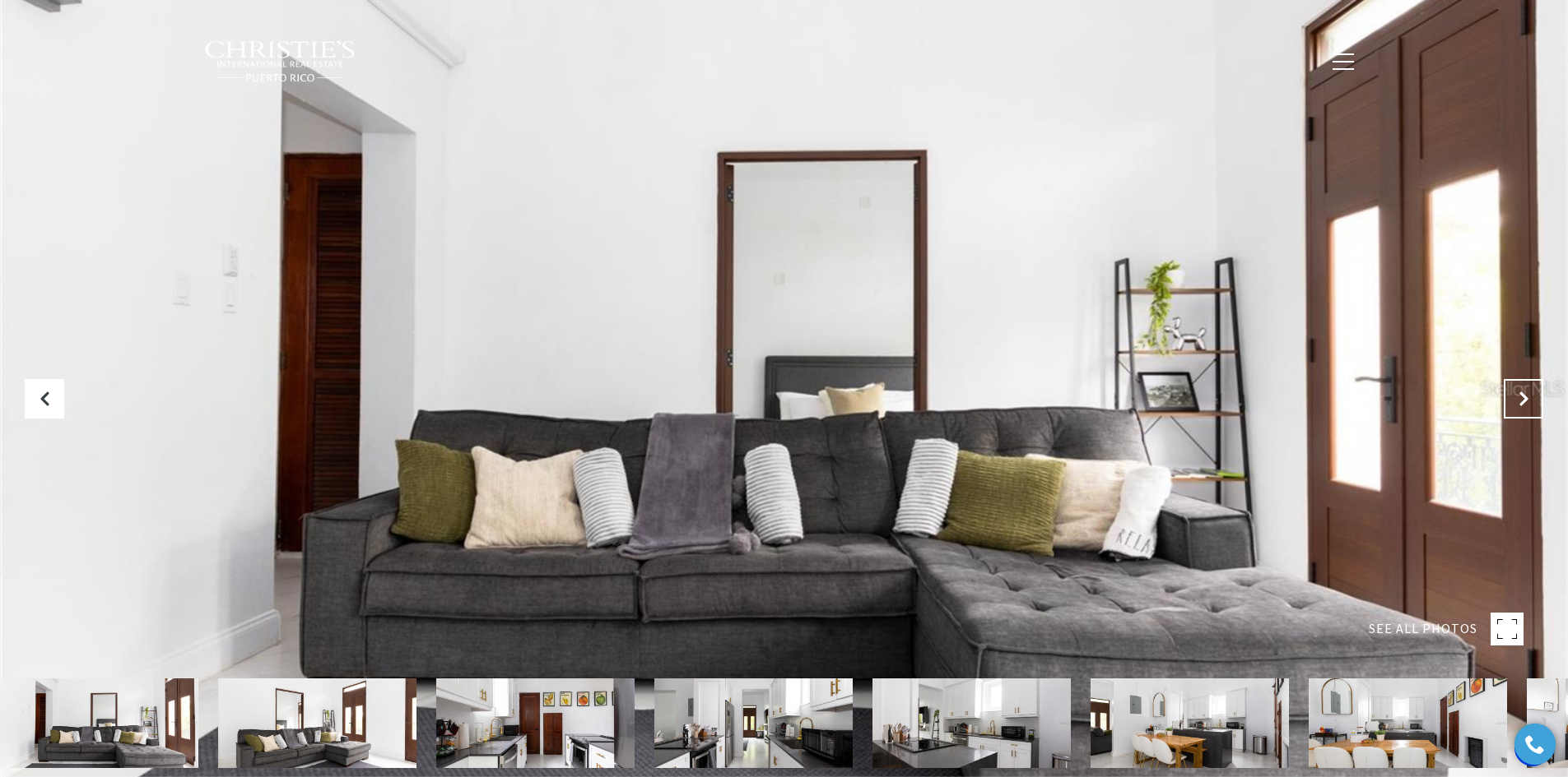
click at [1519, 402] on icon "Next Slide" at bounding box center [1523, 399] width 17 height 17
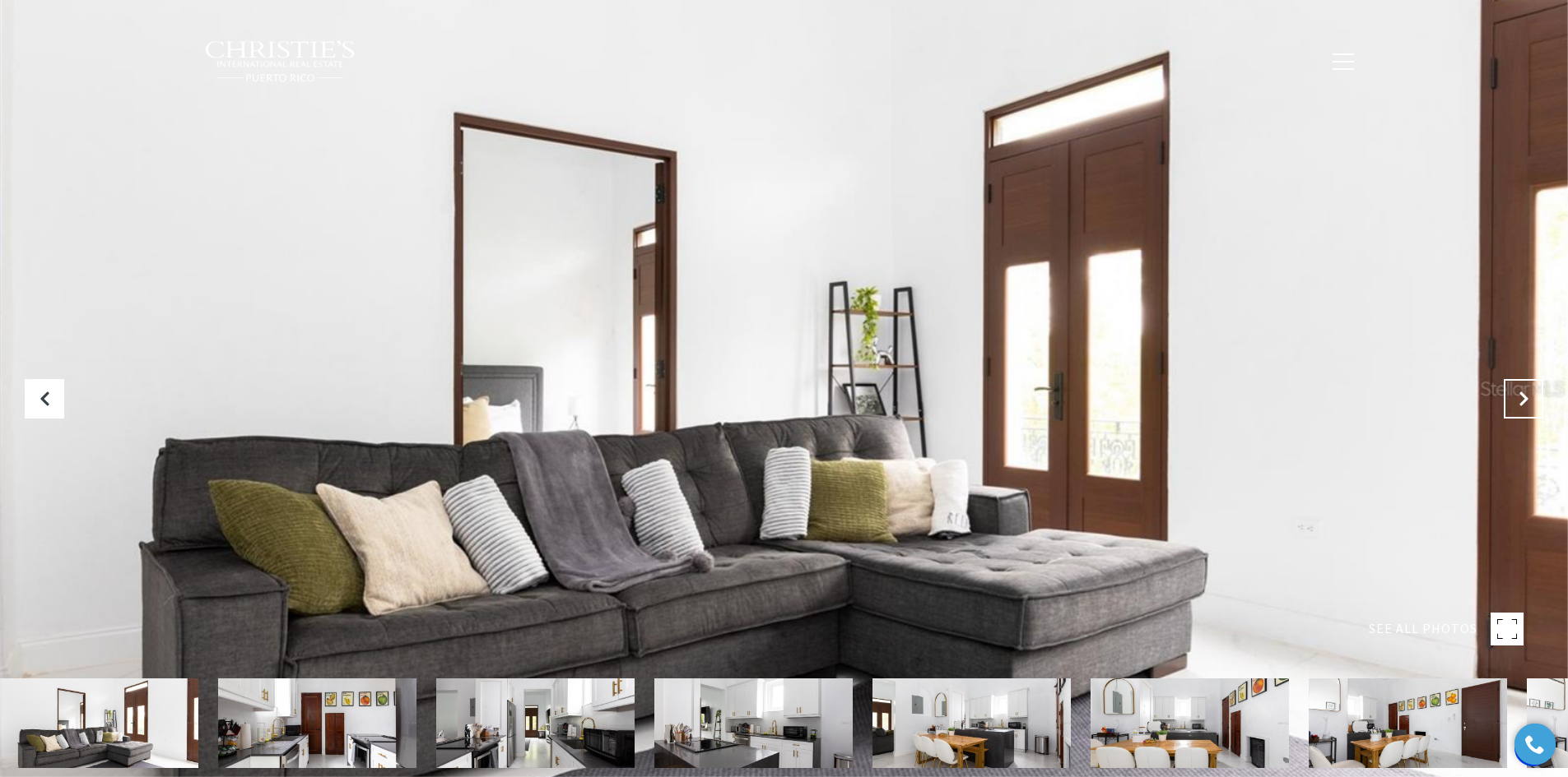
click at [1517, 403] on icon "Next Slide" at bounding box center [1523, 399] width 17 height 17
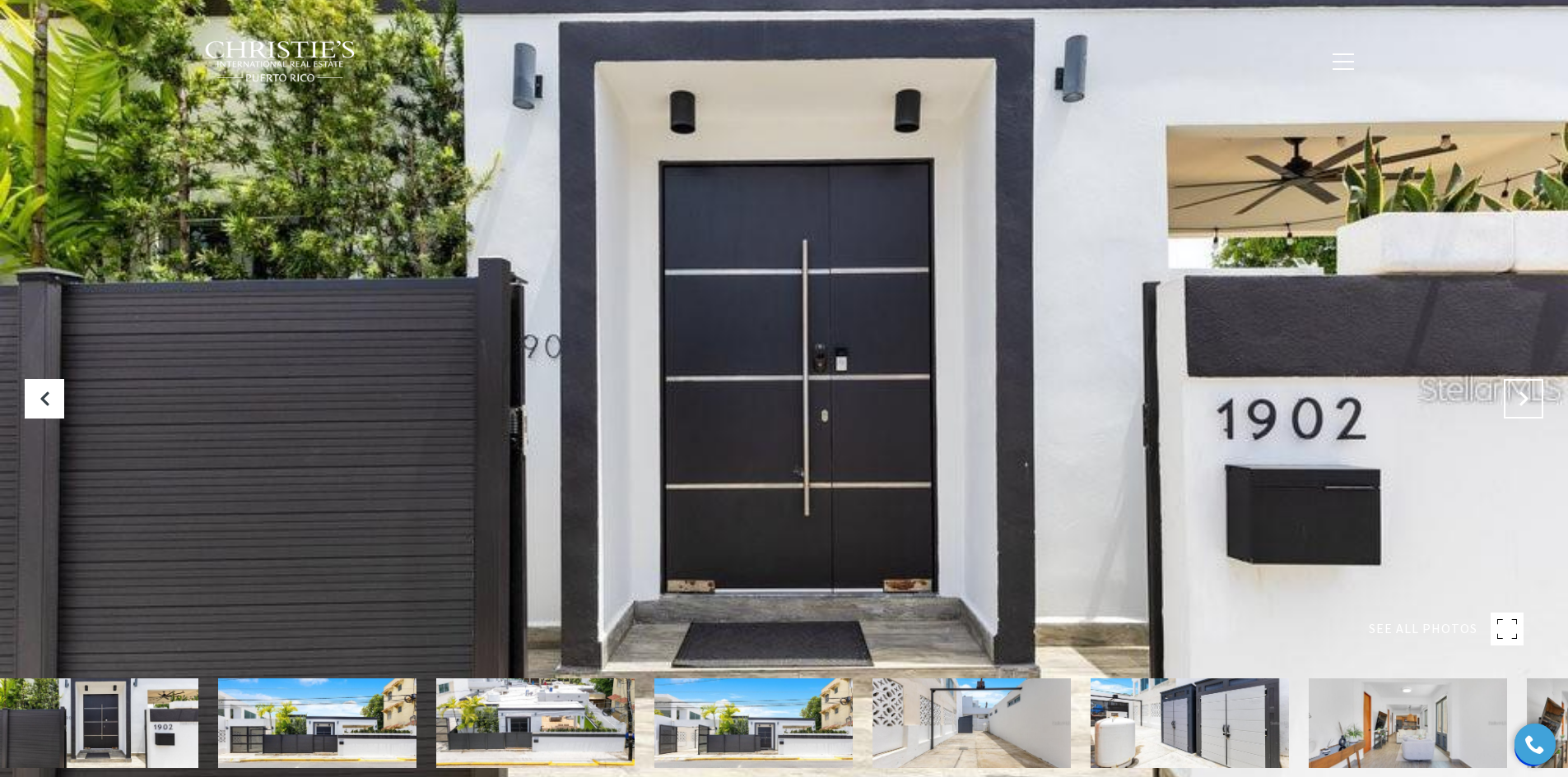
click at [1523, 400] on icon at bounding box center [1523, 399] width 17 height 17
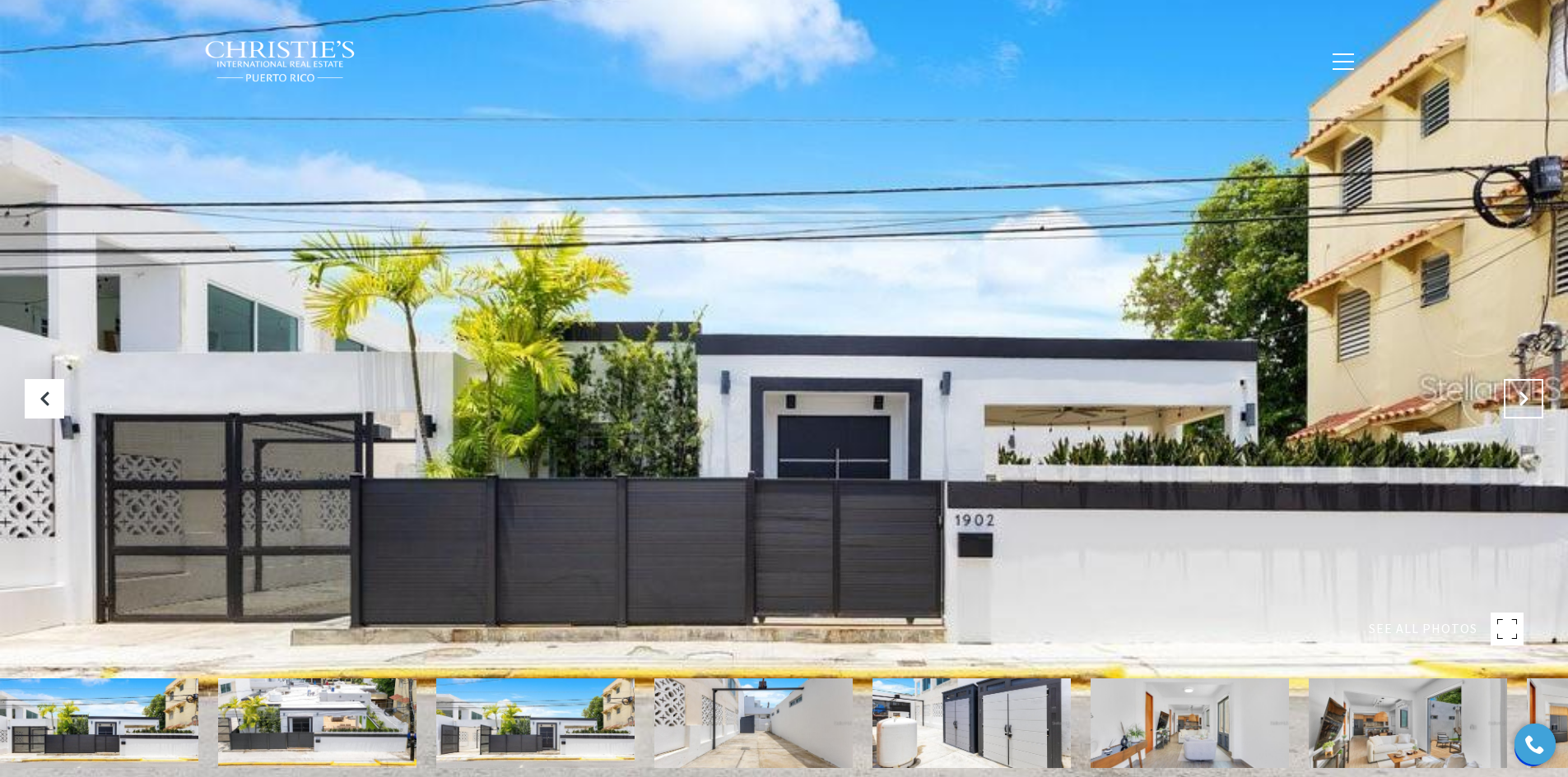
click at [1525, 396] on icon "Next Slide" at bounding box center [1523, 399] width 17 height 17
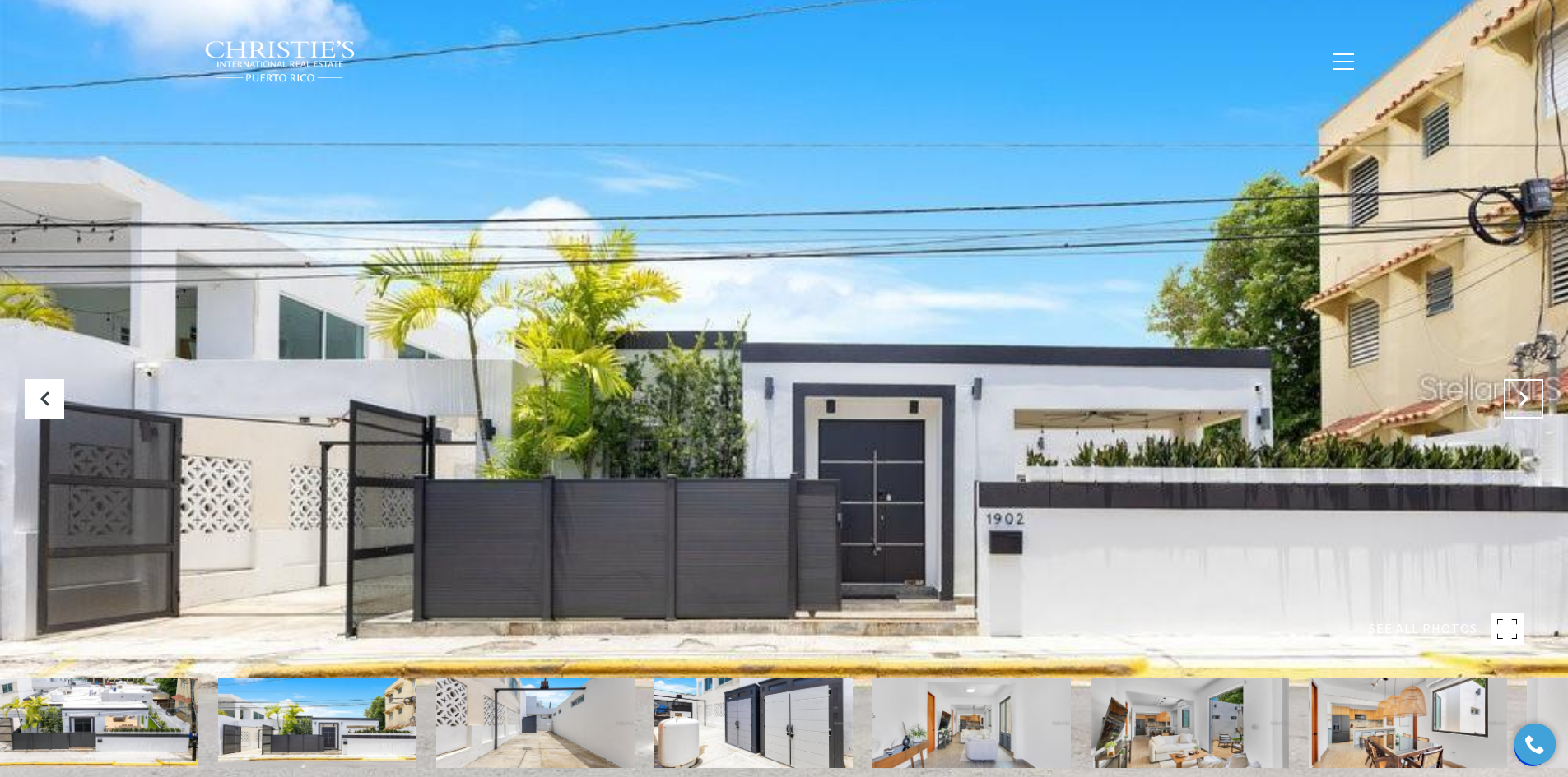
click at [1522, 396] on icon "Next Slide" at bounding box center [1523, 399] width 17 height 17
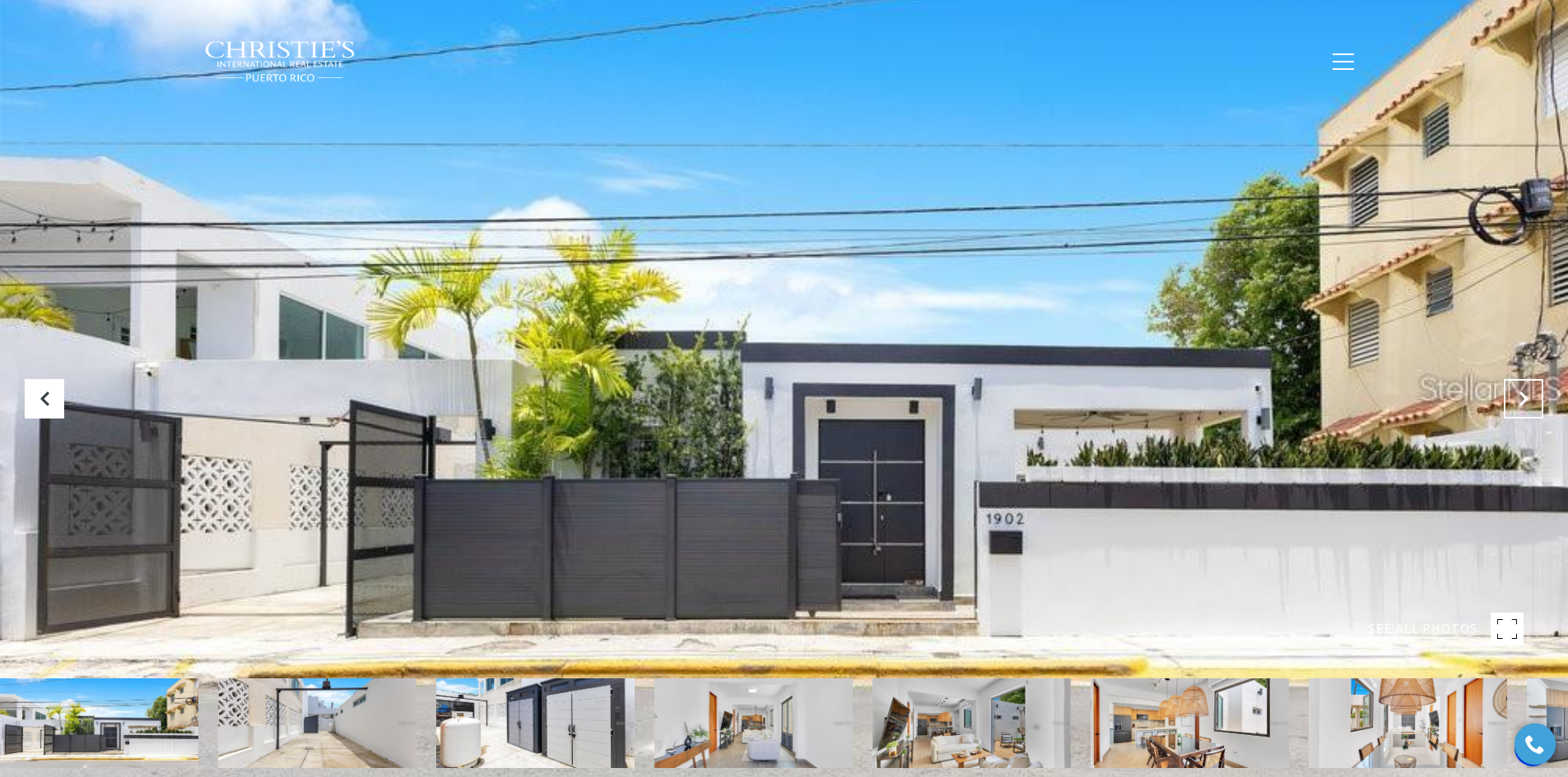
click at [1522, 397] on icon "Next Slide" at bounding box center [1523, 399] width 17 height 17
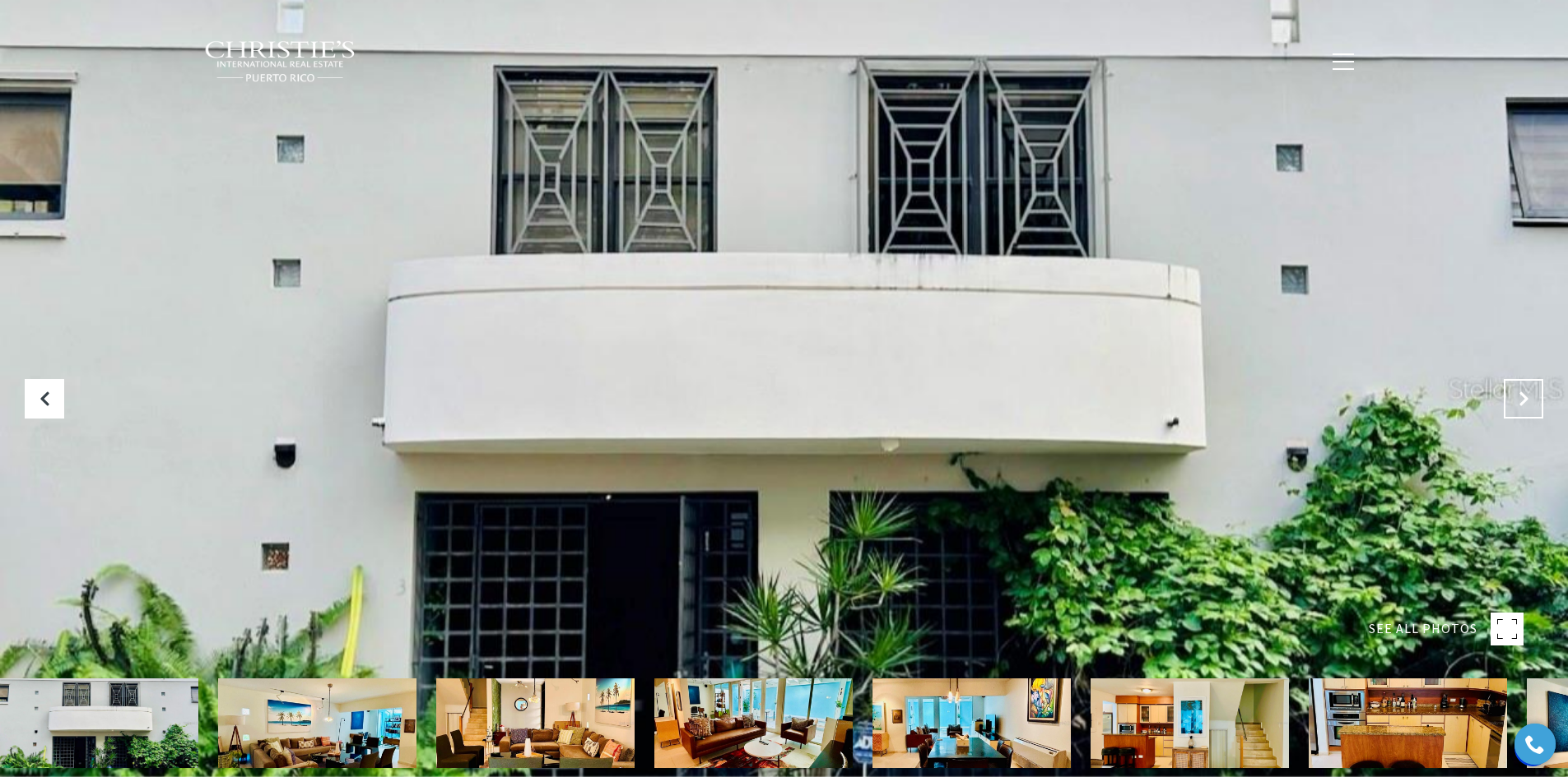
click at [1527, 397] on icon "Next Slide" at bounding box center [1523, 399] width 17 height 17
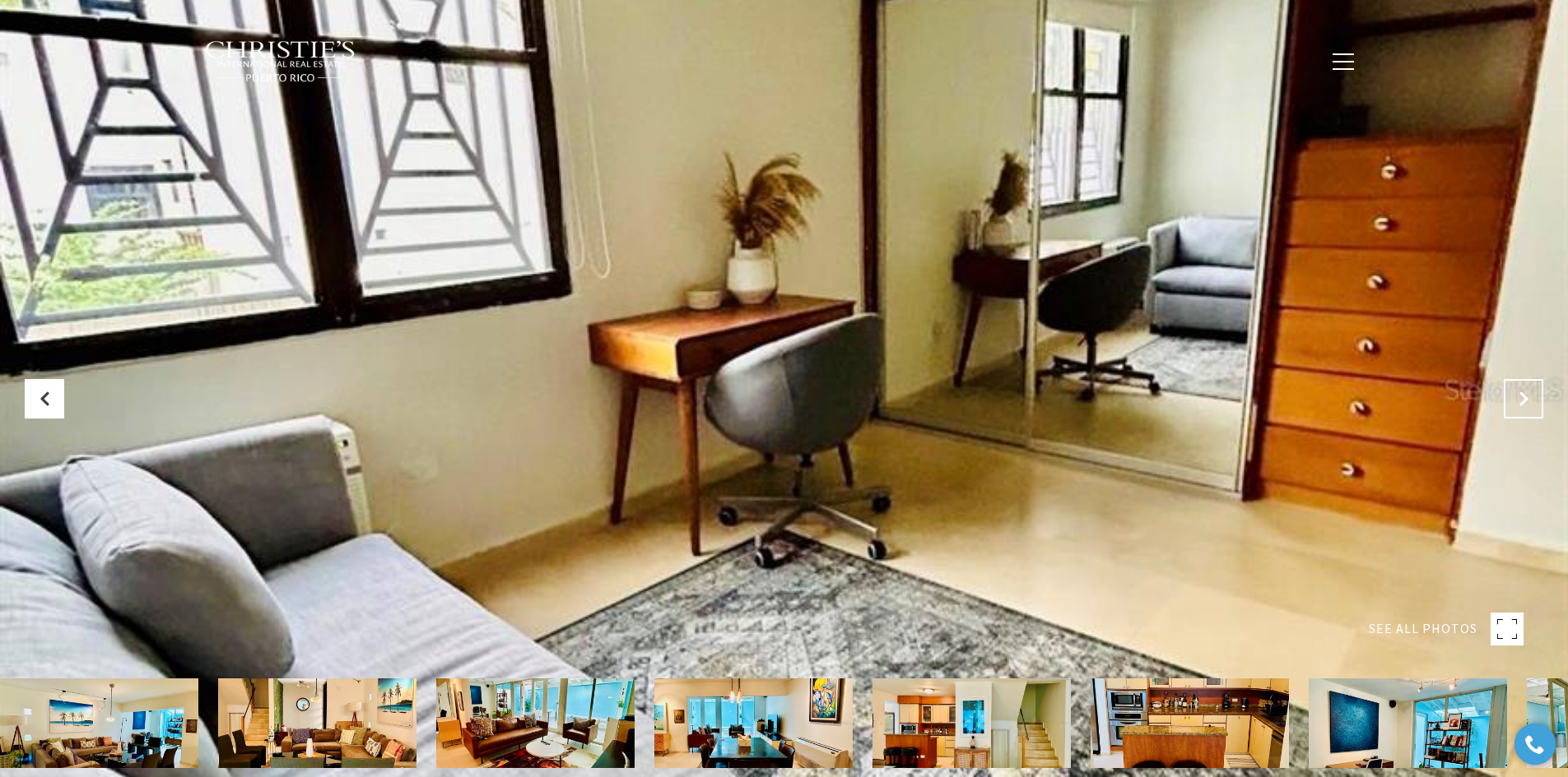
click at [1532, 397] on button "Next Slide" at bounding box center [1523, 399] width 40 height 40
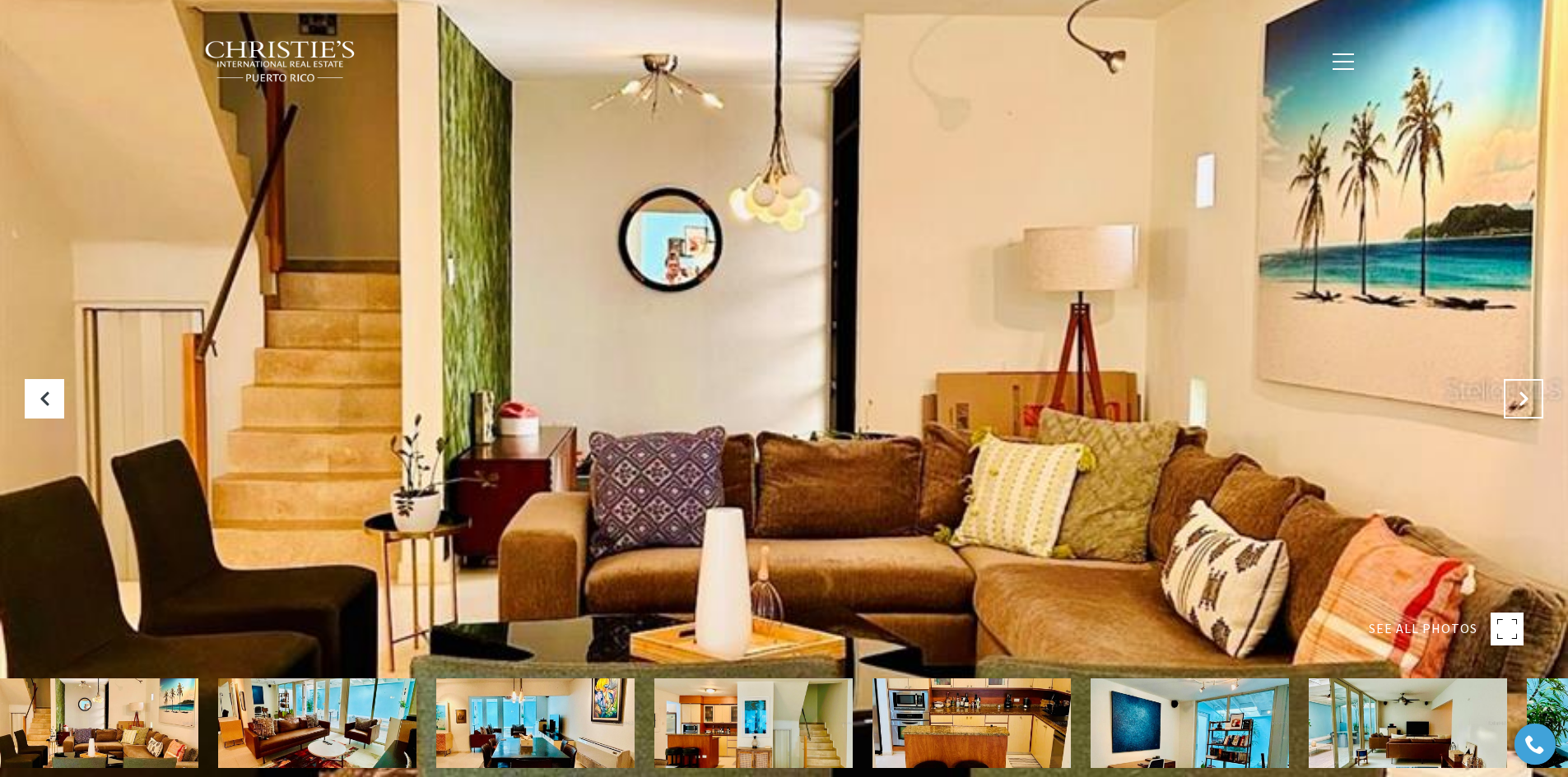
click at [1528, 400] on icon "Next Slide" at bounding box center [1523, 399] width 17 height 17
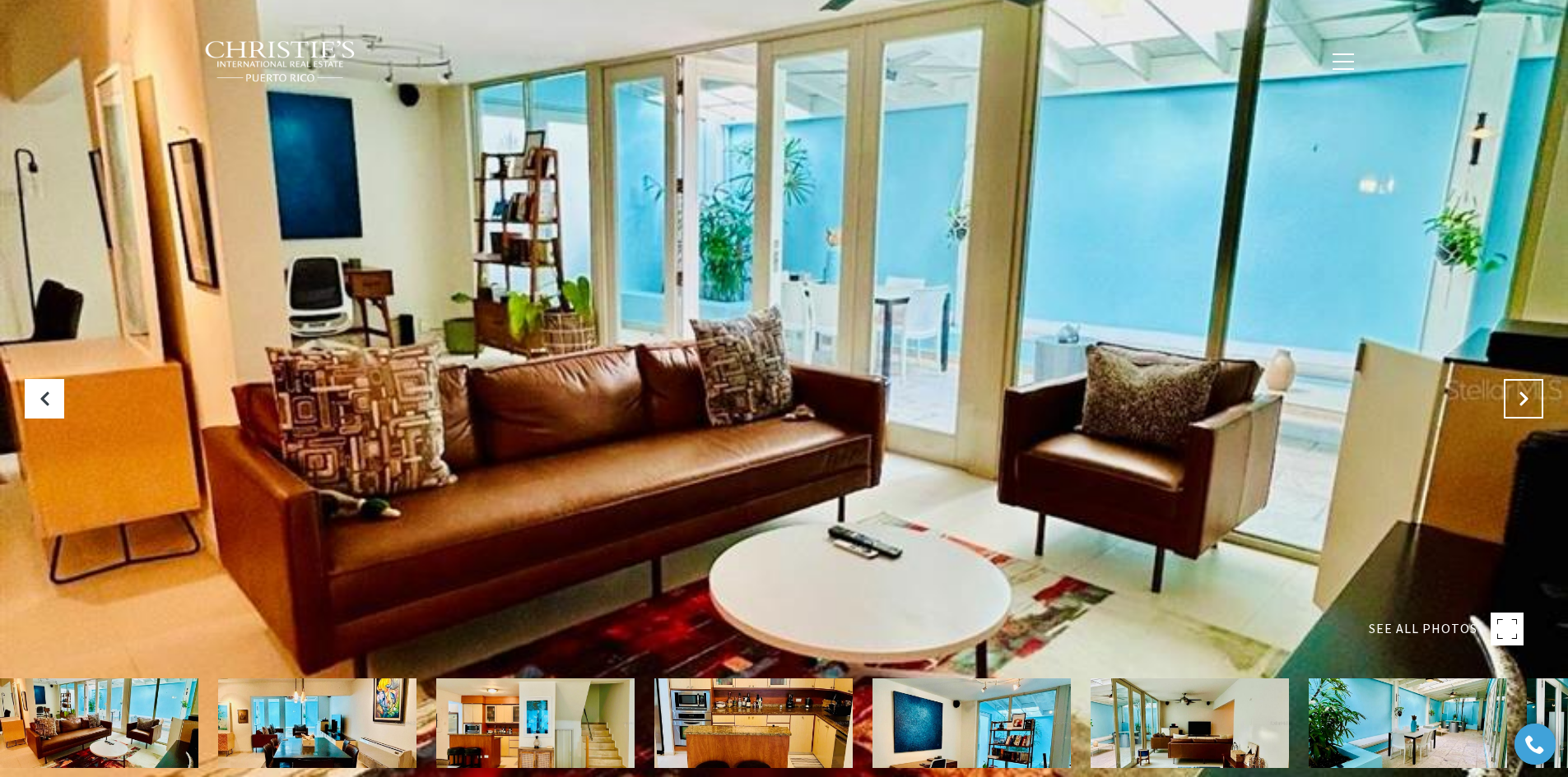
click at [1528, 401] on icon "Next Slide" at bounding box center [1523, 399] width 17 height 17
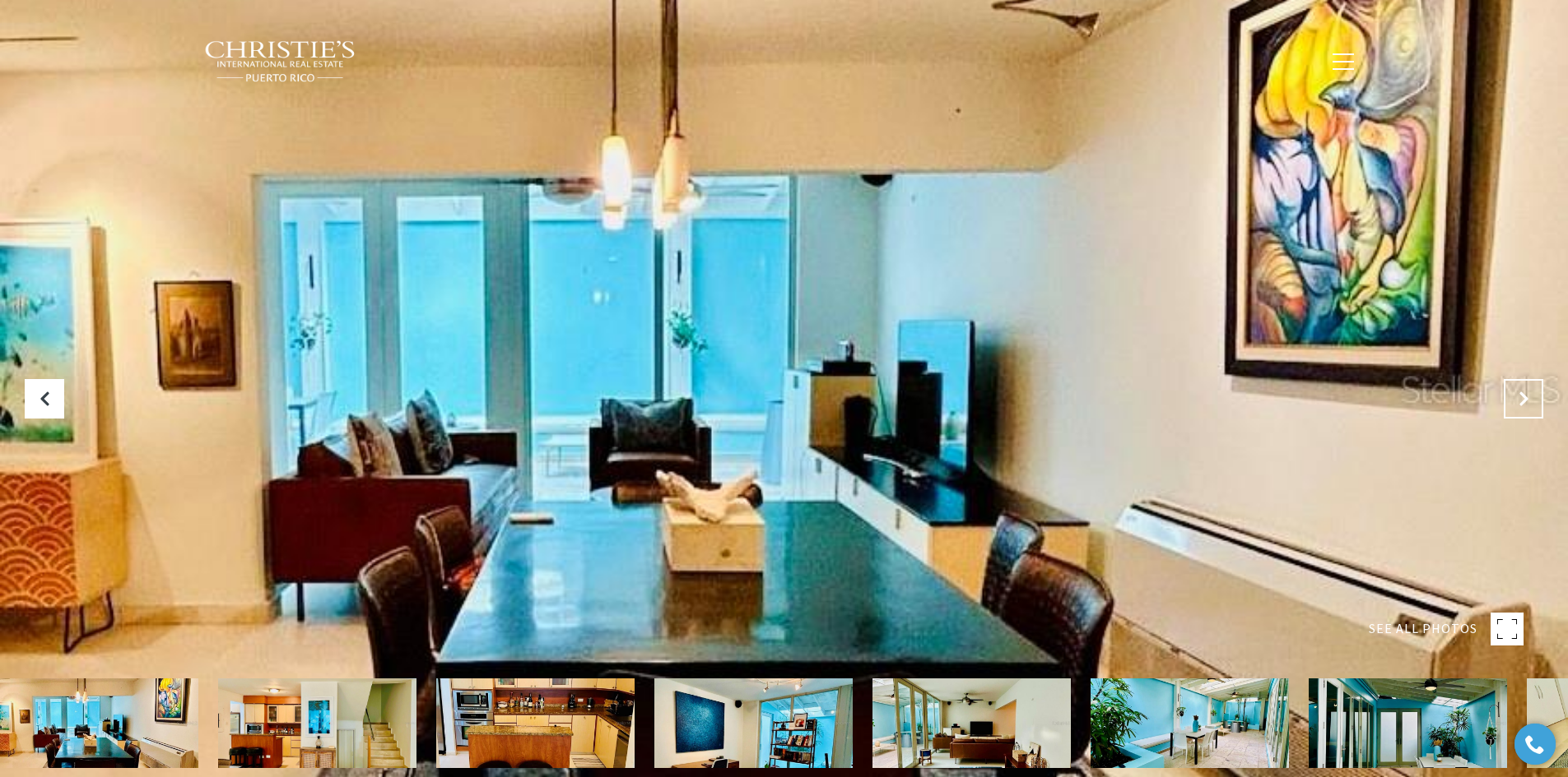
click at [1528, 403] on icon "Next Slide" at bounding box center [1523, 399] width 17 height 17
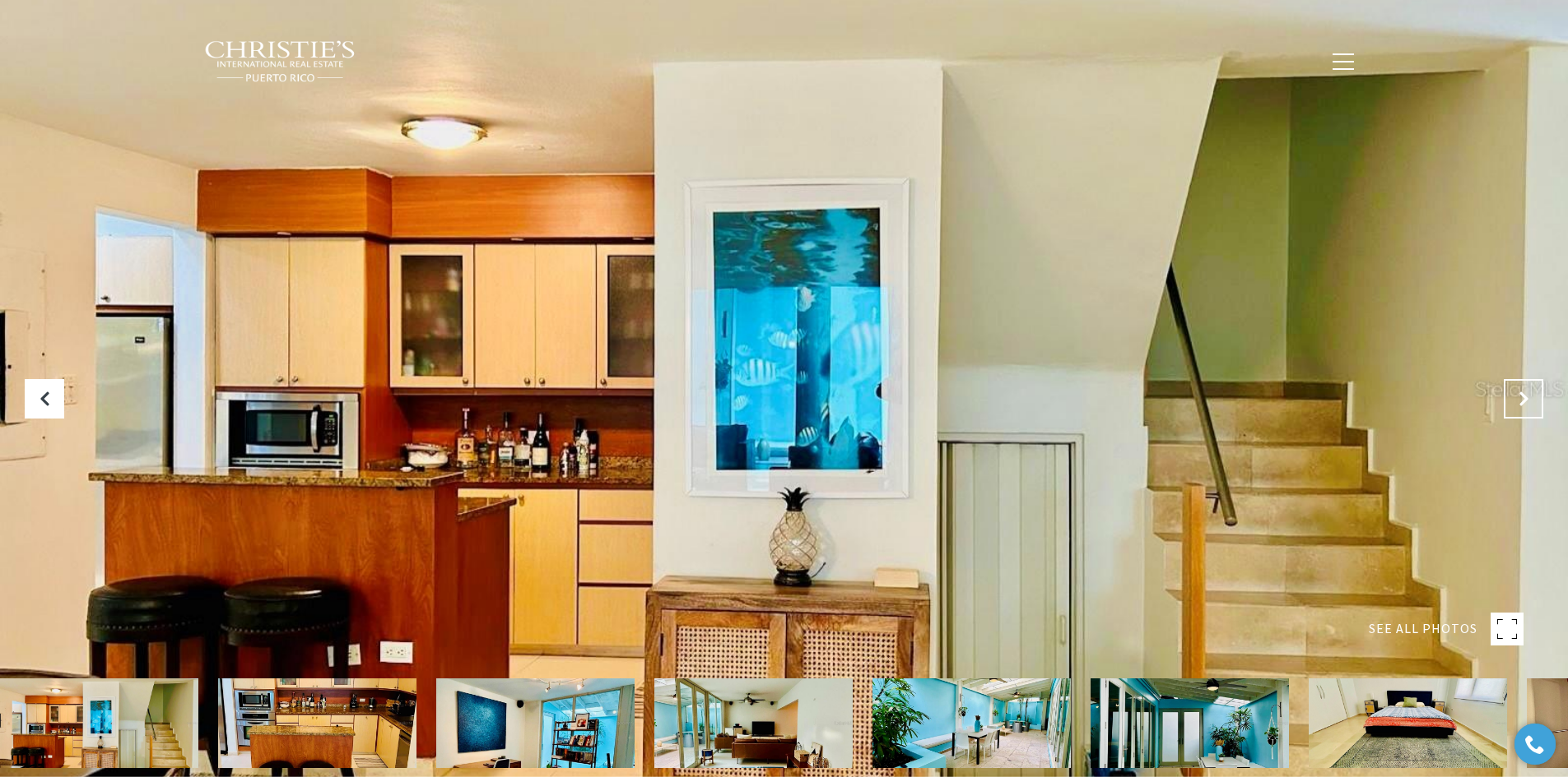
click at [1528, 405] on icon "Next Slide" at bounding box center [1523, 399] width 17 height 17
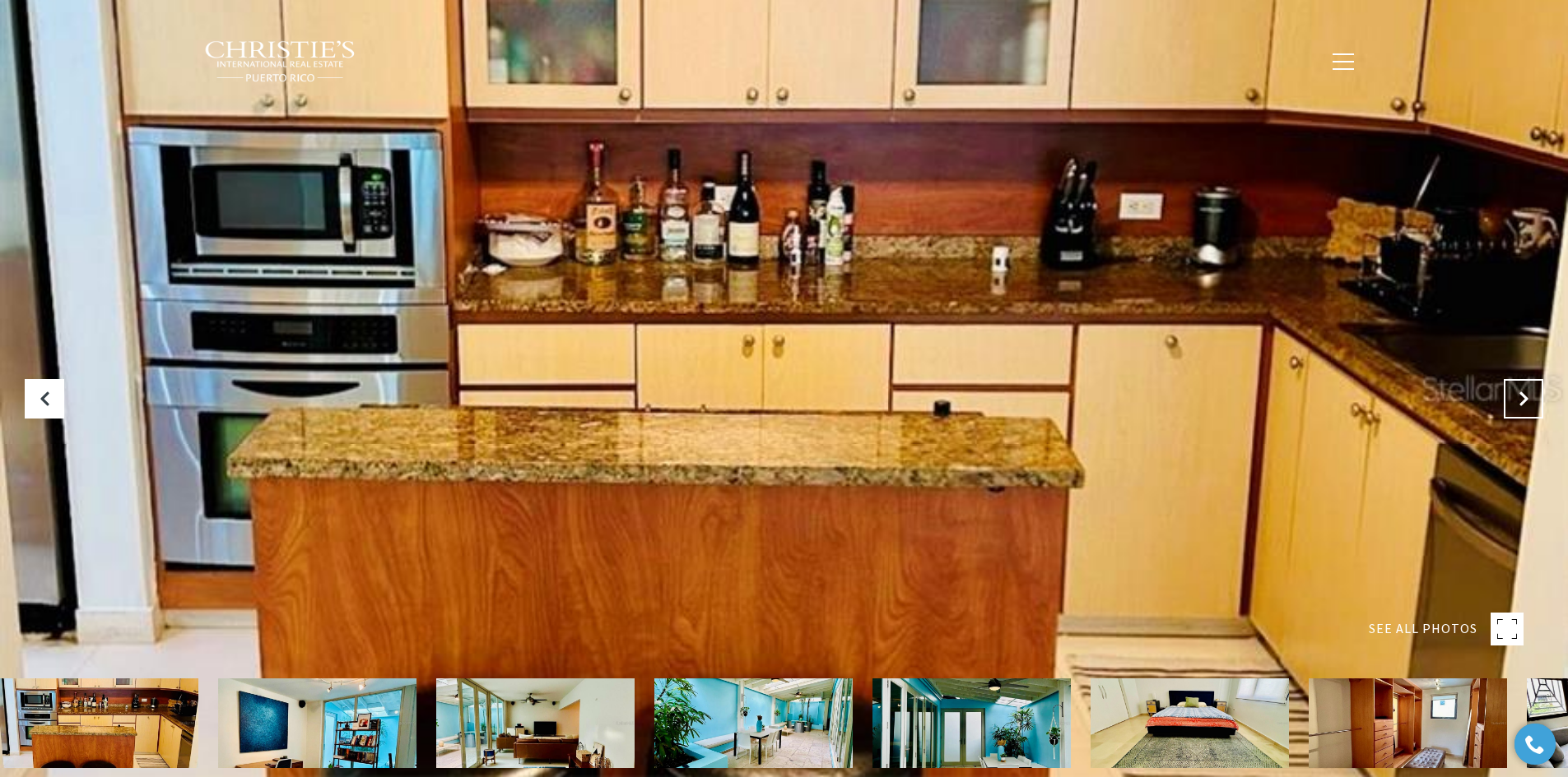
click at [1528, 405] on icon "Next Slide" at bounding box center [1523, 399] width 17 height 17
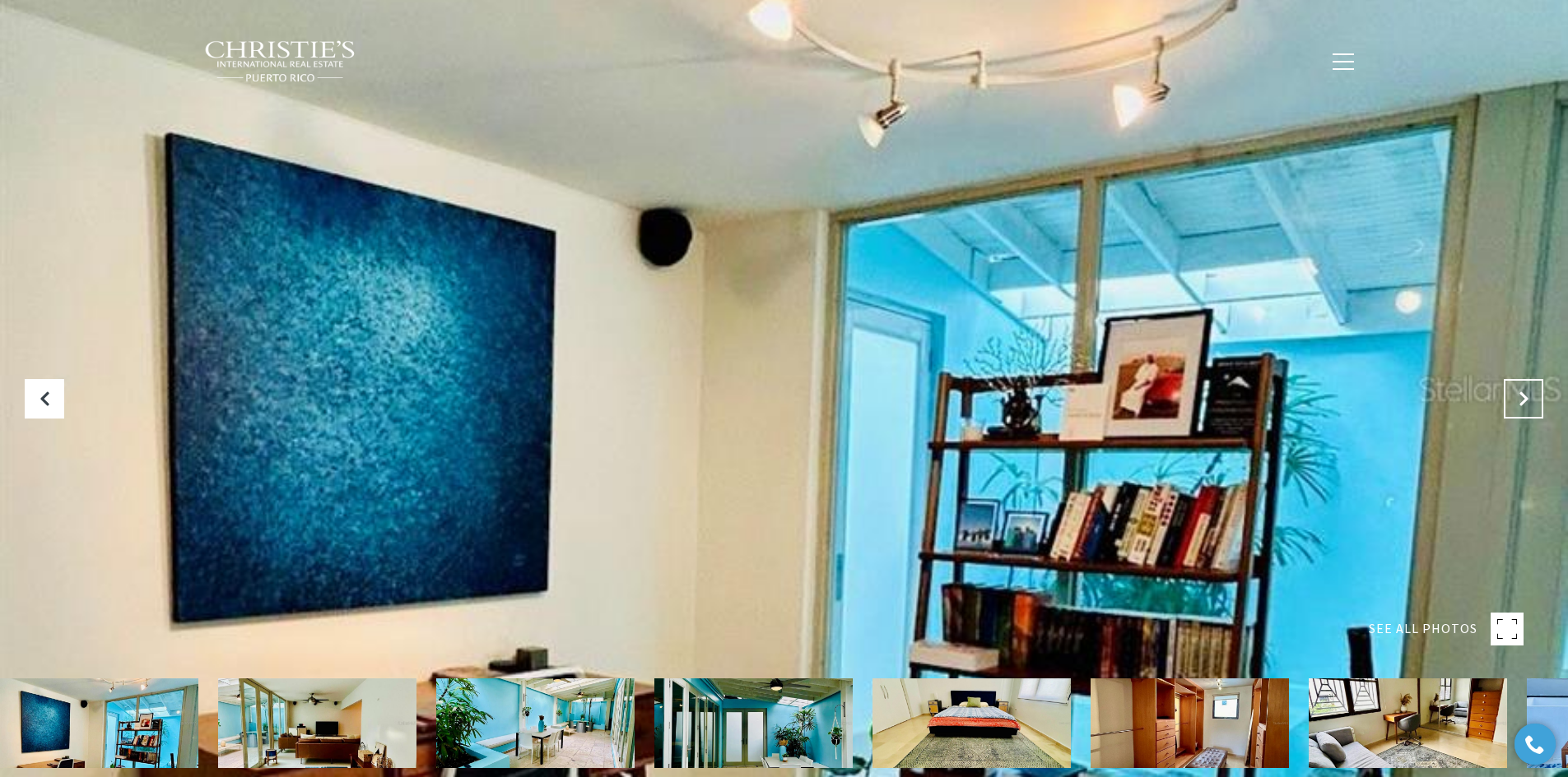
click at [1528, 405] on icon "Next Slide" at bounding box center [1523, 399] width 17 height 17
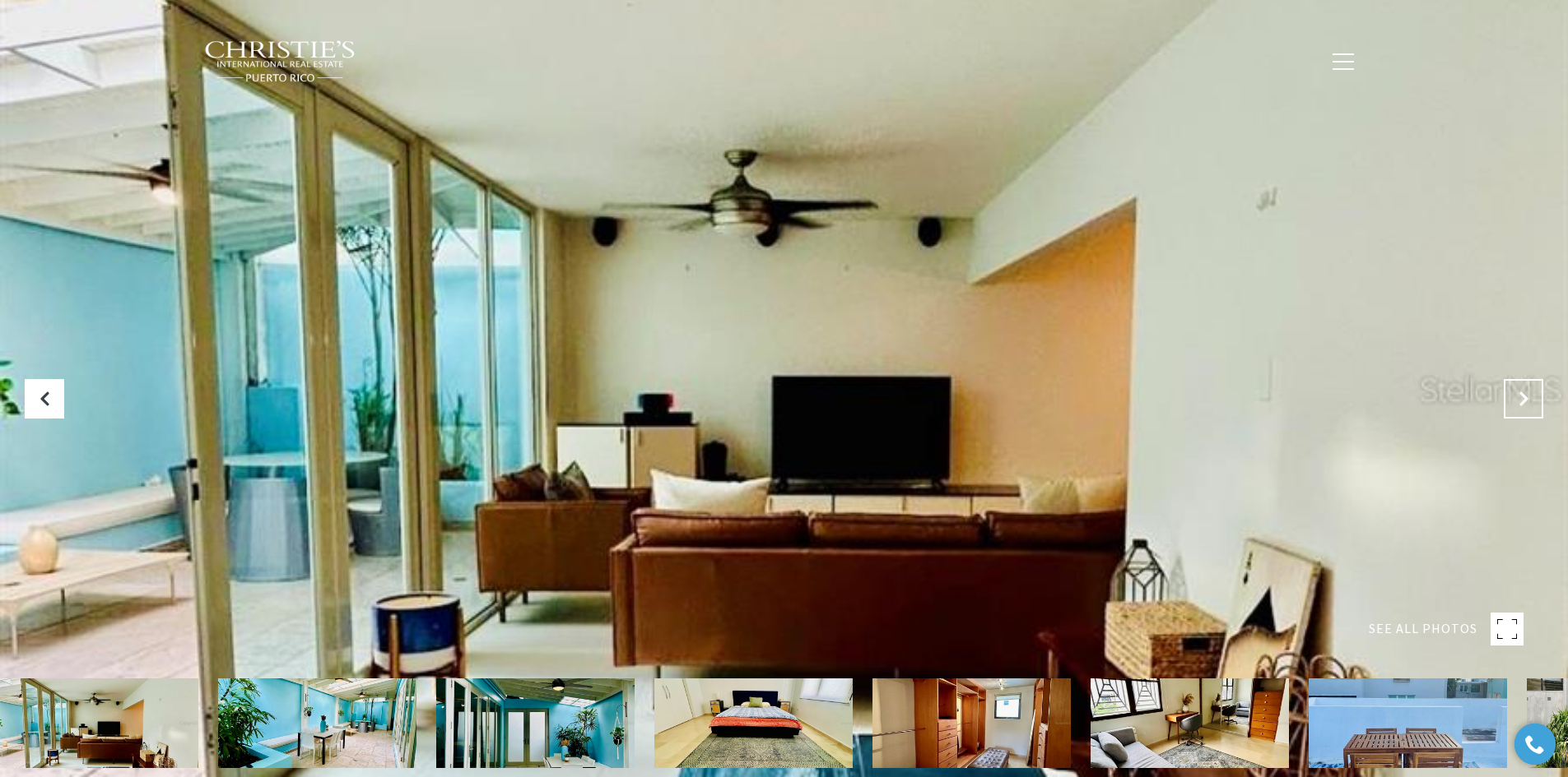
click at [1528, 405] on icon "Next Slide" at bounding box center [1523, 399] width 17 height 17
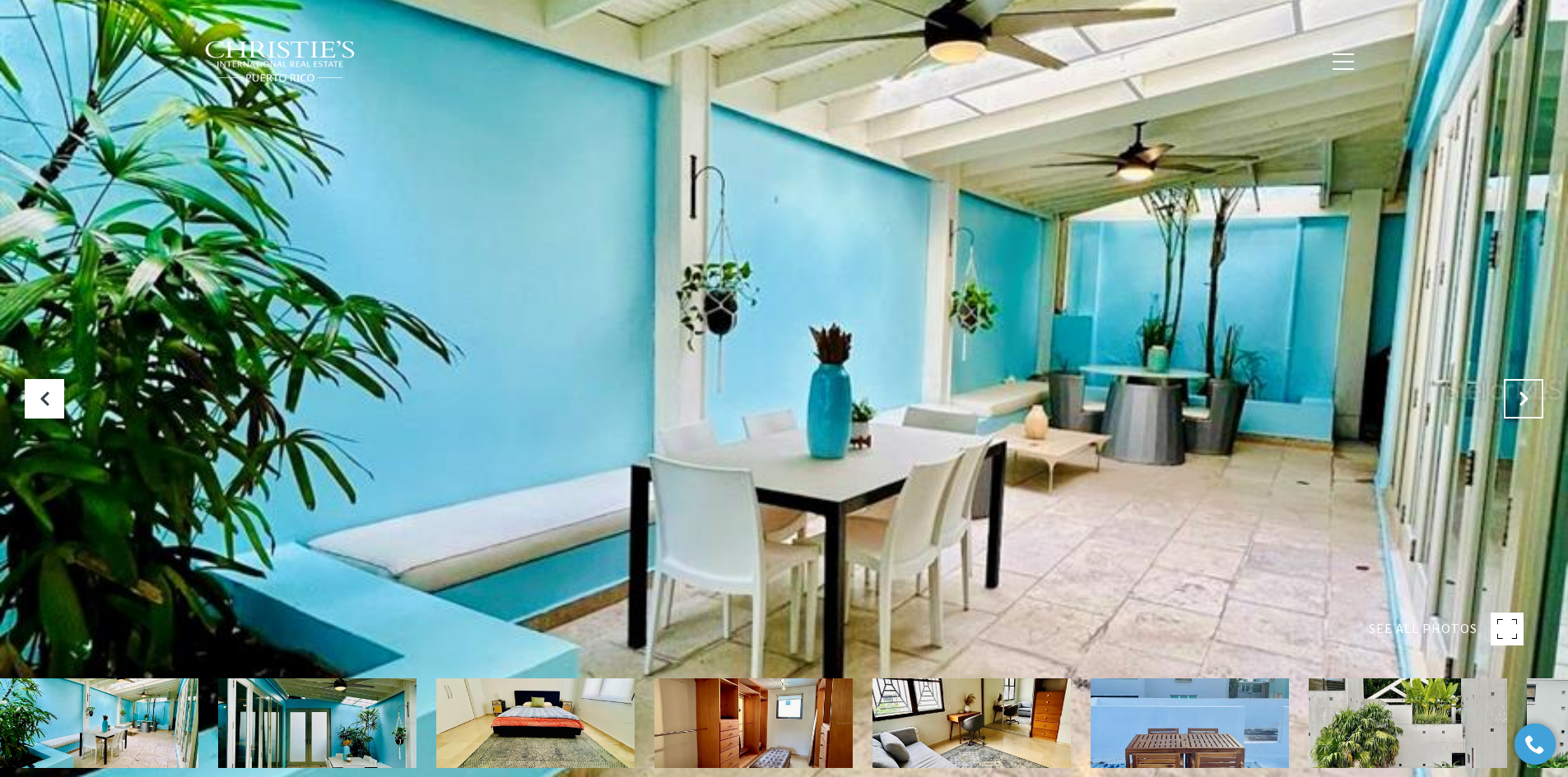
click at [1531, 408] on button "Next Slide" at bounding box center [1523, 399] width 40 height 40
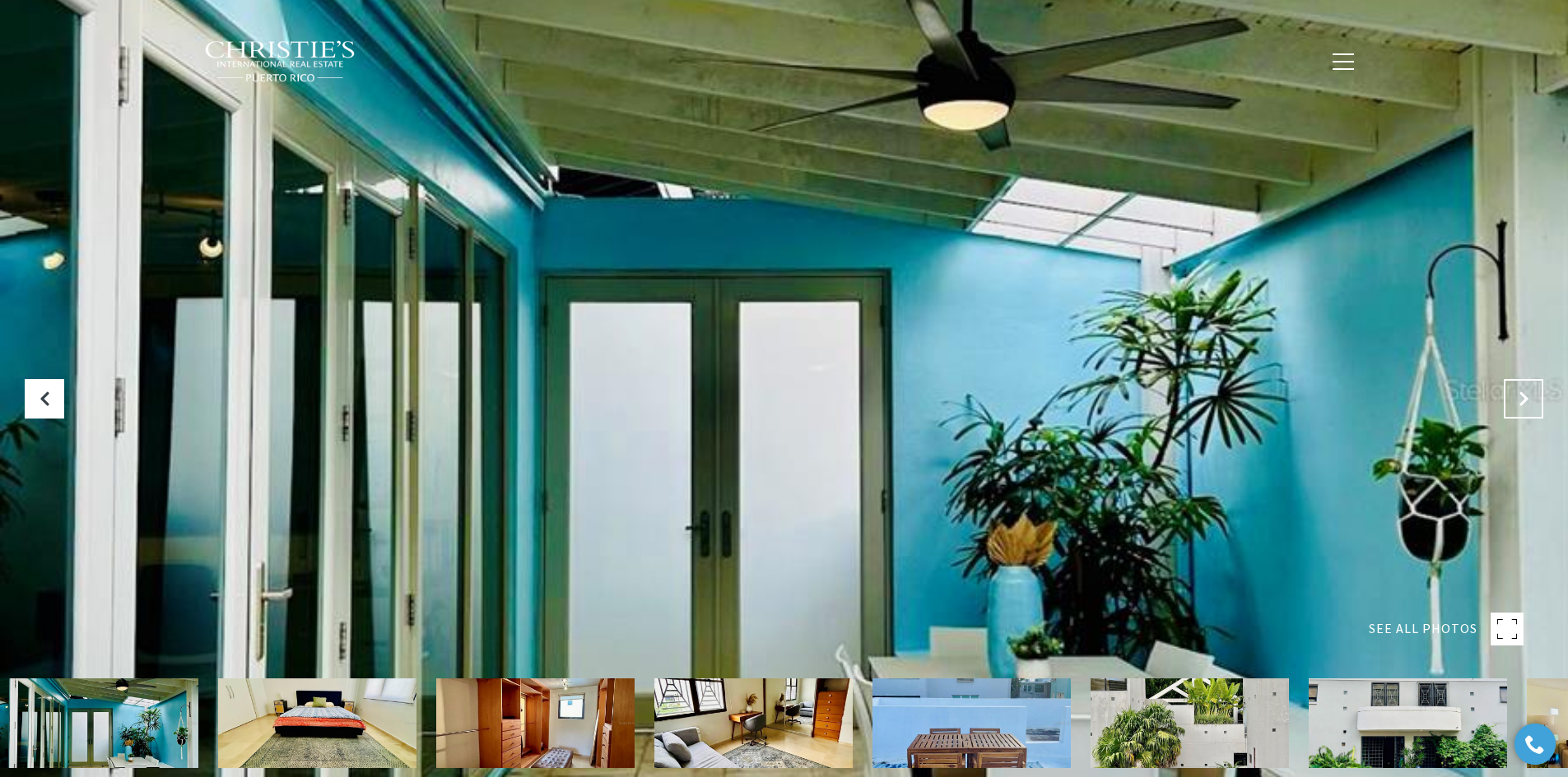
click at [1531, 408] on button "Next Slide" at bounding box center [1523, 399] width 40 height 40
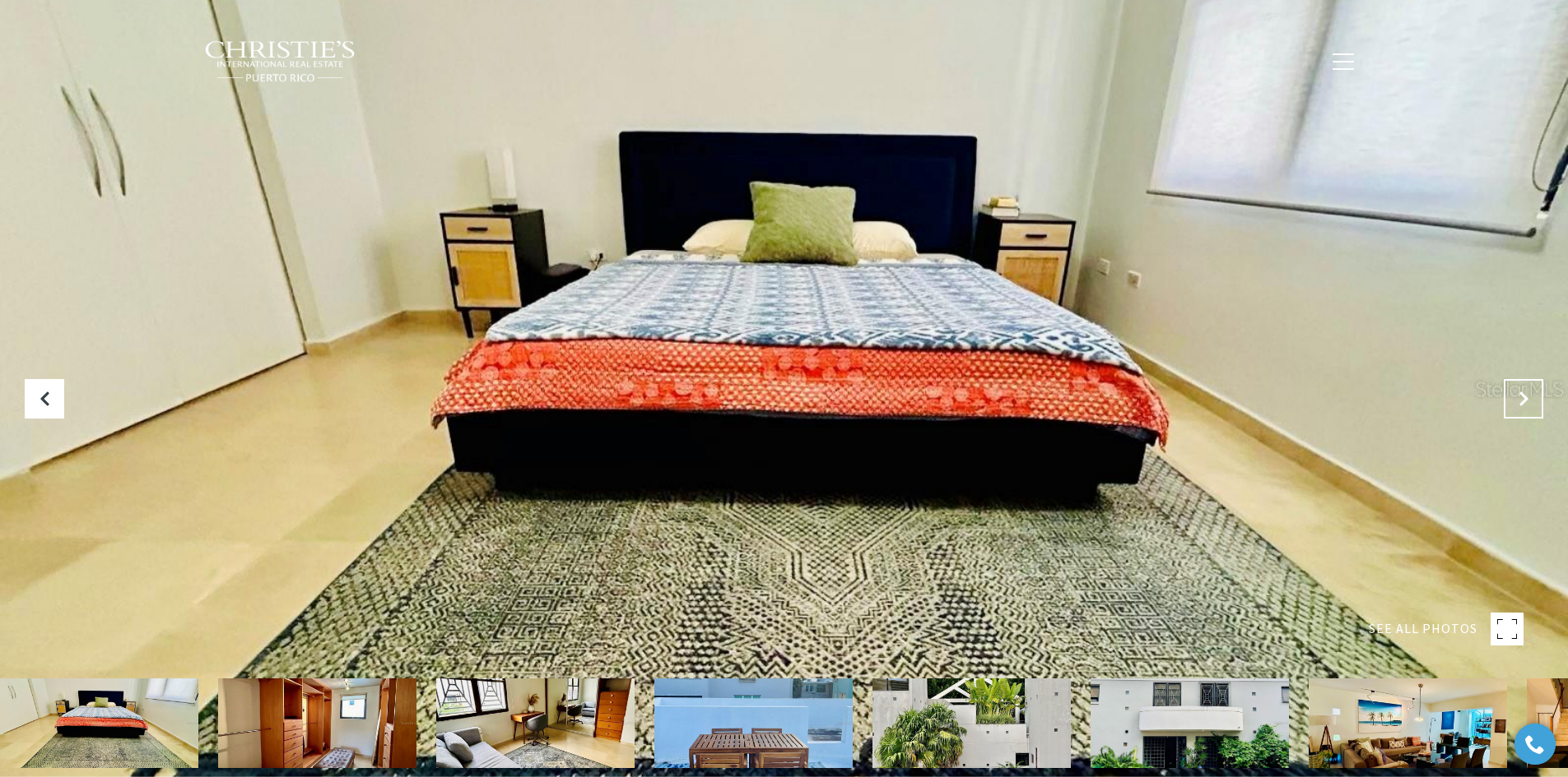
click at [1529, 407] on button "Next Slide" at bounding box center [1523, 399] width 40 height 40
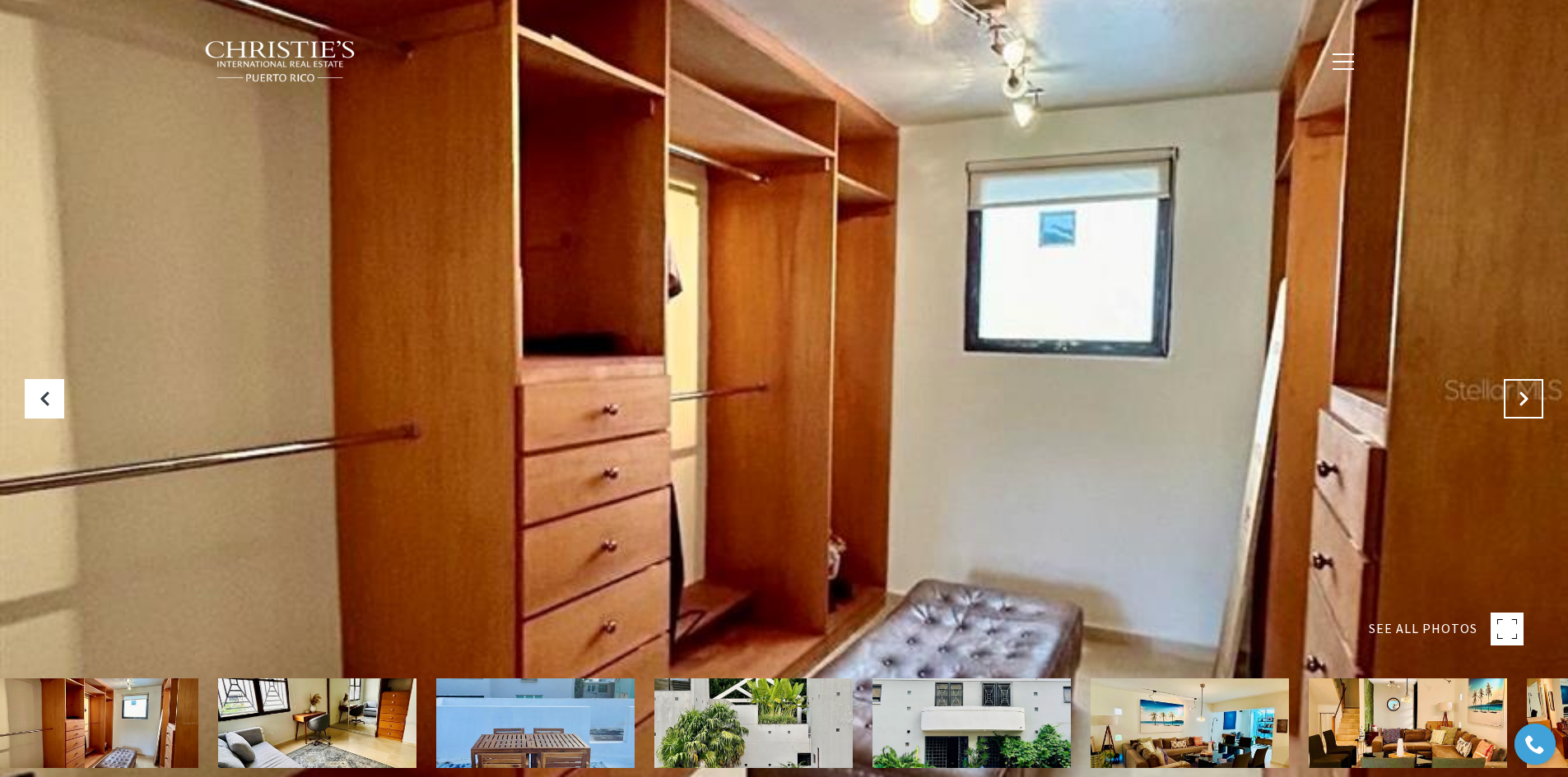
click at [1527, 411] on button "Next Slide" at bounding box center [1523, 399] width 40 height 40
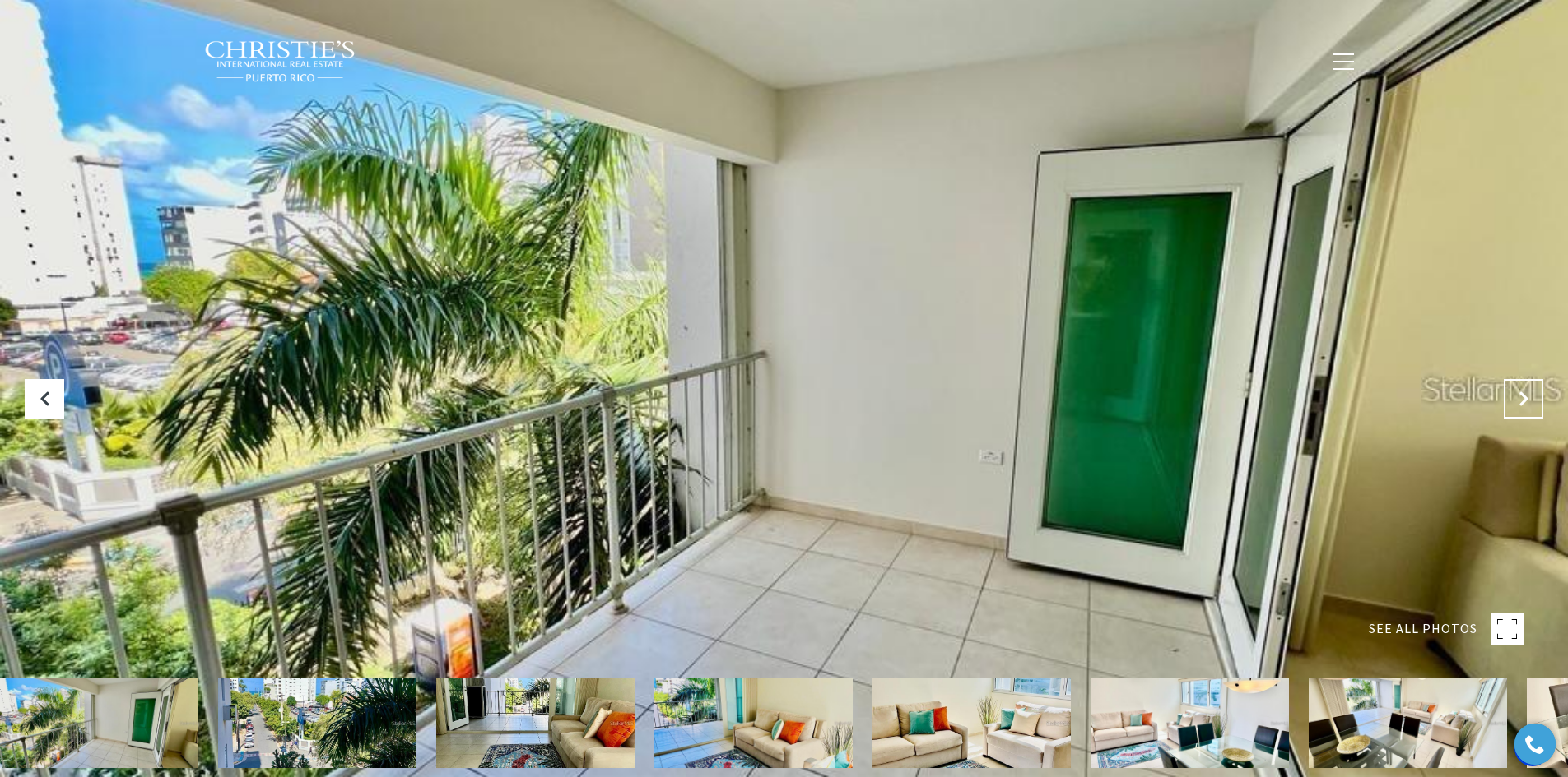
click at [1522, 392] on icon "Next Slide" at bounding box center [1523, 399] width 17 height 17
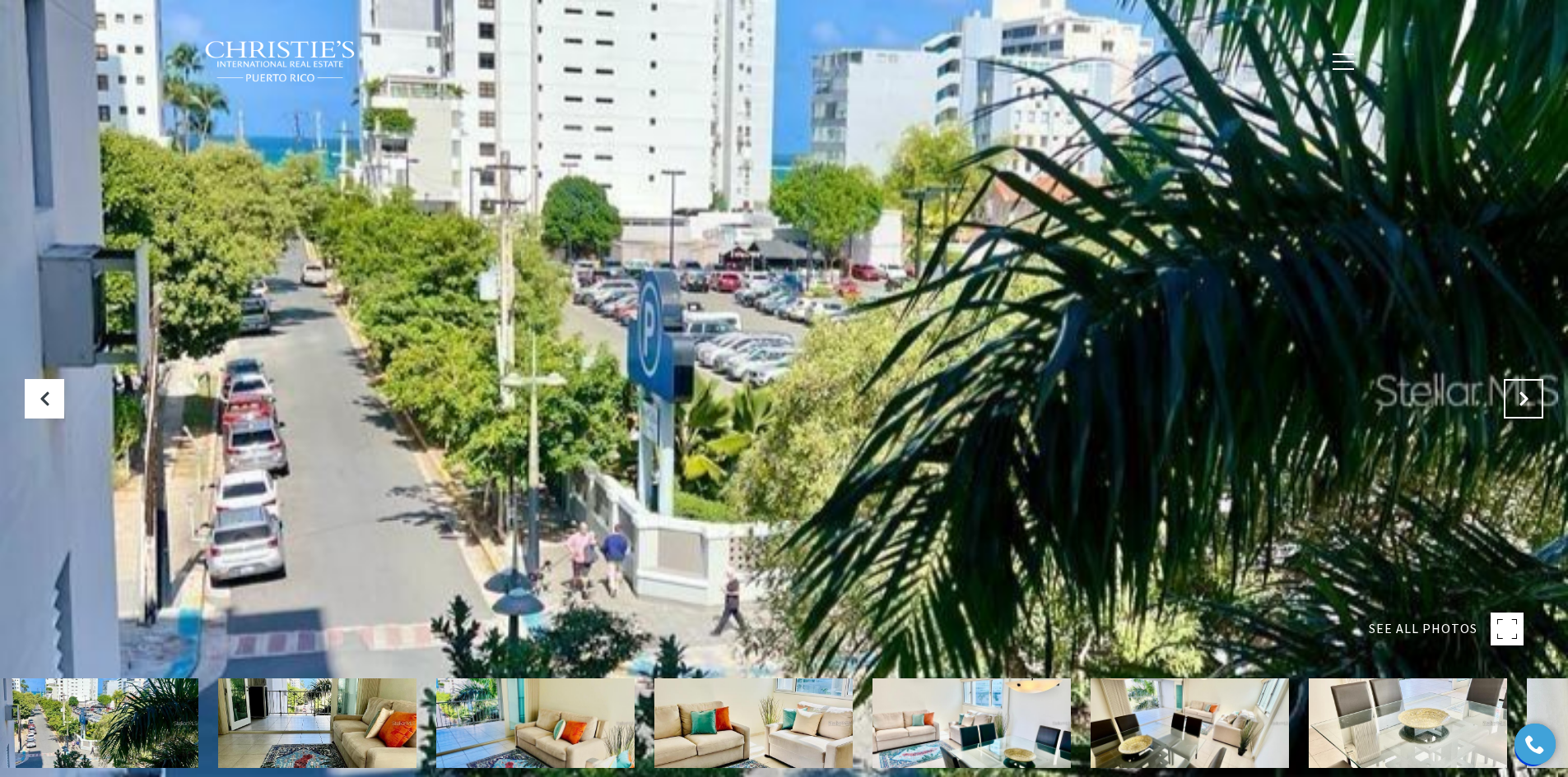
click at [1523, 399] on icon "Next Slide" at bounding box center [1523, 399] width 17 height 17
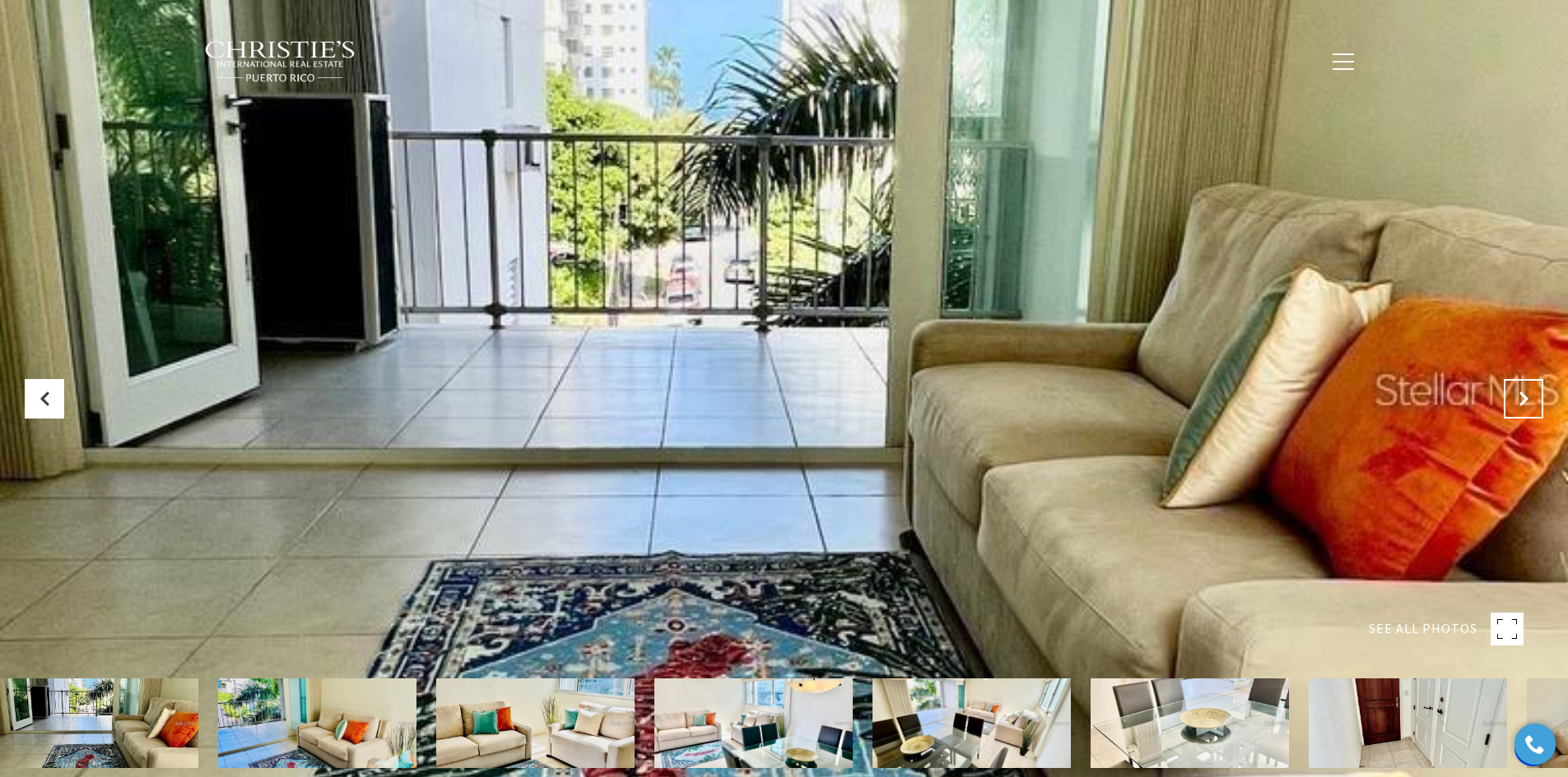
click at [1523, 399] on icon "Next Slide" at bounding box center [1523, 399] width 17 height 17
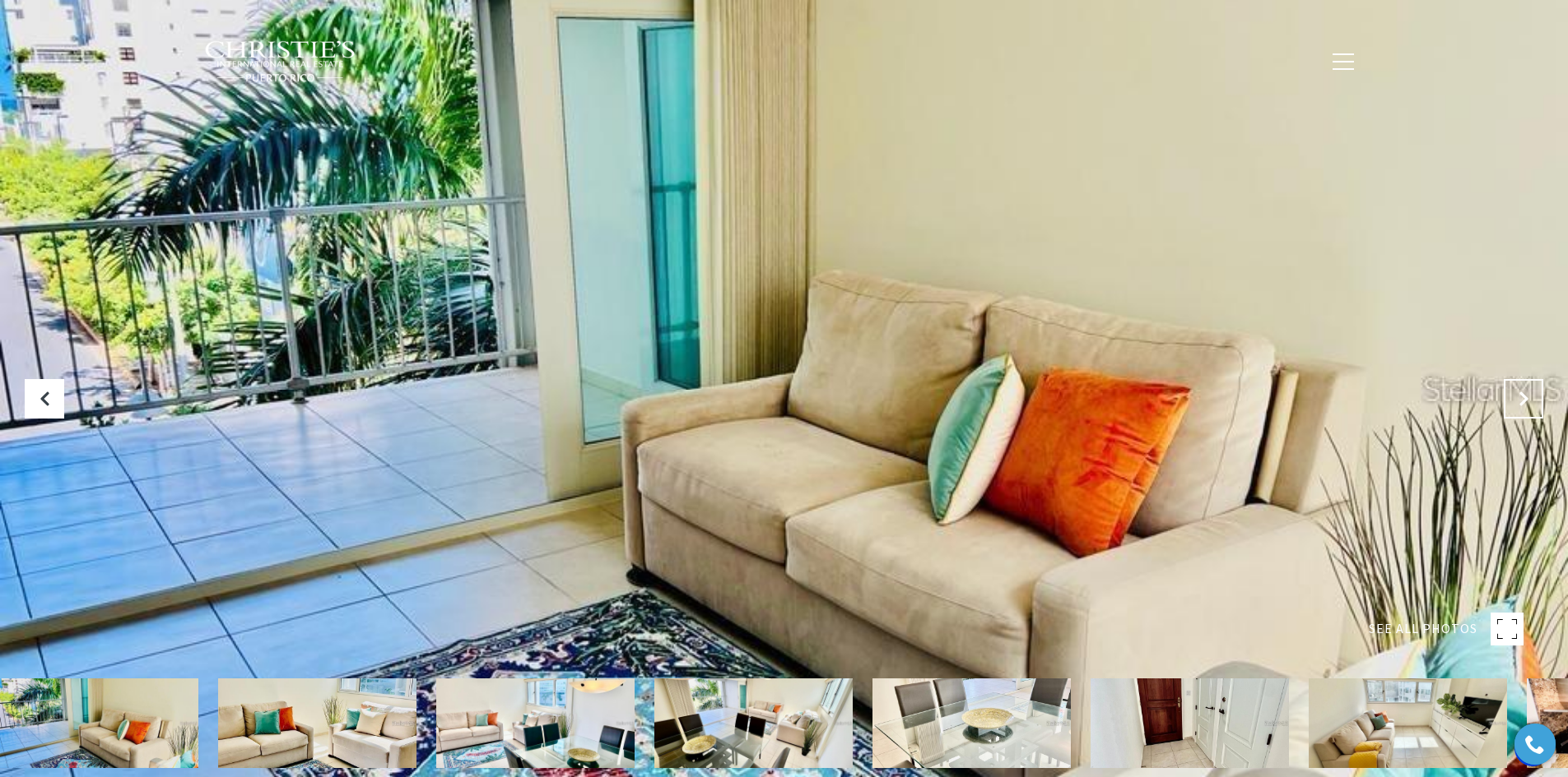
click at [1523, 399] on icon "Next Slide" at bounding box center [1523, 399] width 17 height 17
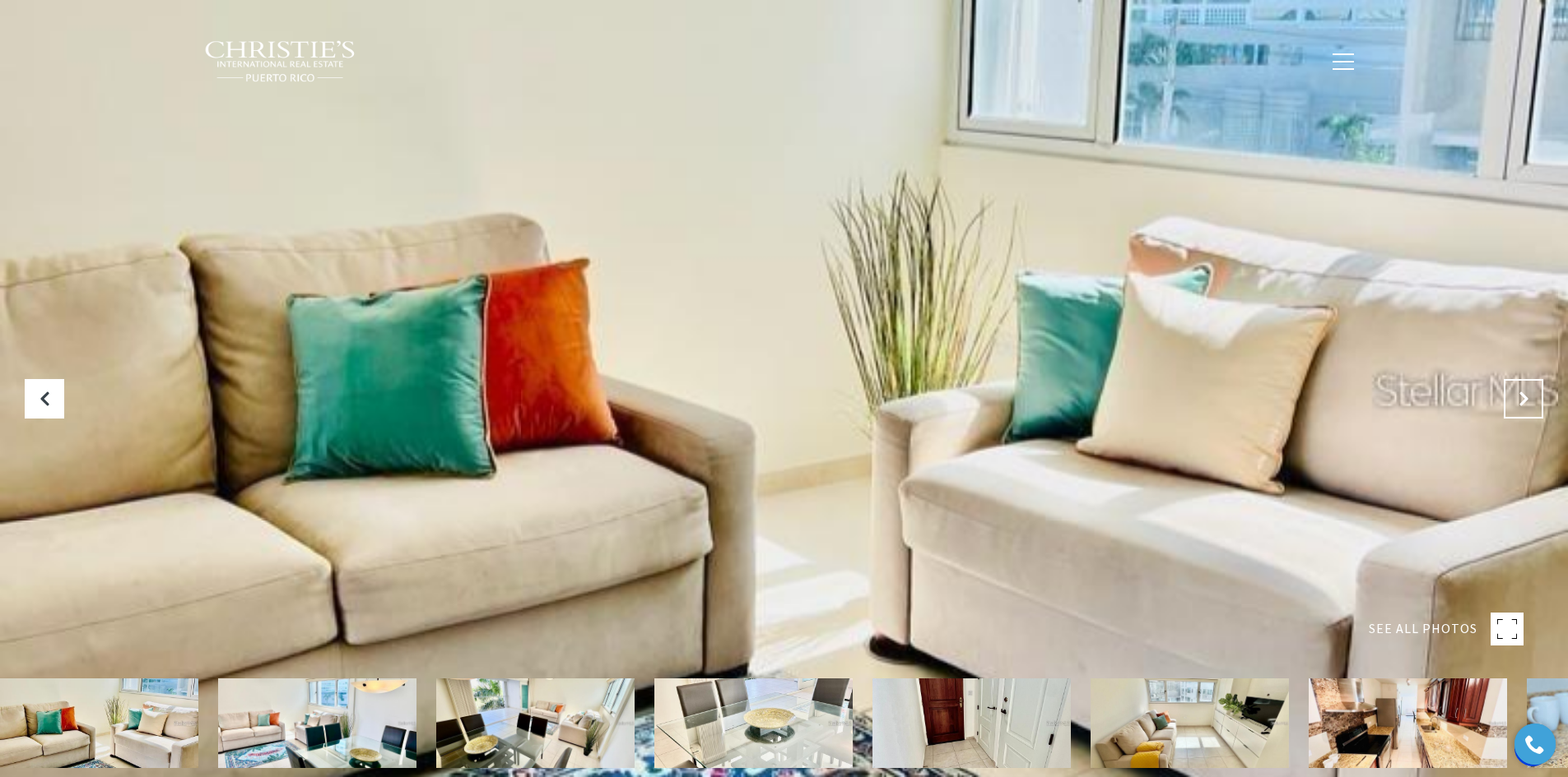
click at [1523, 399] on icon "Next Slide" at bounding box center [1523, 399] width 17 height 17
